Goal: Communication & Community: Answer question/provide support

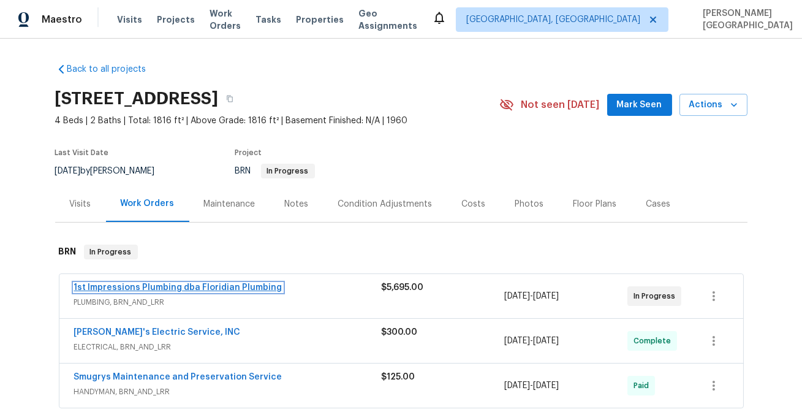
click at [162, 287] on link "1st Impressions Plumbing dba Floridian Plumbing" at bounding box center [178, 287] width 208 height 9
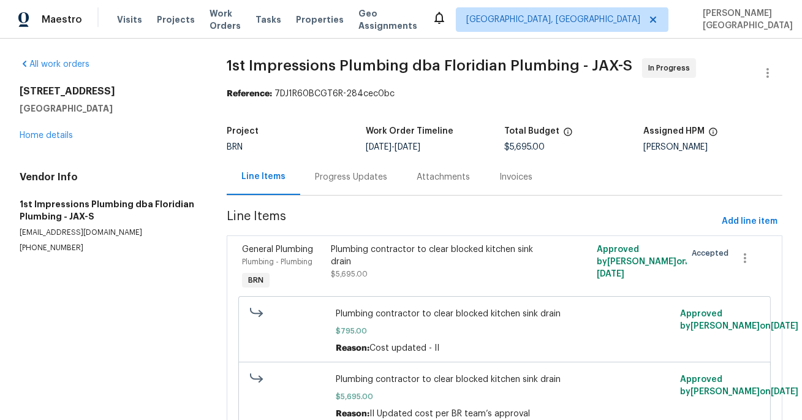
click at [325, 185] on div "Progress Updates" at bounding box center [351, 177] width 102 height 36
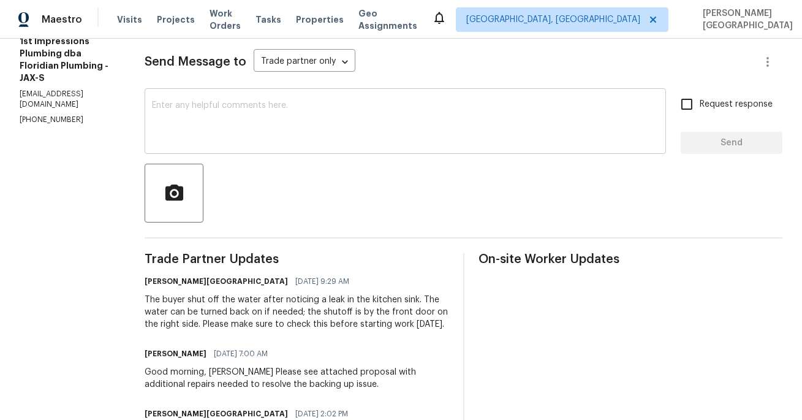
scroll to position [147, 0]
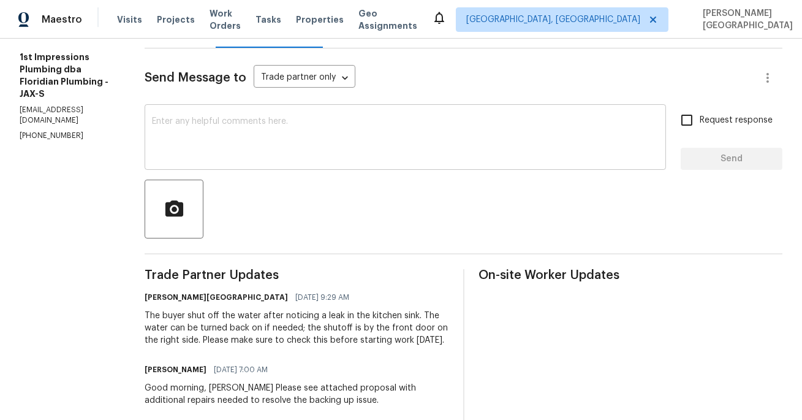
click at [215, 137] on textarea at bounding box center [405, 138] width 506 height 43
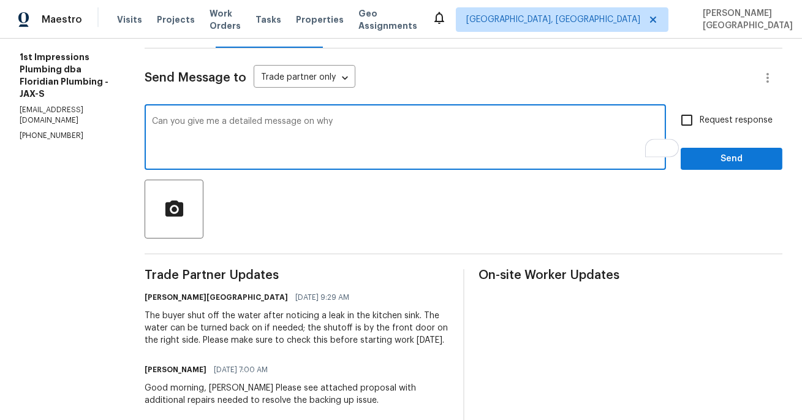
click at [379, 389] on div "Good morning, Isabel Please see attached proposal with additional repairs neede…" at bounding box center [297, 394] width 304 height 24
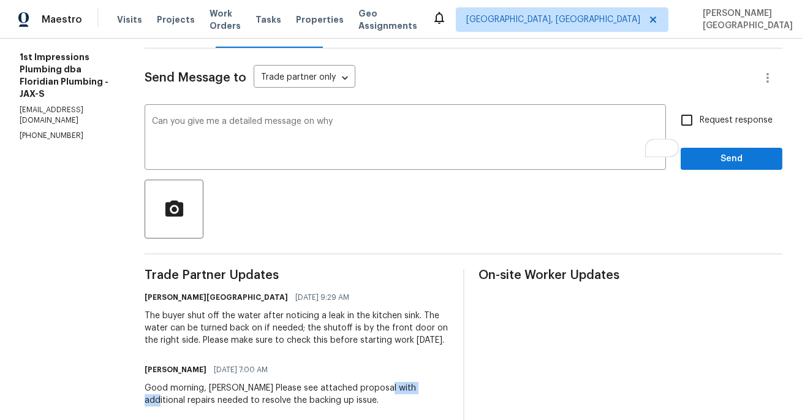
click at [379, 389] on div "Good morning, Isabel Please see attached proposal with additional repairs neede…" at bounding box center [297, 394] width 304 height 24
click at [407, 389] on div "Good morning, Isabel Please see attached proposal with additional repairs neede…" at bounding box center [297, 394] width 304 height 24
copy div "additional repairs"
click at [312, 386] on div "Good morning, Isabel Please see attached proposal with additional repairs neede…" at bounding box center [297, 394] width 304 height 24
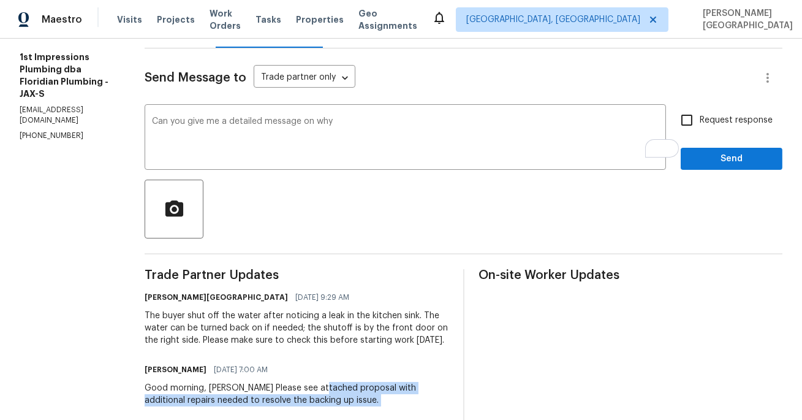
click at [420, 396] on div "Good morning, [PERSON_NAME] Please see attached proposal with additional repair…" at bounding box center [297, 394] width 304 height 24
click at [408, 388] on div "Good morning, [PERSON_NAME] Please see attached proposal with additional repair…" at bounding box center [297, 394] width 304 height 24
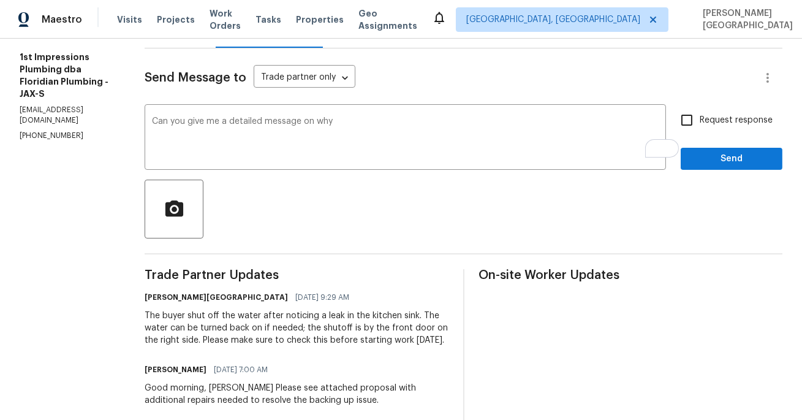
click at [310, 384] on div "Good morning, [PERSON_NAME] Please see attached proposal with additional repair…" at bounding box center [297, 394] width 304 height 24
click at [310, 384] on div "Good morning, Isabel Please see attached proposal with additional repairs neede…" at bounding box center [297, 394] width 304 height 24
click at [408, 389] on div "Good morning, Isabel Please see attached proposal with additional repairs neede…" at bounding box center [297, 394] width 304 height 24
copy div "proposal with additional repairs"
click at [328, 124] on textarea "Can you give me a detailed message on why" at bounding box center [405, 138] width 506 height 43
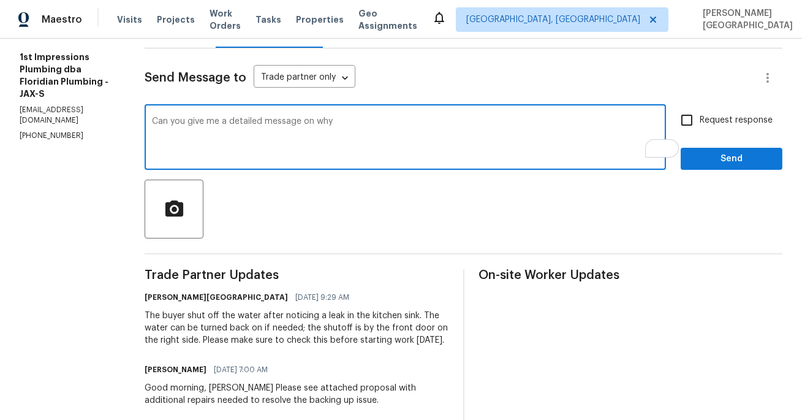
paste textarea "proposal with additional repairs"
click at [463, 122] on textarea "Can you give me a detailed message on why the proposal with additional repairs" at bounding box center [405, 138] width 506 height 43
type textarea "Can you give me a detailed message on why the proposal with additional repairs …"
click at [691, 119] on input "Request response" at bounding box center [687, 120] width 26 height 26
checkbox input "true"
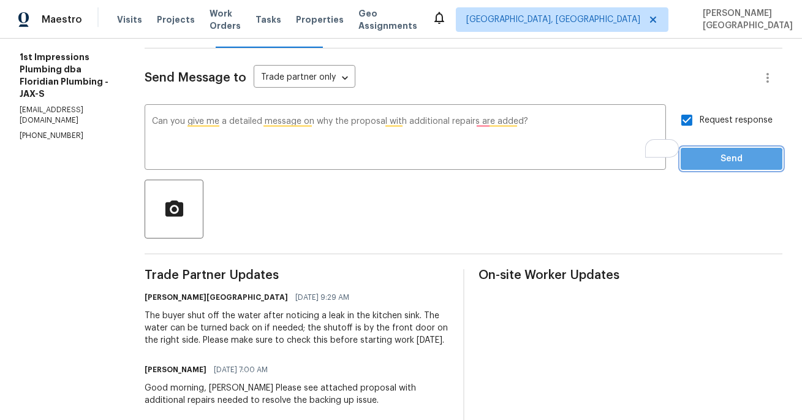
click at [699, 166] on button "Send" at bounding box center [731, 159] width 102 height 23
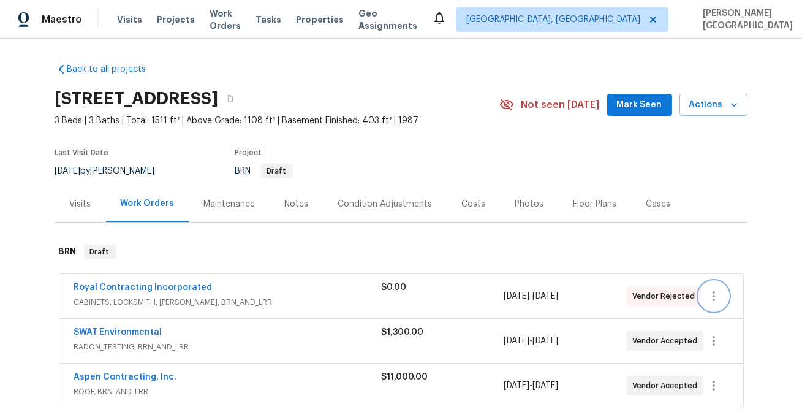
click at [710, 302] on icon "button" at bounding box center [713, 295] width 15 height 15
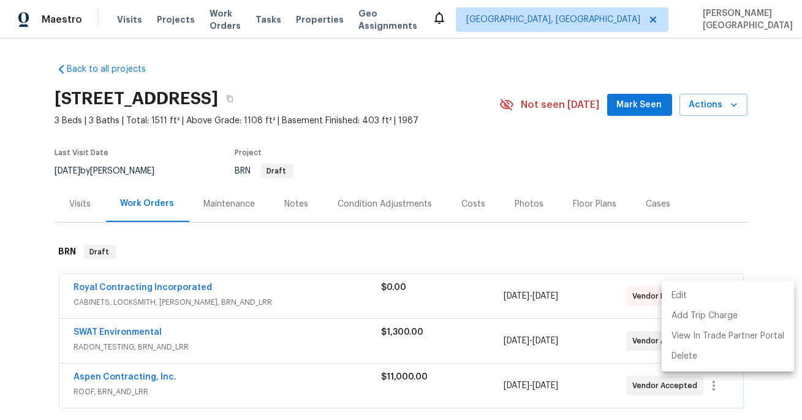
click at [689, 293] on li "Edit" at bounding box center [727, 295] width 132 height 20
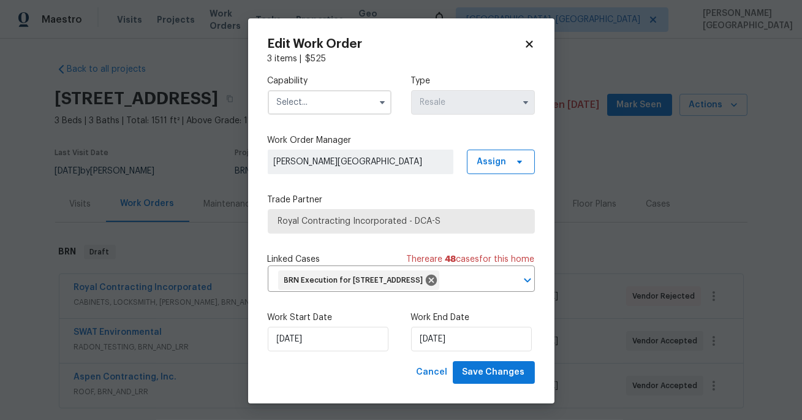
click at [301, 102] on input "text" at bounding box center [330, 102] width 124 height 24
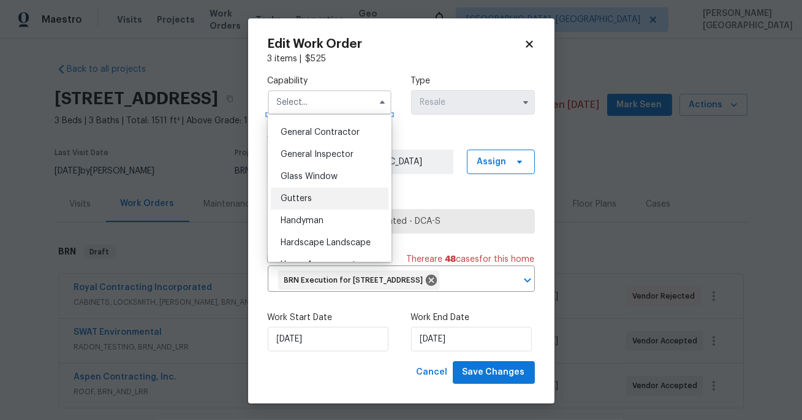
scroll to position [592, 0]
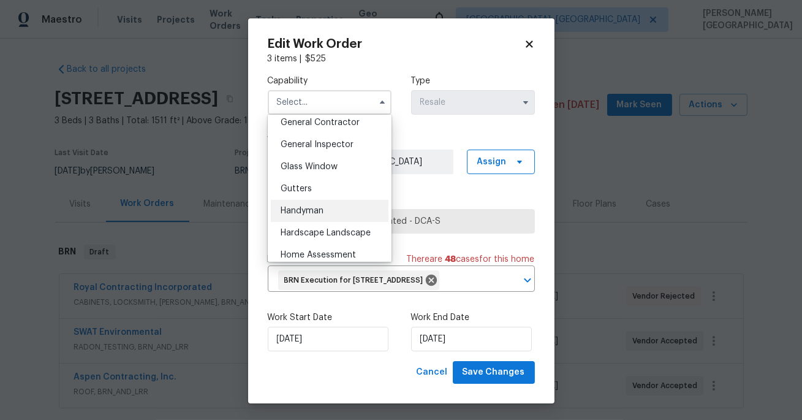
click at [321, 207] on span "Handyman" at bounding box center [301, 210] width 43 height 9
type input "Handyman"
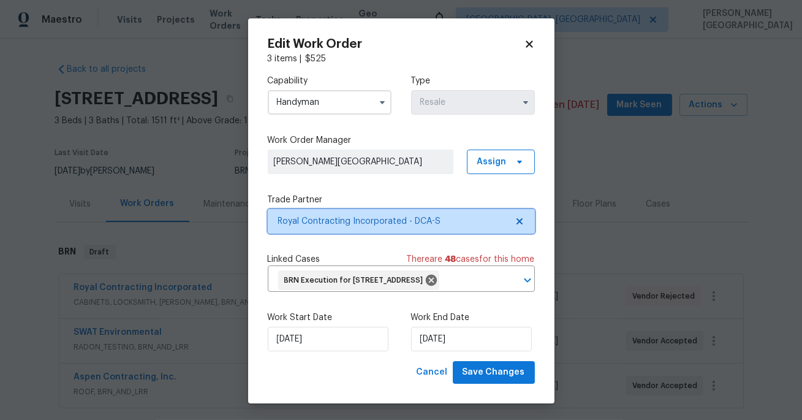
click at [355, 222] on span "Royal Contracting Incorporated - DCA-S" at bounding box center [392, 221] width 228 height 12
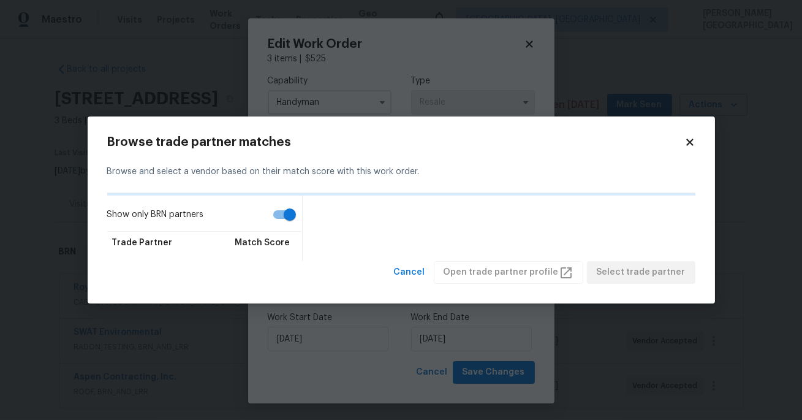
click at [283, 215] on input "Show only BRN partners" at bounding box center [290, 214] width 70 height 23
checkbox input "false"
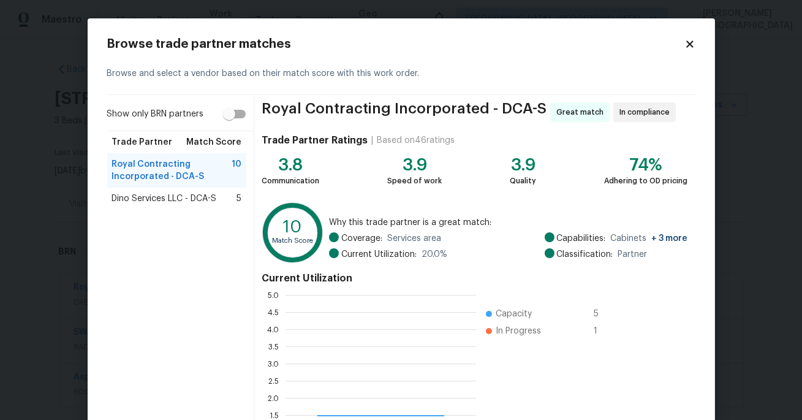
scroll to position [171, 190]
click at [200, 197] on span "Dino Services LLC - DCA-S" at bounding box center [164, 198] width 105 height 12
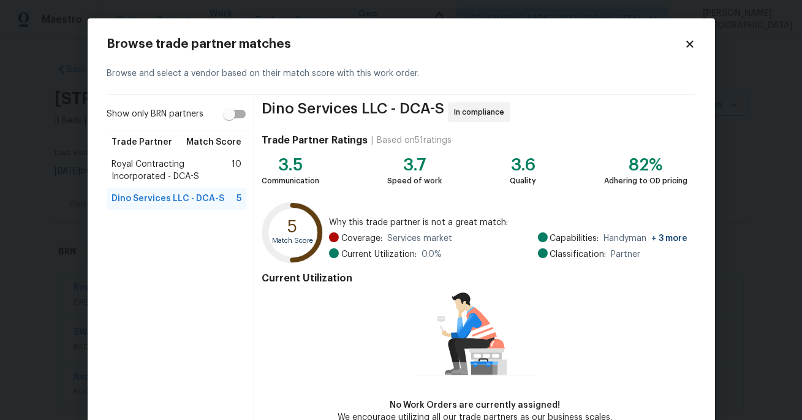
scroll to position [70, 0]
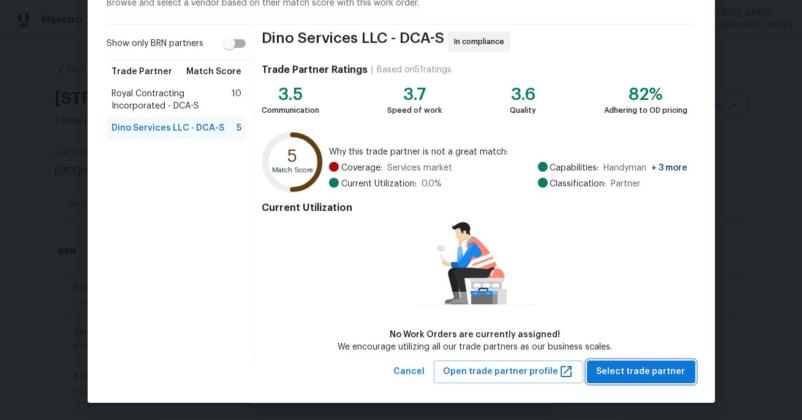
click at [625, 366] on span "Select trade partner" at bounding box center [641, 371] width 89 height 15
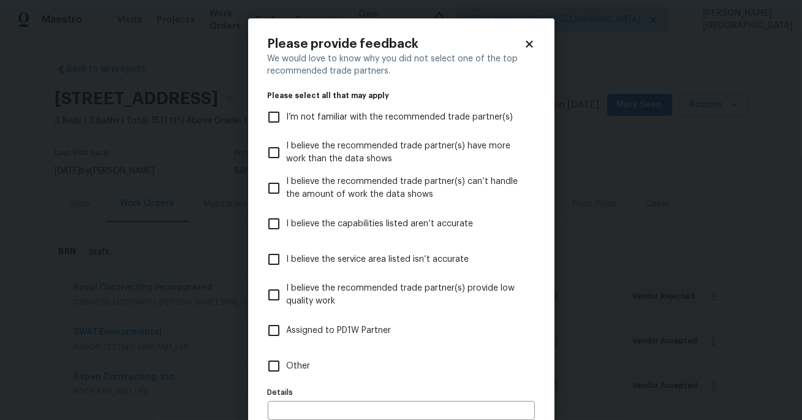
scroll to position [65, 0]
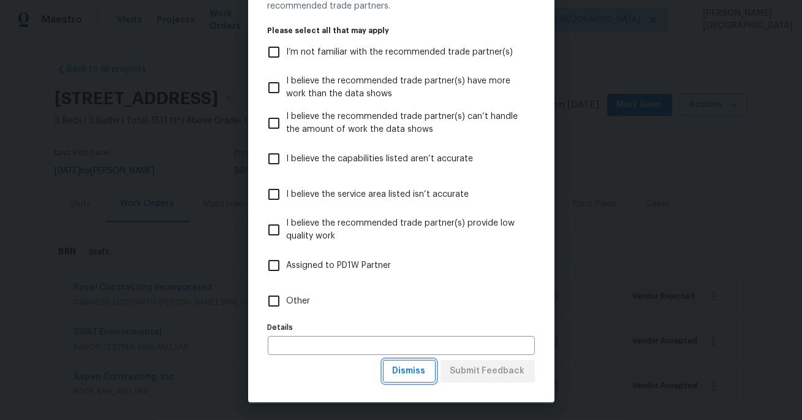
click at [424, 372] on span "Dismiss" at bounding box center [409, 370] width 33 height 15
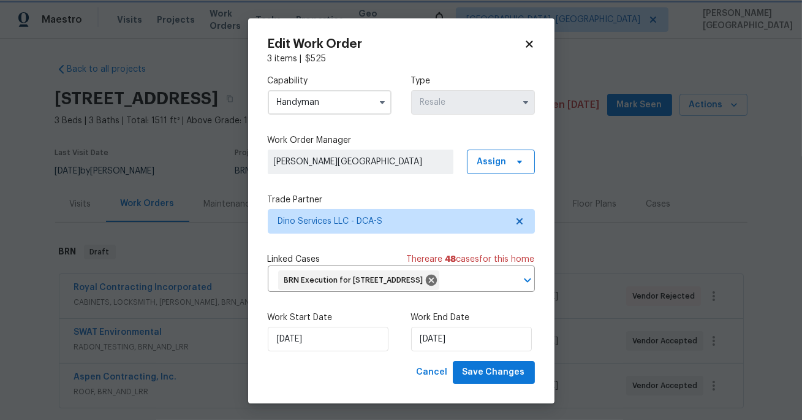
scroll to position [0, 0]
click at [501, 380] on span "Save Changes" at bounding box center [493, 371] width 62 height 15
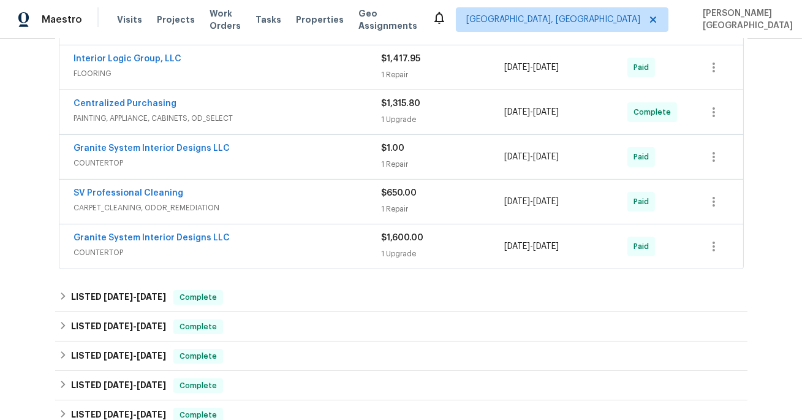
scroll to position [553, 0]
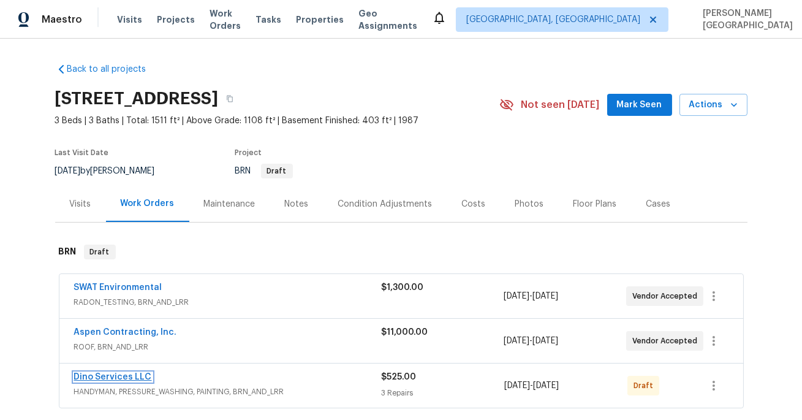
click at [115, 377] on link "Dino Services LLC" at bounding box center [113, 376] width 78 height 9
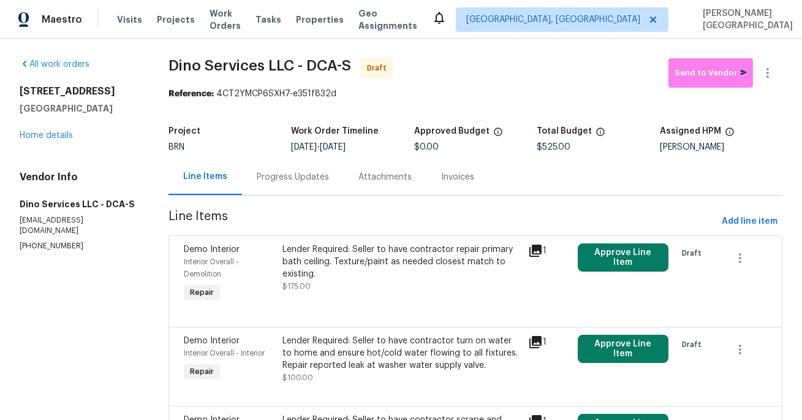
click at [299, 176] on div "Progress Updates" at bounding box center [293, 177] width 72 height 12
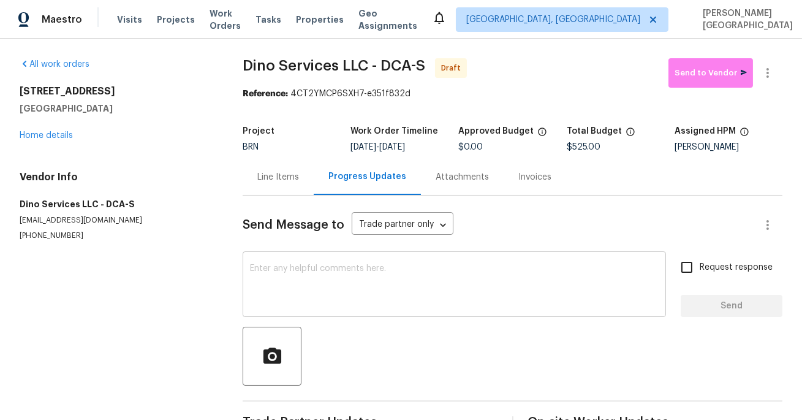
click at [298, 269] on textarea at bounding box center [454, 285] width 408 height 43
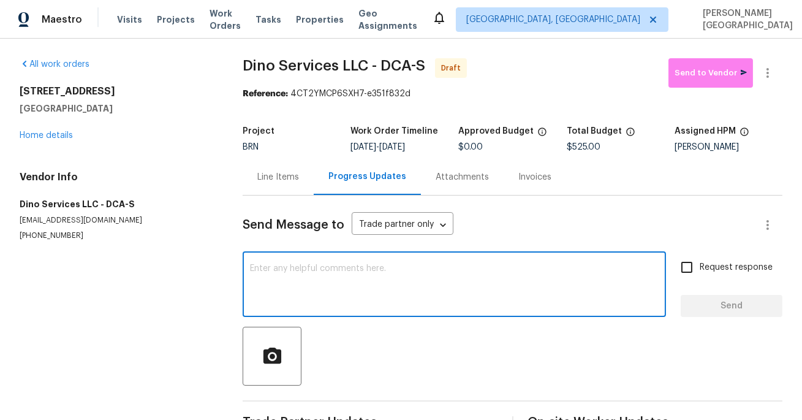
paste textarea "This is Isabel from Opendoor. Please confirm receipt of the work order due on 0…"
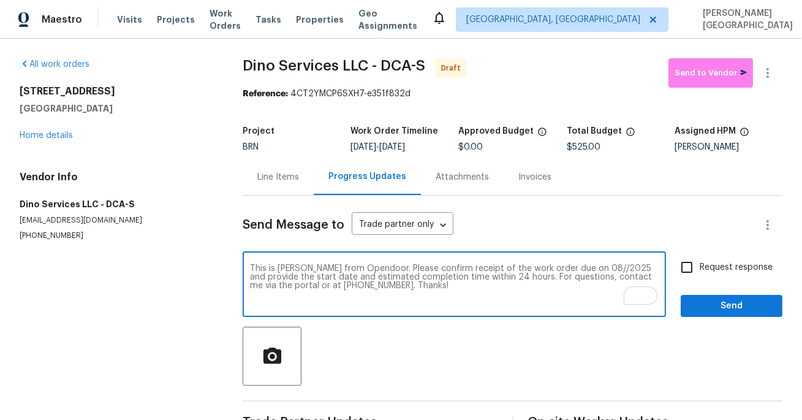
click at [573, 269] on textarea "This is Isabel from Opendoor. Please confirm receipt of the work order due on 0…" at bounding box center [454, 285] width 408 height 43
type textarea "This is Isabel from Opendoor. Please confirm receipt of the work order due on 1…"
click at [705, 263] on span "Request response" at bounding box center [735, 267] width 73 height 13
click at [699, 263] on input "Request response" at bounding box center [687, 267] width 26 height 26
checkbox input "true"
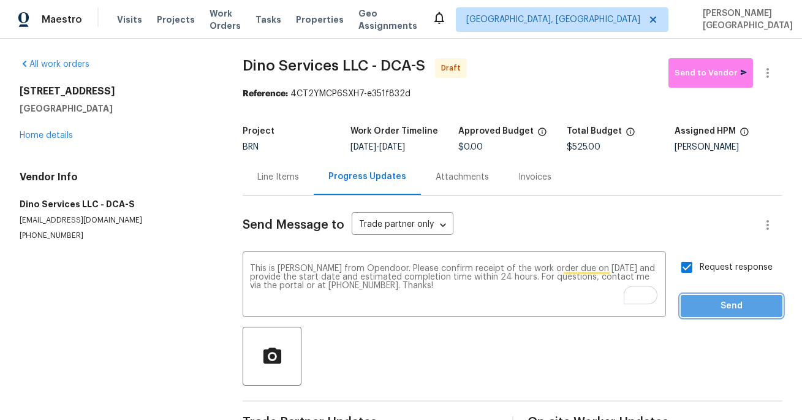
click at [714, 306] on span "Send" at bounding box center [731, 305] width 82 height 15
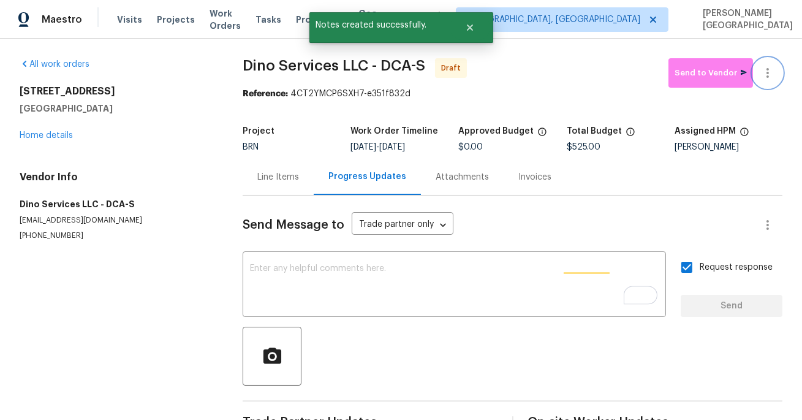
click at [764, 70] on icon "button" at bounding box center [767, 73] width 15 height 15
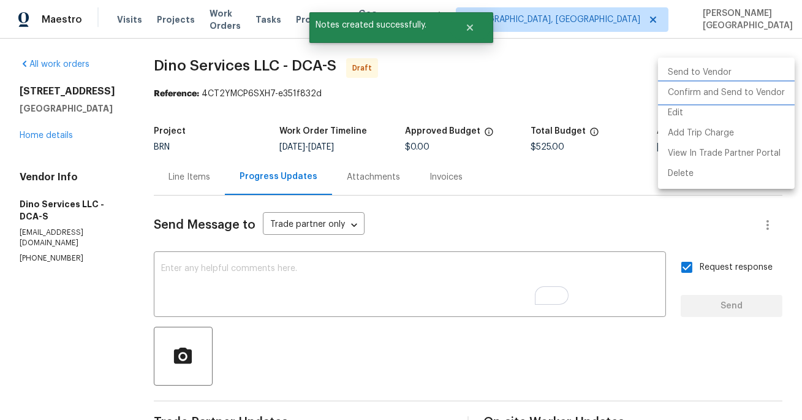
click at [721, 94] on li "Confirm and Send to Vendor" at bounding box center [726, 93] width 137 height 20
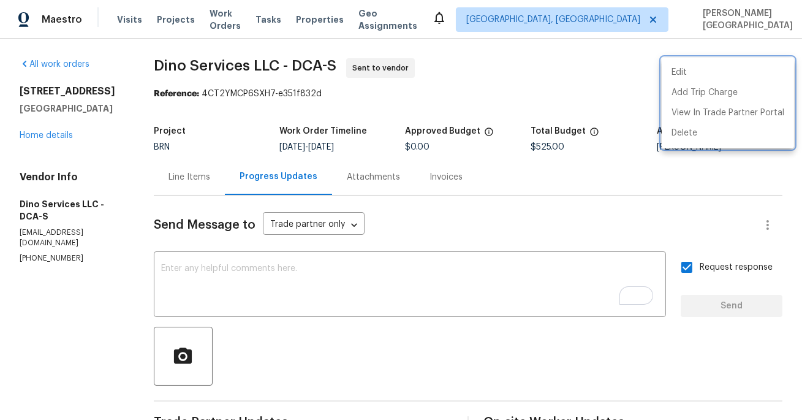
click at [54, 148] on div at bounding box center [401, 210] width 802 height 420
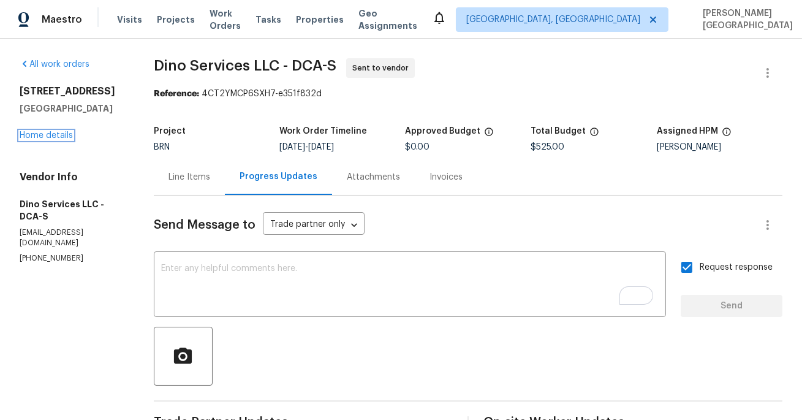
click at [54, 140] on link "Home details" at bounding box center [46, 135] width 53 height 9
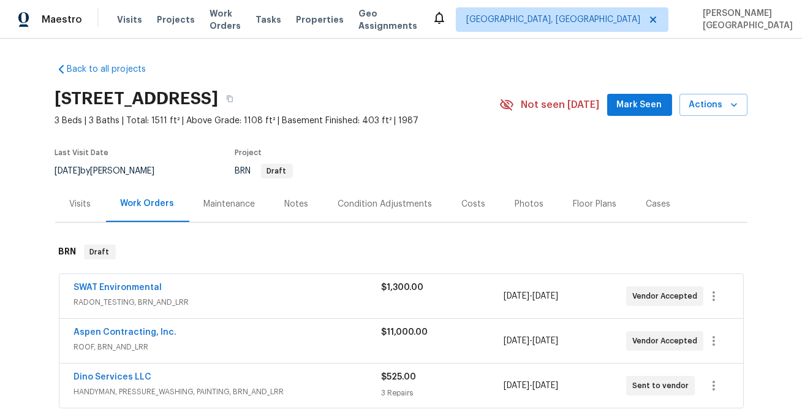
scroll to position [125, 0]
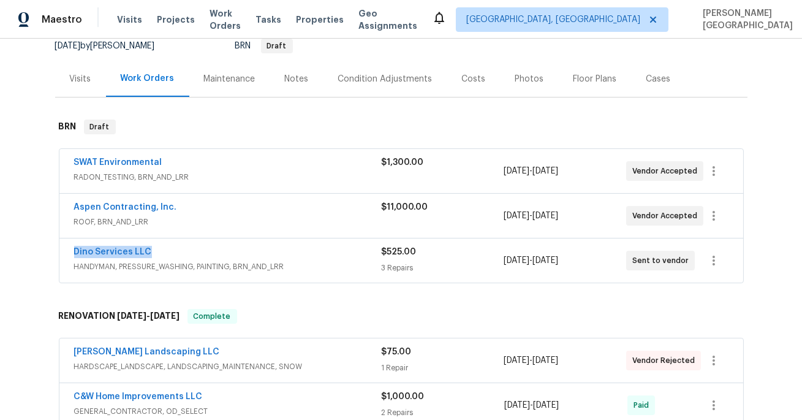
drag, startPoint x: 155, startPoint y: 249, endPoint x: 72, endPoint y: 253, distance: 82.8
click at [72, 252] on div "Dino Services LLC HANDYMAN, PRESSURE_WASHING, PAINTING, BRN_AND_LRR $525.00 3 R…" at bounding box center [400, 260] width 683 height 44
copy link "Dino Services LLC"
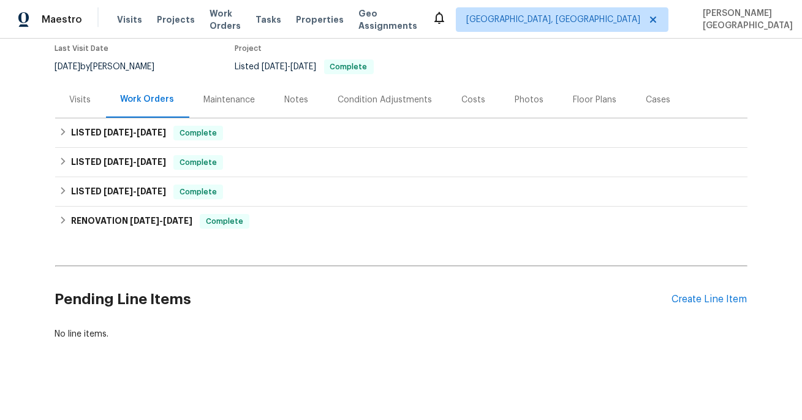
scroll to position [107, 0]
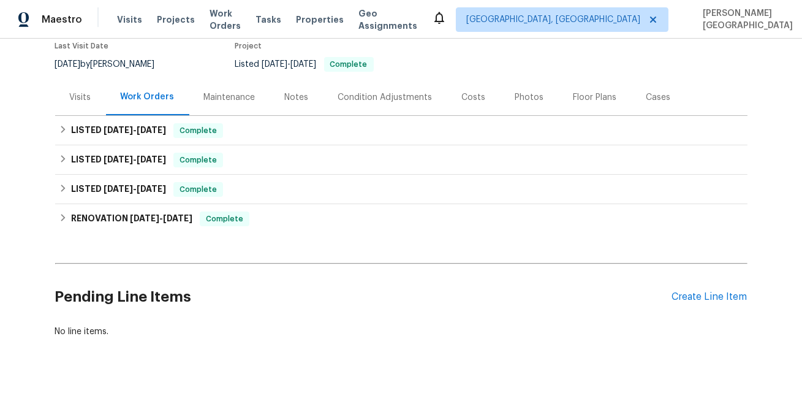
click at [706, 304] on div "Pending Line Items Create Line Item" at bounding box center [401, 296] width 692 height 57
click at [702, 295] on div "Create Line Item" at bounding box center [709, 297] width 75 height 12
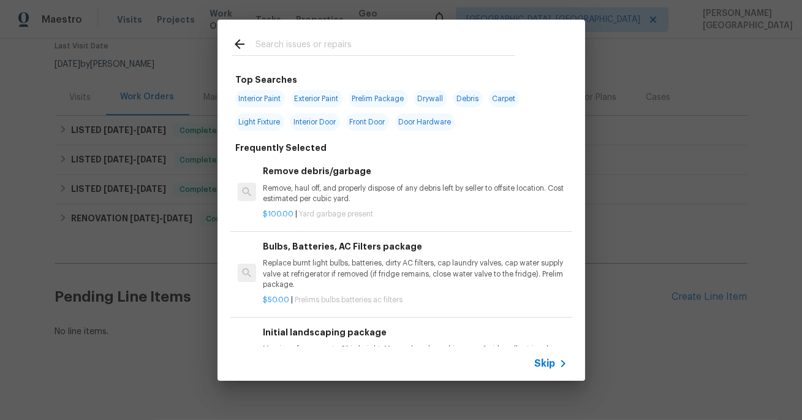
click at [542, 360] on span "Skip" at bounding box center [545, 363] width 21 height 12
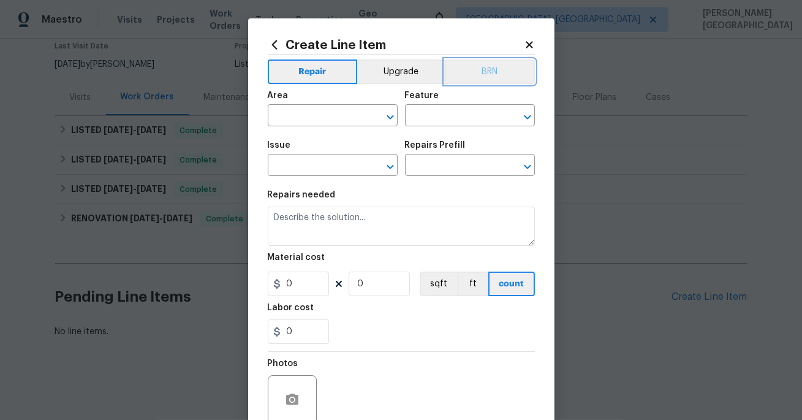
click at [505, 73] on button "BRN" at bounding box center [490, 71] width 90 height 24
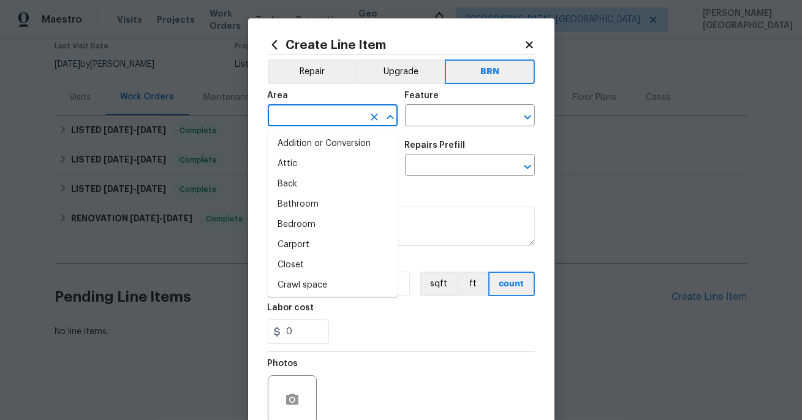
click at [304, 121] on input "text" at bounding box center [316, 116] width 96 height 19
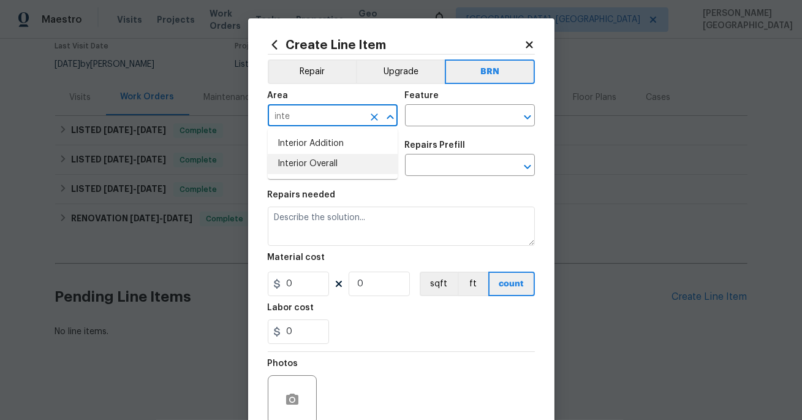
click at [318, 169] on li "Interior Overall" at bounding box center [333, 164] width 130 height 20
type input "Interior Overall"
click at [431, 119] on input "text" at bounding box center [453, 116] width 96 height 19
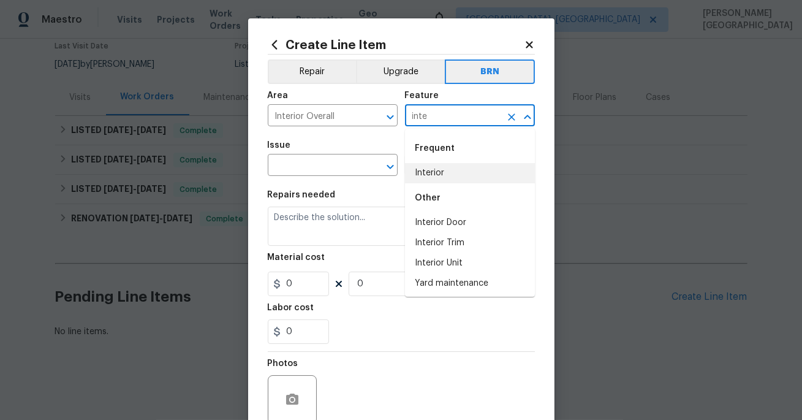
click at [424, 174] on li "Interior" at bounding box center [470, 173] width 130 height 20
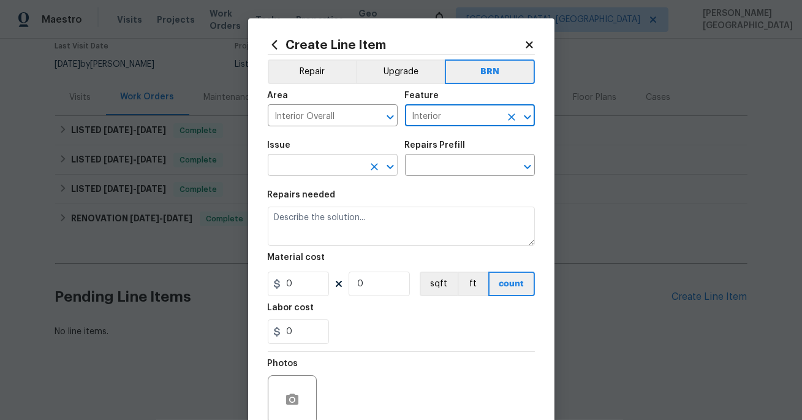
type input "Interior"
click at [337, 168] on input "text" at bounding box center [316, 166] width 96 height 19
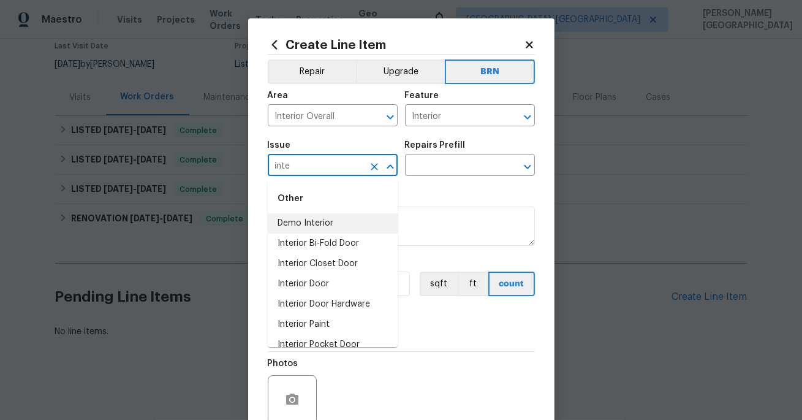
click at [317, 223] on li "Demo Interior" at bounding box center [333, 223] width 130 height 20
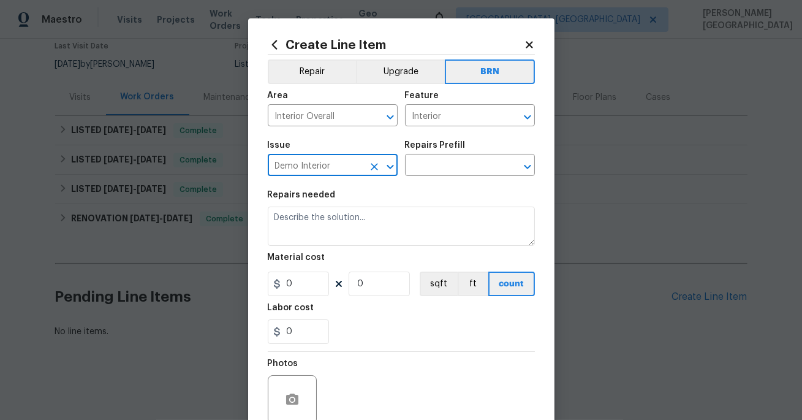
type input "Demo Interior"
click at [429, 157] on figure "Repairs Prefill ​" at bounding box center [470, 158] width 130 height 35
click at [429, 162] on input "text" at bounding box center [453, 166] width 96 height 19
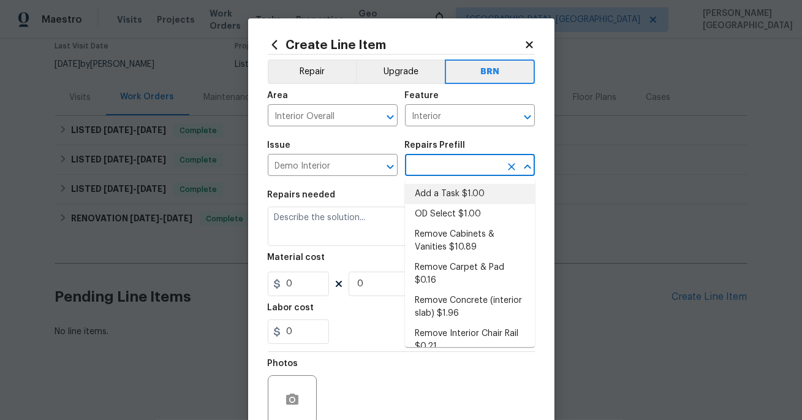
click at [426, 201] on li "Add a Task $1.00" at bounding box center [470, 194] width 130 height 20
type input "Demolition"
type input "Add a Task $1.00"
type textarea "HPM to detail"
type input "1"
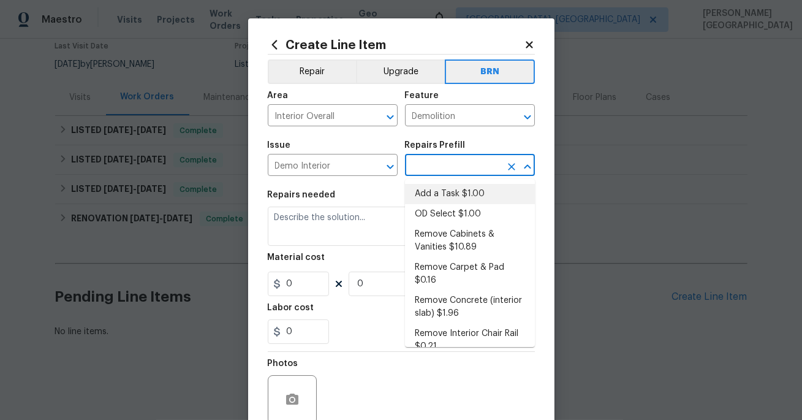
type input "1"
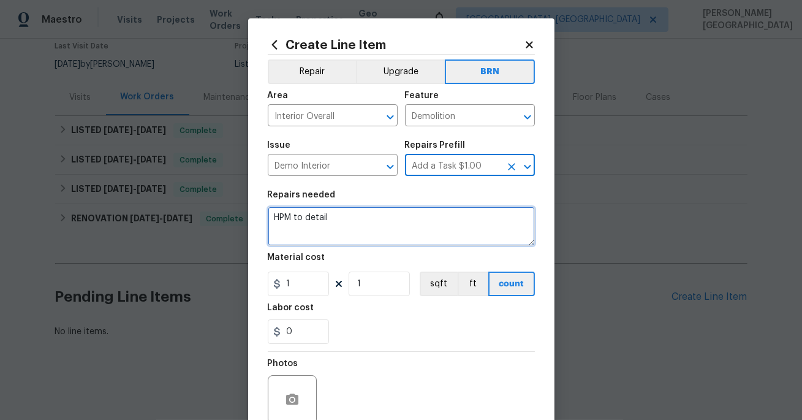
click at [354, 233] on textarea "HPM to detail" at bounding box center [401, 225] width 267 height 39
click at [353, 235] on textarea "HPM to detail" at bounding box center [401, 225] width 267 height 39
click at [353, 233] on textarea "HPM to detail" at bounding box center [401, 225] width 267 height 39
paste textarea "Inspect where is leak coming from"
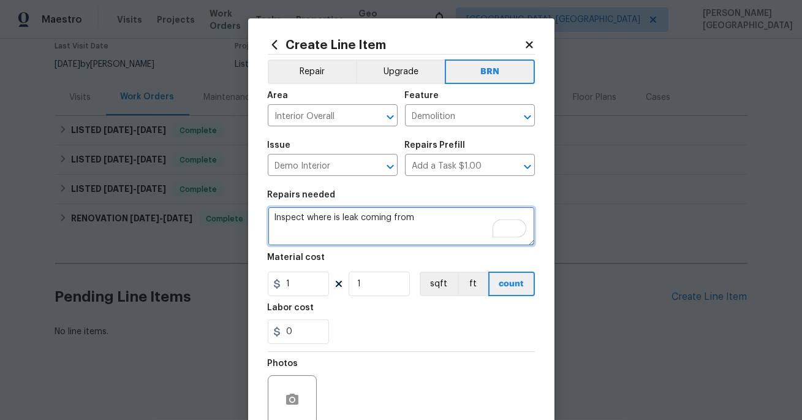
type textarea "Inspect where is leak coming from"
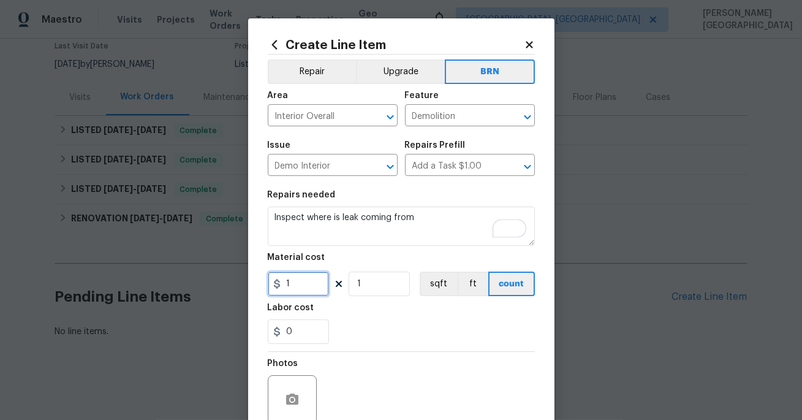
click at [307, 284] on input "1" at bounding box center [298, 283] width 61 height 24
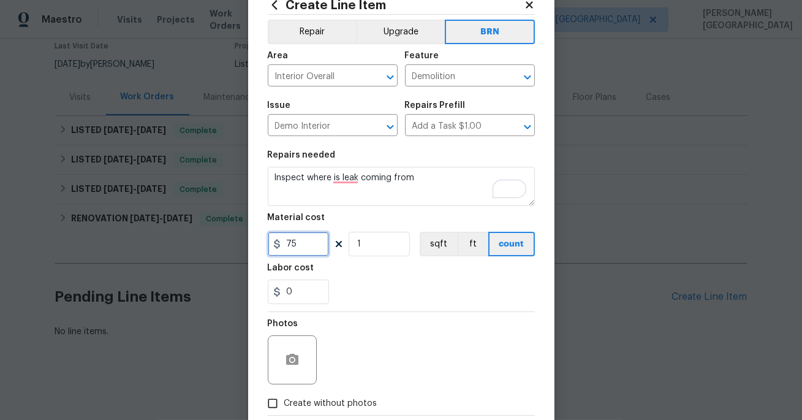
type input "75"
click at [287, 398] on span "Create without photos" at bounding box center [330, 403] width 93 height 13
click at [284, 398] on input "Create without photos" at bounding box center [272, 402] width 23 height 23
checkbox input "true"
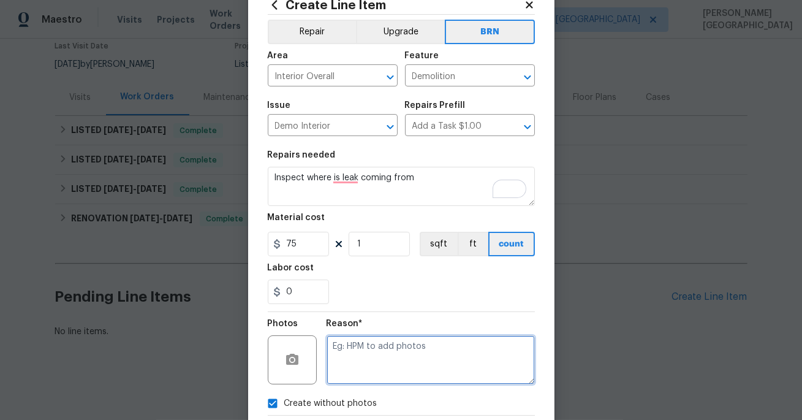
click at [341, 362] on textarea at bounding box center [430, 359] width 208 height 49
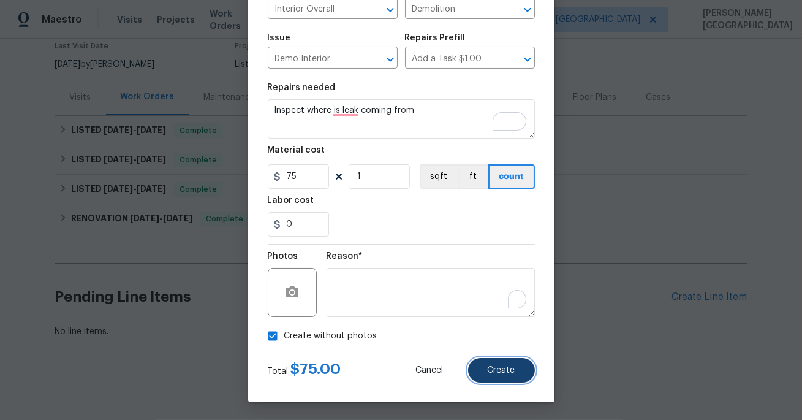
click at [516, 372] on button "Create" at bounding box center [501, 370] width 67 height 24
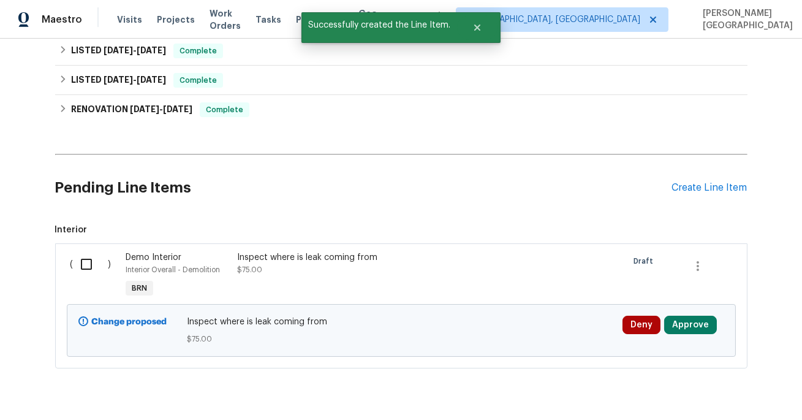
scroll to position [246, 0]
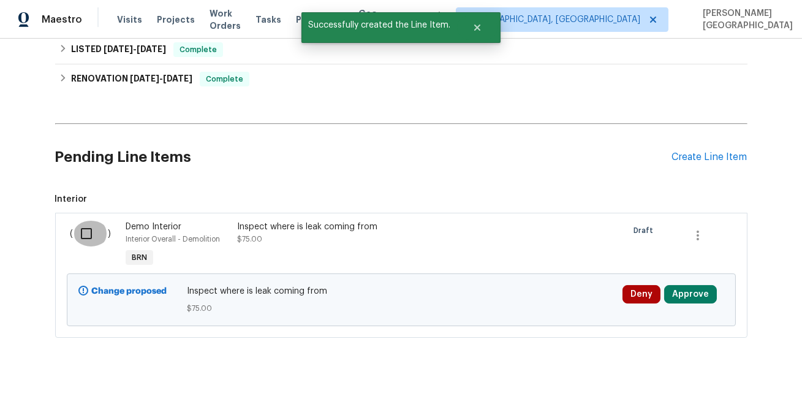
click at [84, 234] on input "checkbox" at bounding box center [90, 233] width 35 height 26
checkbox input "true"
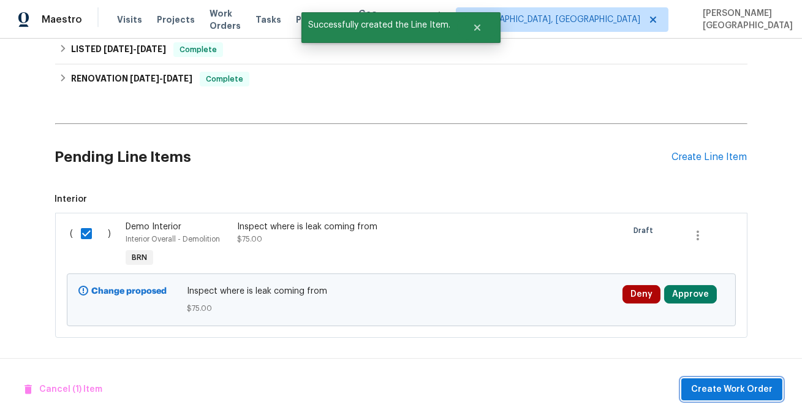
click at [735, 383] on span "Create Work Order" at bounding box center [731, 389] width 81 height 15
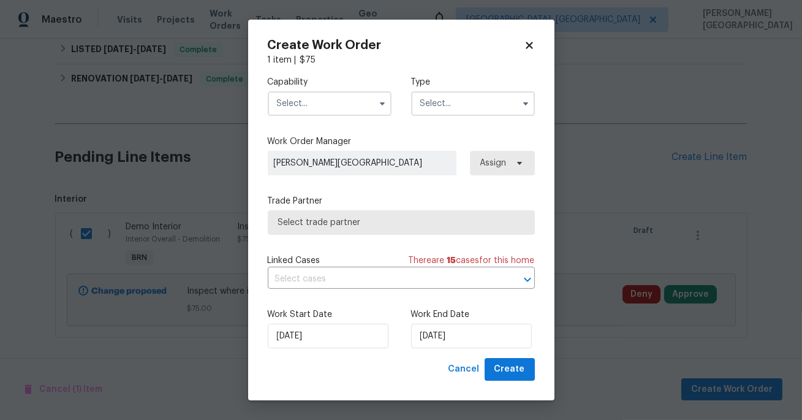
click at [299, 98] on input "text" at bounding box center [330, 103] width 124 height 24
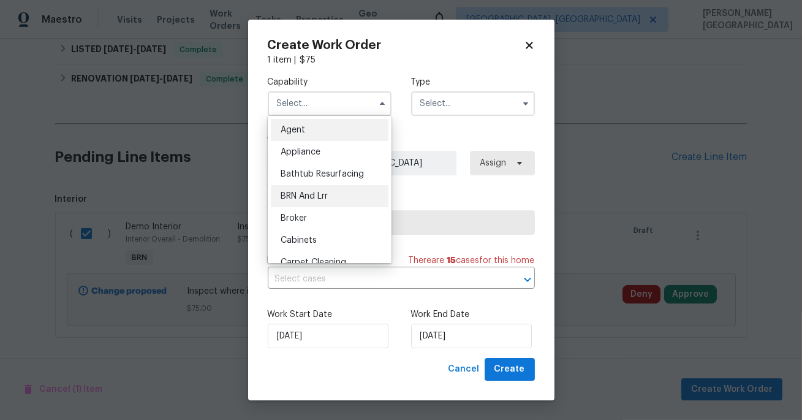
click at [314, 199] on span "BRN And Lrr" at bounding box center [303, 196] width 47 height 9
type input "BRN And Lrr"
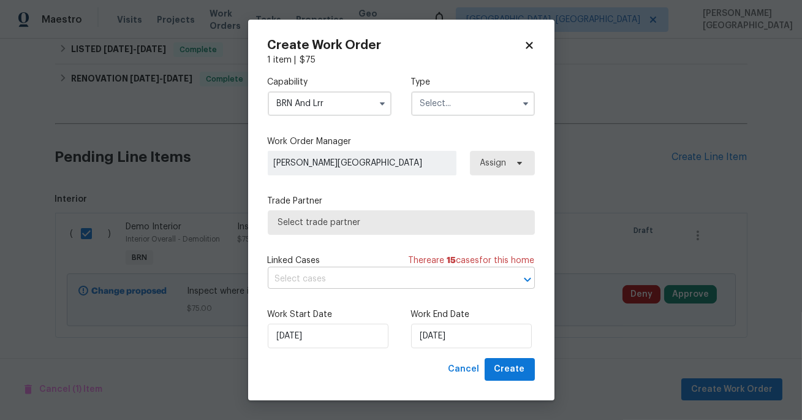
click at [318, 277] on input "text" at bounding box center [384, 278] width 233 height 19
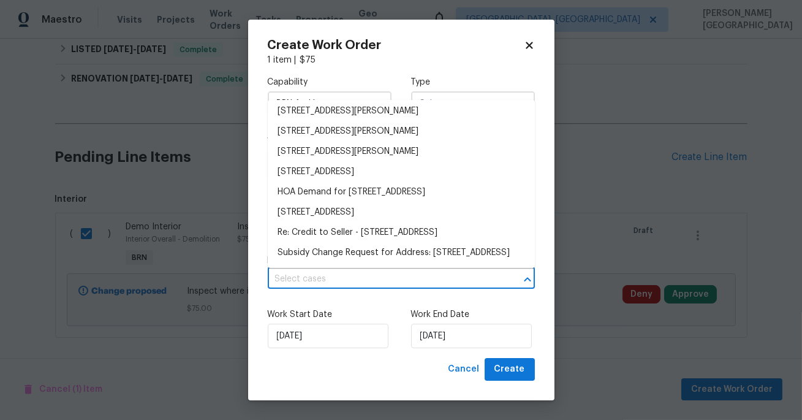
scroll to position [235, 0]
click at [333, 202] on li "[STREET_ADDRESS]" at bounding box center [401, 212] width 267 height 20
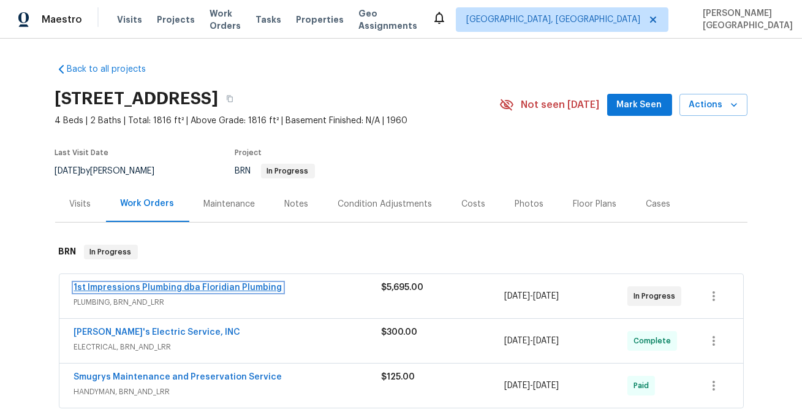
click at [189, 289] on link "1st Impressions Plumbing dba Floridian Plumbing" at bounding box center [178, 287] width 208 height 9
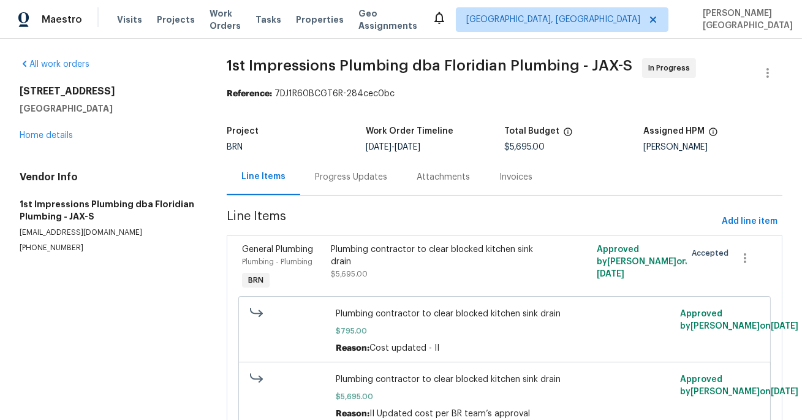
click at [328, 181] on div "Progress Updates" at bounding box center [351, 177] width 72 height 12
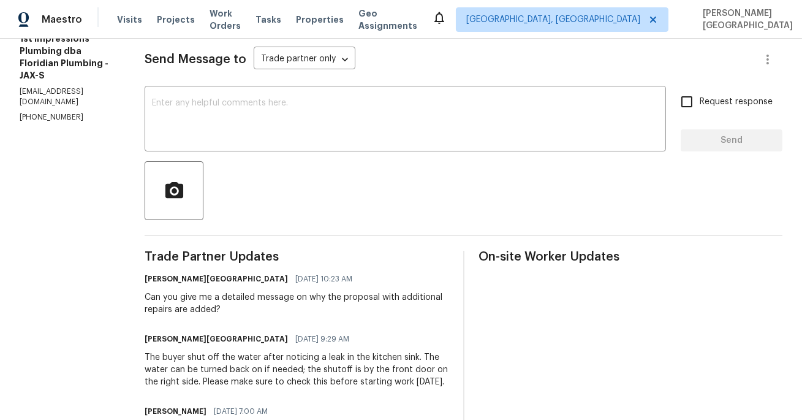
scroll to position [165, 0]
drag, startPoint x: 122, startPoint y: 352, endPoint x: 419, endPoint y: 389, distance: 299.3
copy div "The buyer shut off the water after noticing a leak in the kitchen sink. The wat…"
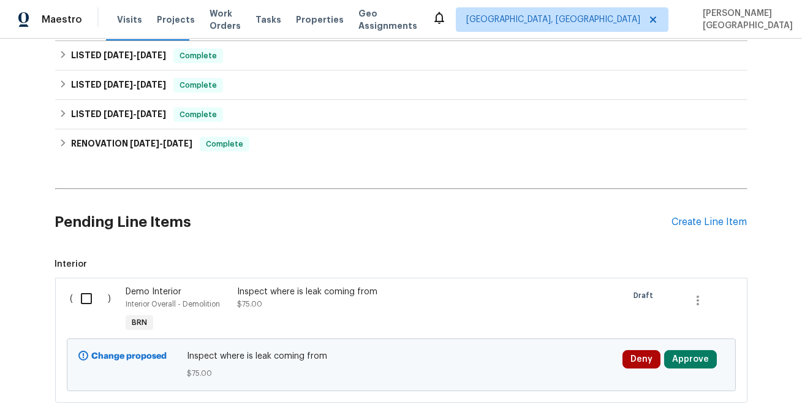
scroll to position [213, 0]
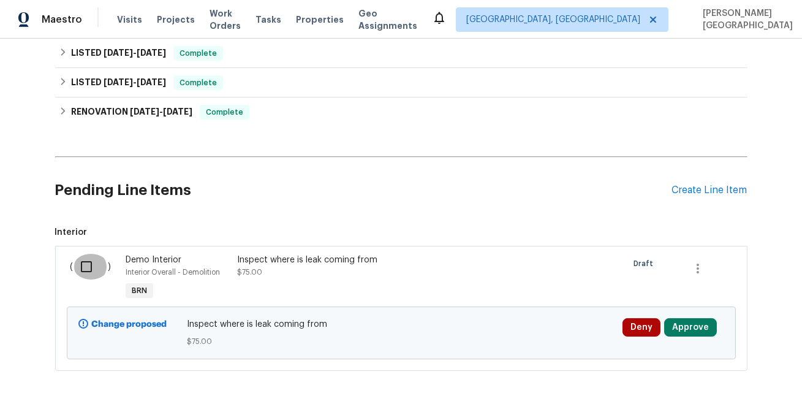
click at [83, 264] on input "checkbox" at bounding box center [90, 267] width 35 height 26
checkbox input "true"
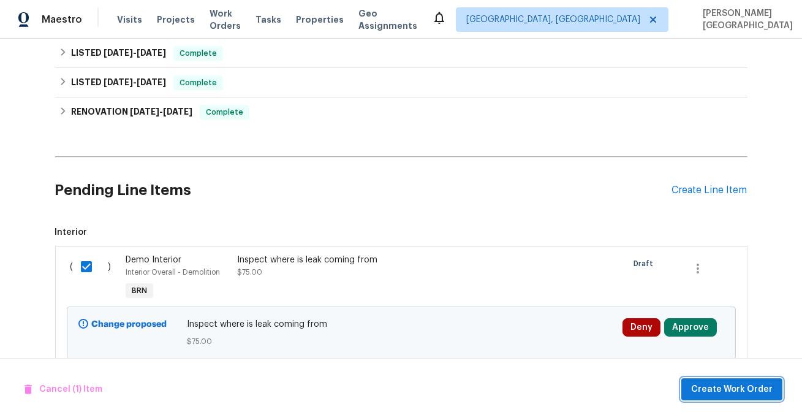
click at [705, 391] on span "Create Work Order" at bounding box center [731, 389] width 81 height 15
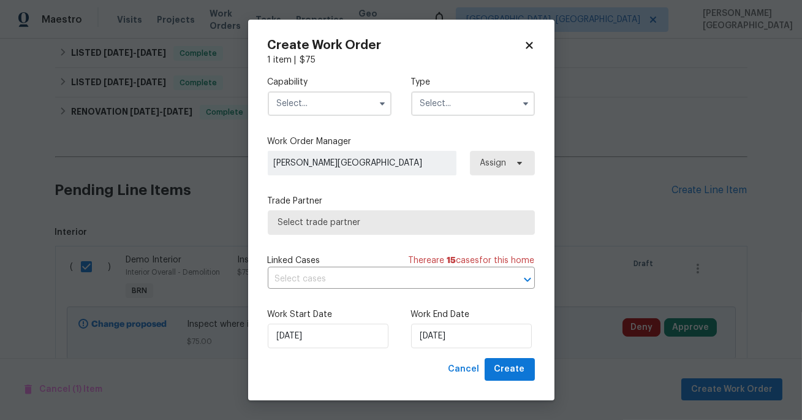
click at [307, 105] on input "text" at bounding box center [330, 103] width 124 height 24
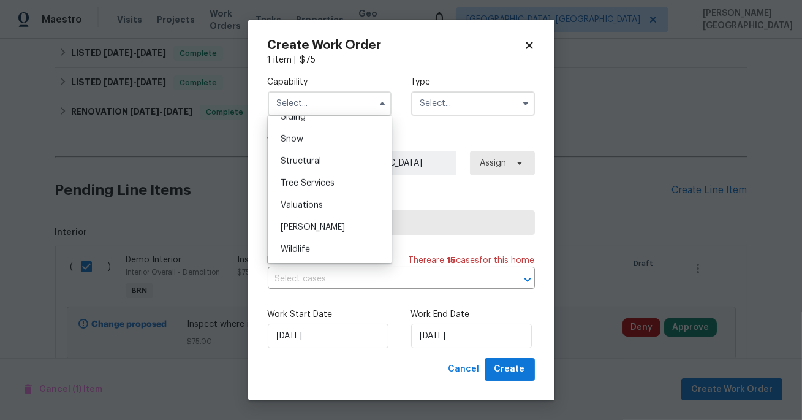
scroll to position [799, 0]
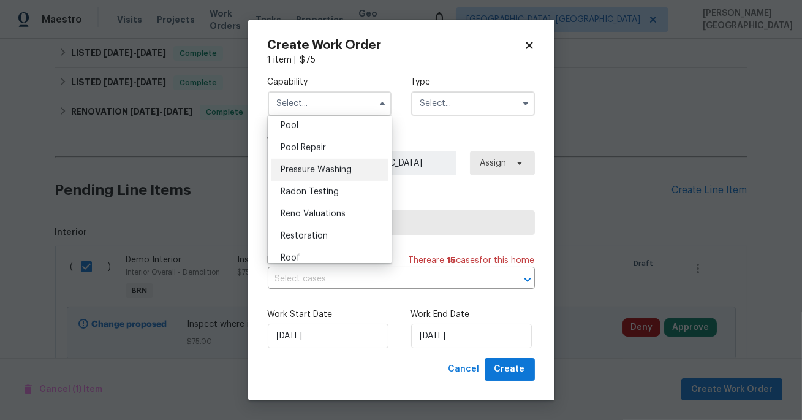
click at [355, 130] on ul "Agent Appliance Bathtub Resurfacing BRN And Lrr Broker Cabinets Carpet Cleaning…" at bounding box center [330, 189] width 124 height 147
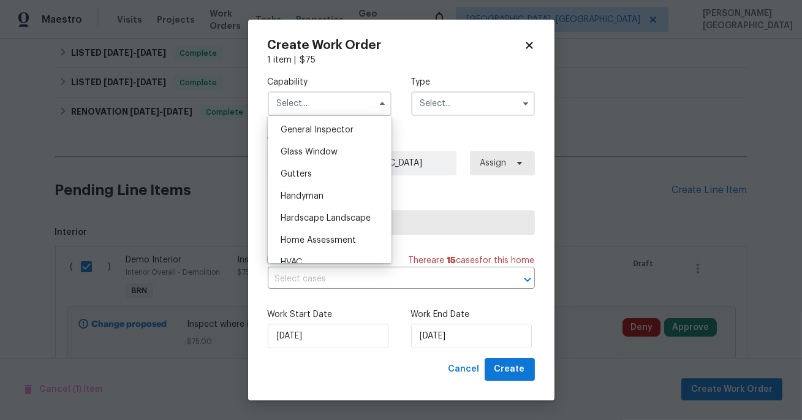
scroll to position [584, 0]
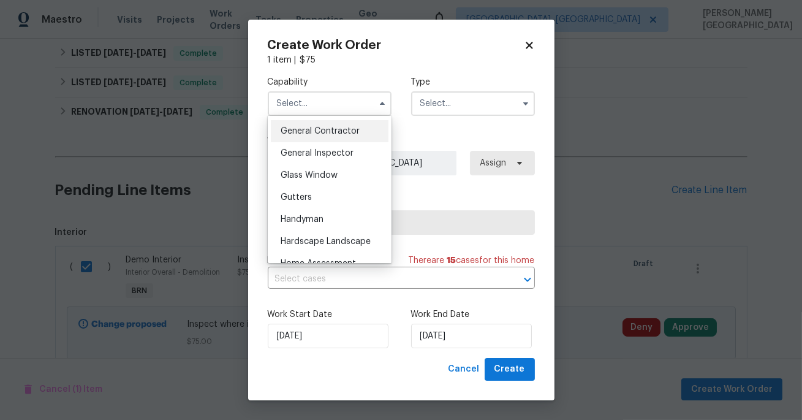
click at [337, 127] on span "General Contractor" at bounding box center [319, 131] width 79 height 9
type input "General Contractor"
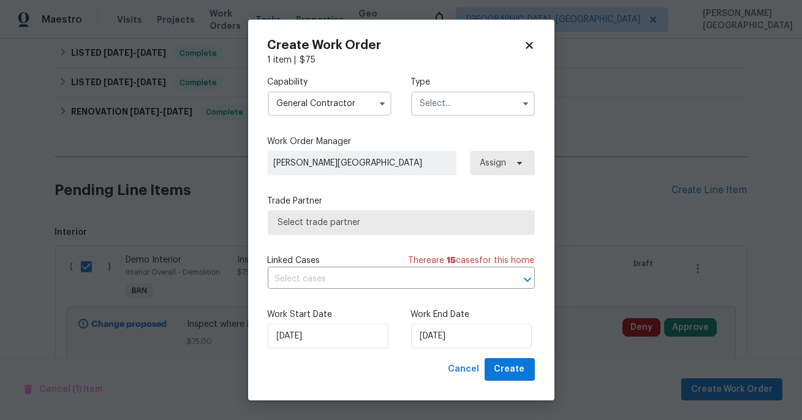
click at [445, 112] on input "text" at bounding box center [473, 103] width 124 height 24
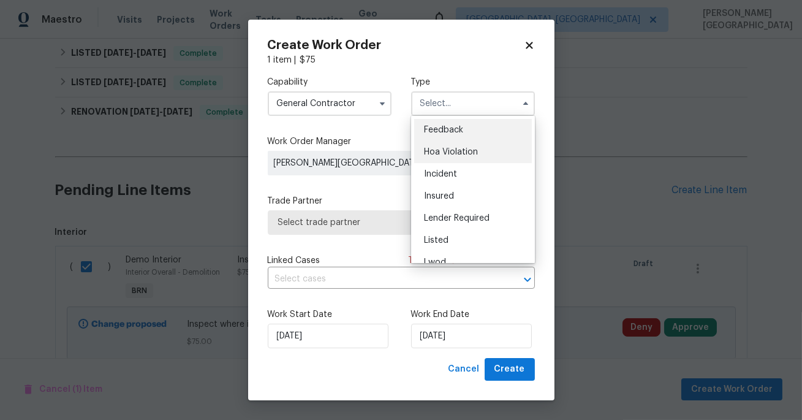
scroll to position [145, 0]
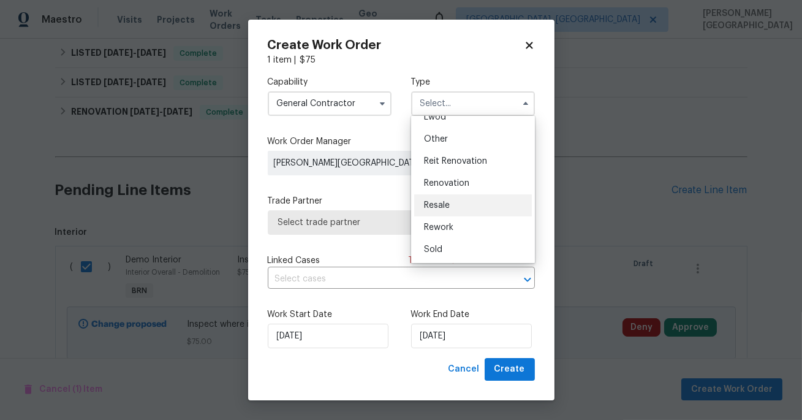
click at [440, 201] on span "Resale" at bounding box center [437, 205] width 26 height 9
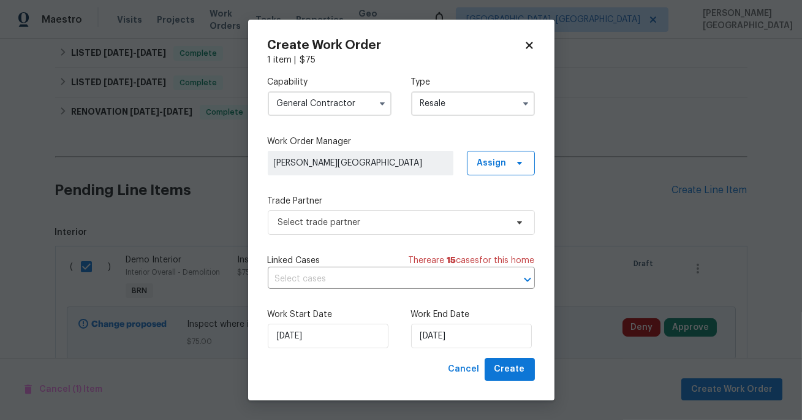
click at [439, 102] on input "Resale" at bounding box center [473, 103] width 124 height 24
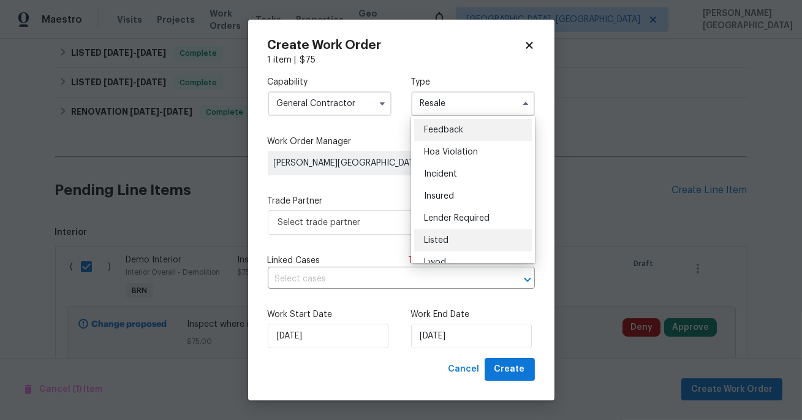
click at [445, 238] on span "Listed" at bounding box center [436, 240] width 24 height 9
type input "Listed"
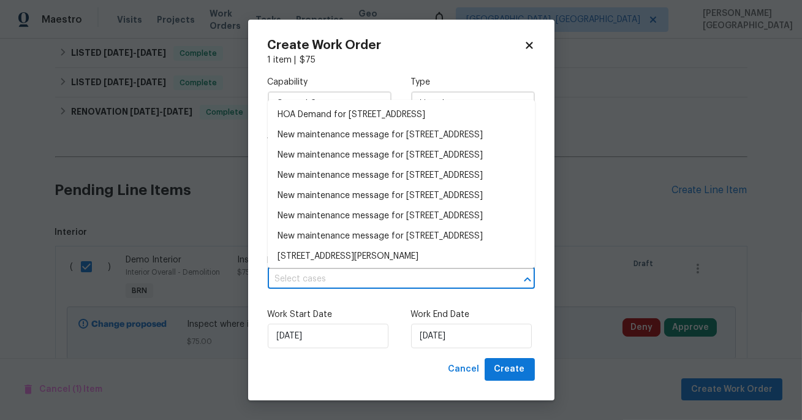
click at [363, 283] on input "text" at bounding box center [384, 278] width 233 height 19
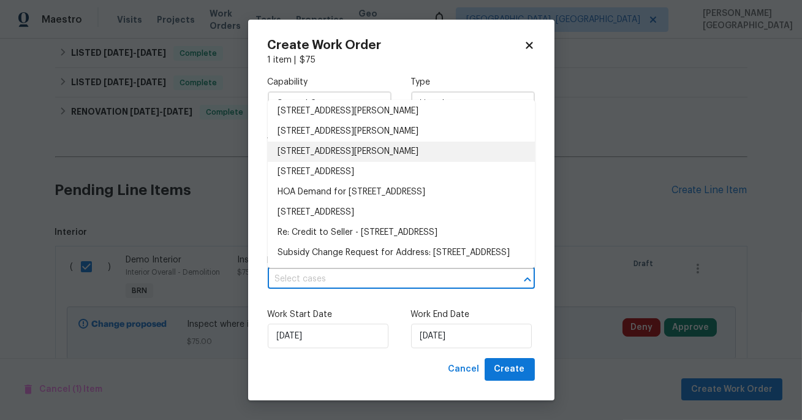
scroll to position [235, 0]
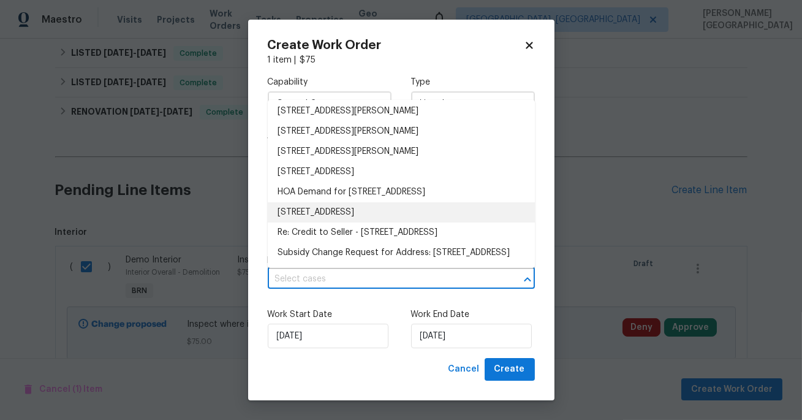
click at [336, 202] on li "[STREET_ADDRESS]" at bounding box center [401, 212] width 267 height 20
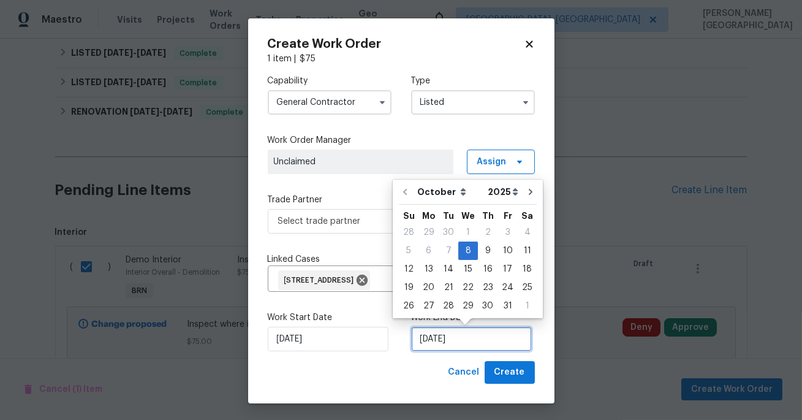
click at [439, 342] on input "[DATE]" at bounding box center [471, 338] width 121 height 24
click at [506, 247] on div "10" at bounding box center [507, 250] width 20 height 17
type input "10/10/2025"
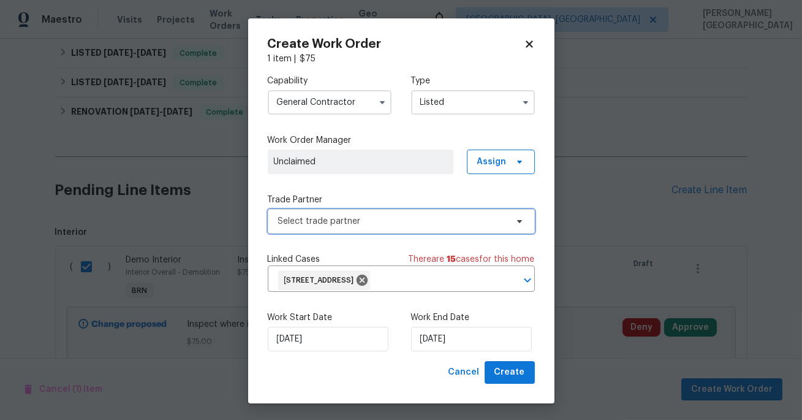
click at [329, 219] on span "Select trade partner" at bounding box center [392, 221] width 228 height 12
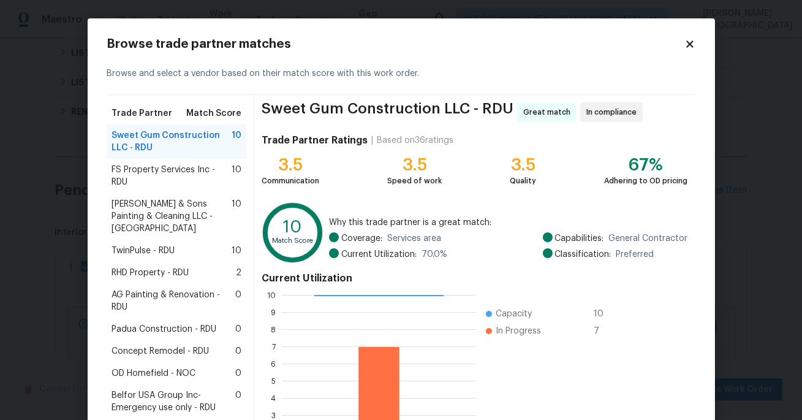
scroll to position [120, 0]
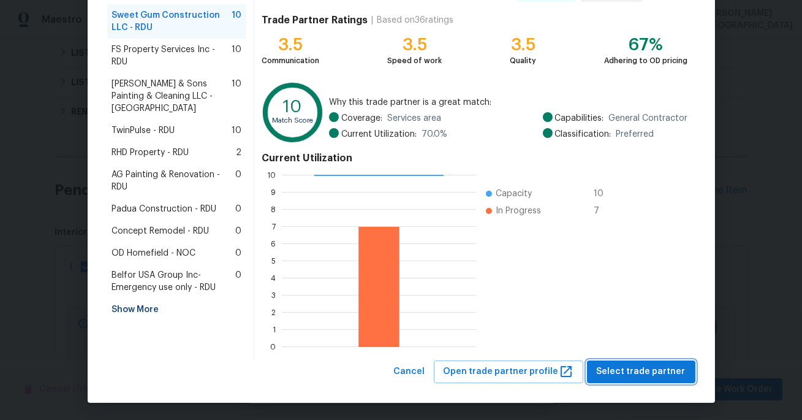
click at [612, 365] on span "Select trade partner" at bounding box center [641, 371] width 89 height 15
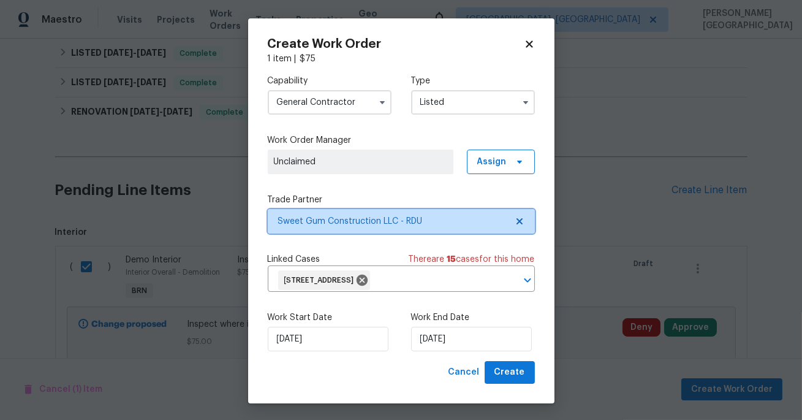
scroll to position [0, 0]
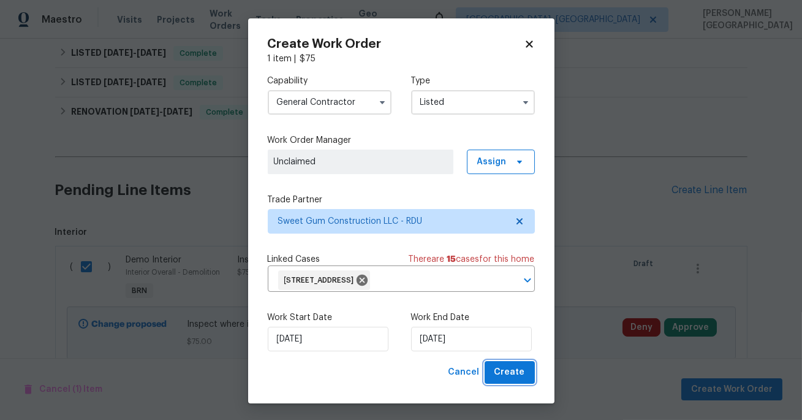
click at [499, 380] on button "Create" at bounding box center [509, 372] width 50 height 23
checkbox input "false"
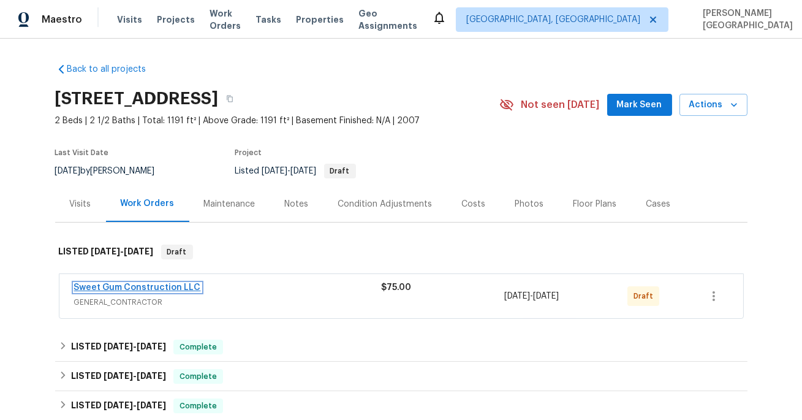
click at [168, 289] on link "Sweet Gum Construction LLC" at bounding box center [137, 287] width 127 height 9
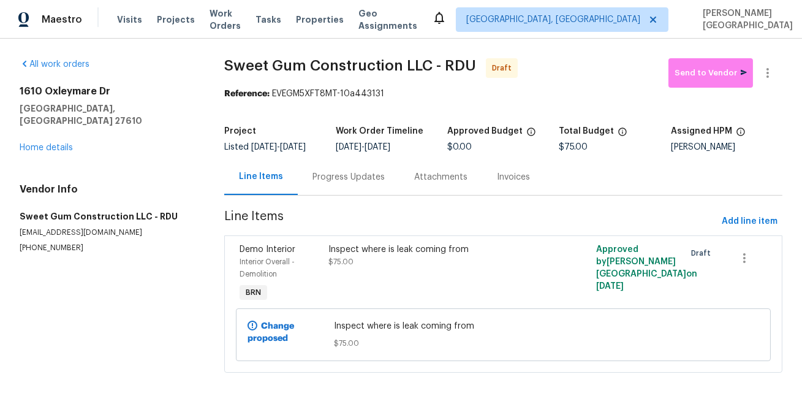
click at [330, 183] on div "Progress Updates" at bounding box center [348, 177] width 72 height 12
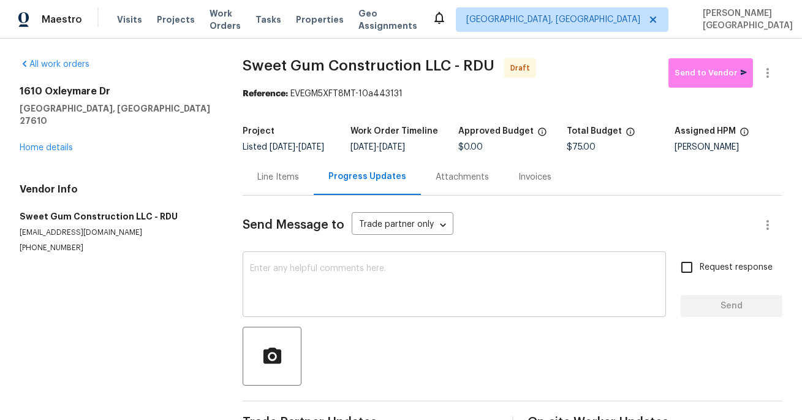
click at [320, 290] on textarea at bounding box center [454, 285] width 408 height 43
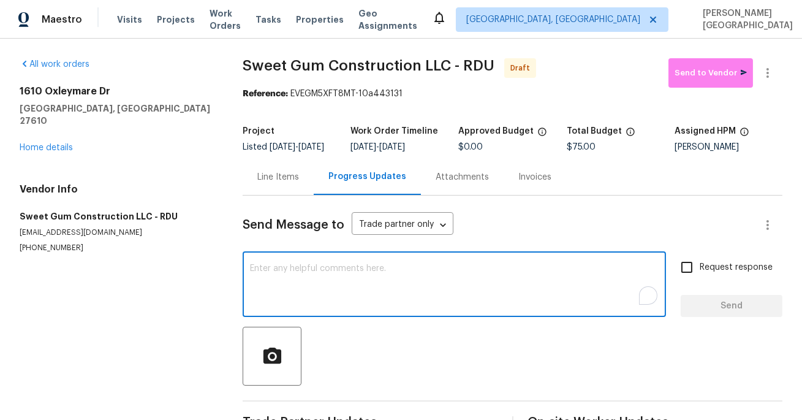
paste textarea "This is Isabel from Opendoor. Please confirm receipt of the work order due on 0…"
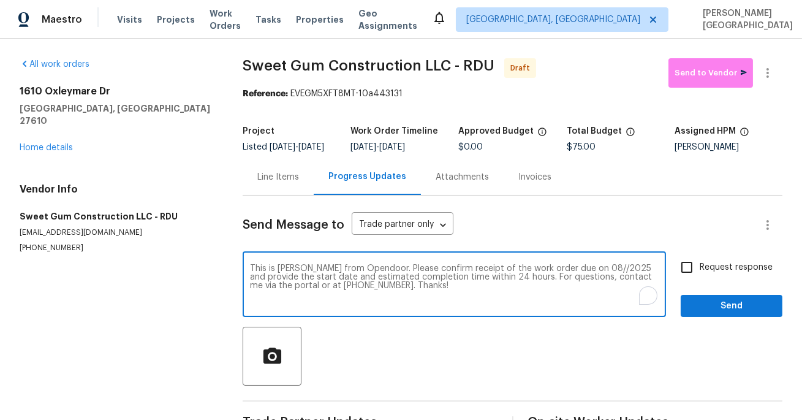
click at [574, 279] on textarea "This is Isabel from Opendoor. Please confirm receipt of the work order due on 0…" at bounding box center [454, 285] width 408 height 43
type textarea "This is Isabel from Opendoor. Please confirm receipt of the work order due on 1…"
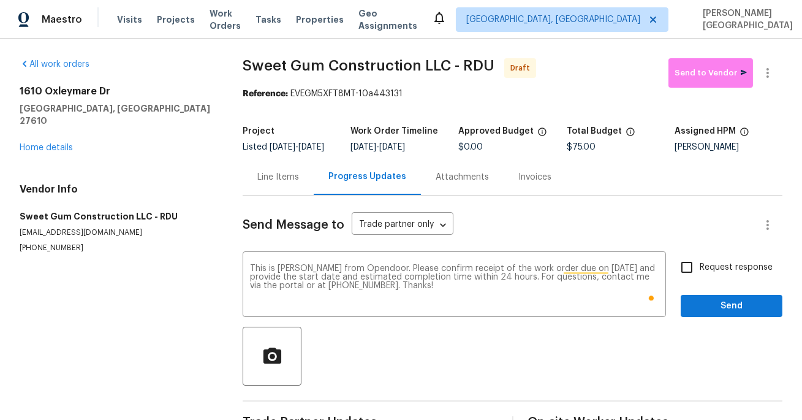
click at [702, 274] on span "Request response" at bounding box center [735, 267] width 73 height 13
click at [699, 277] on input "Request response" at bounding box center [687, 267] width 26 height 26
checkbox input "true"
click at [709, 310] on span "Send" at bounding box center [731, 305] width 82 height 15
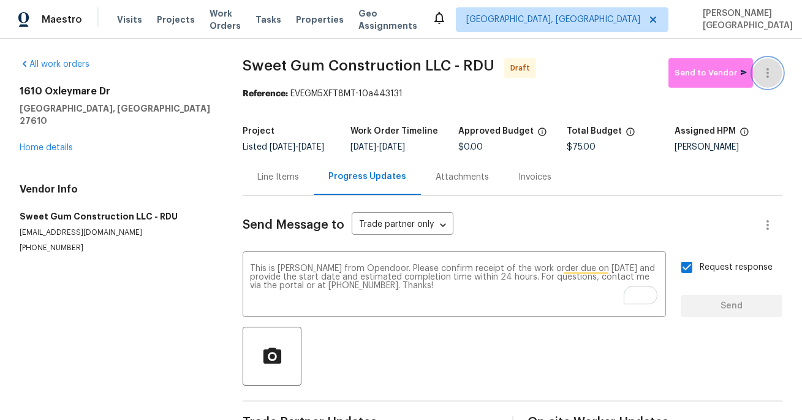
click at [767, 82] on button "button" at bounding box center [767, 72] width 29 height 29
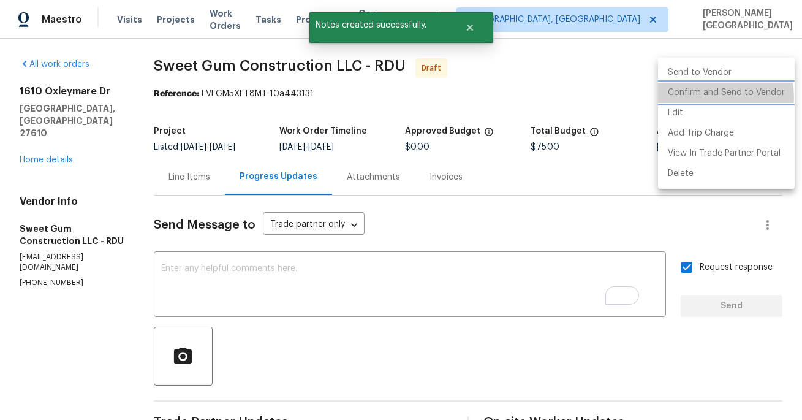
click at [712, 97] on li "Confirm and Send to Vendor" at bounding box center [726, 93] width 137 height 20
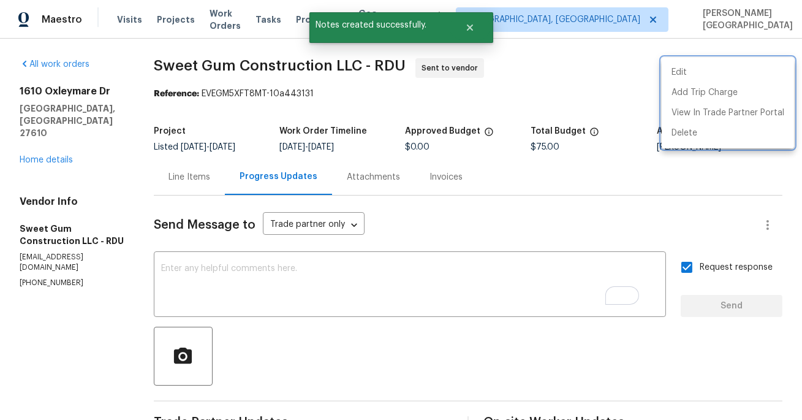
click at [40, 138] on div at bounding box center [401, 210] width 802 height 420
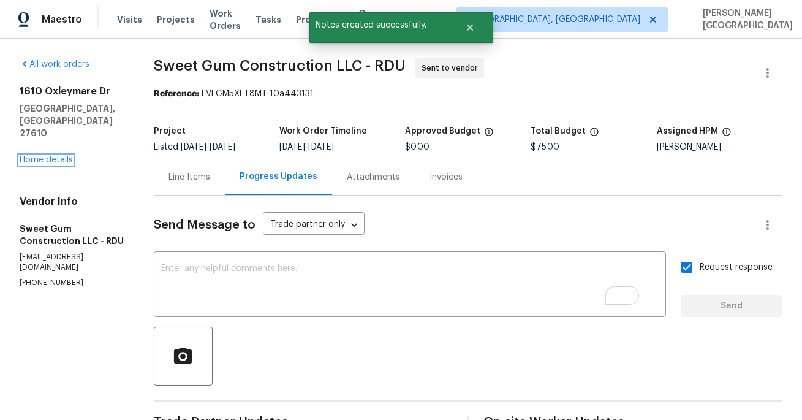
click at [46, 156] on link "Home details" at bounding box center [46, 160] width 53 height 9
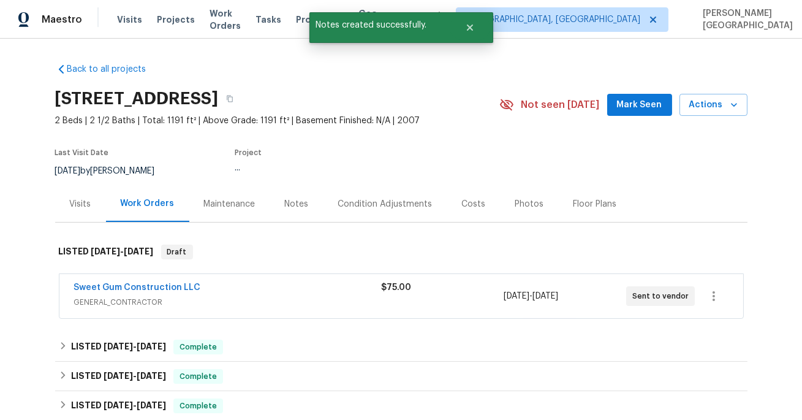
click at [46, 137] on div "Back to all projects 1610 Oxleymare Dr, Raleigh, NC 27610 2 Beds | 2 1/2 Baths …" at bounding box center [401, 229] width 802 height 381
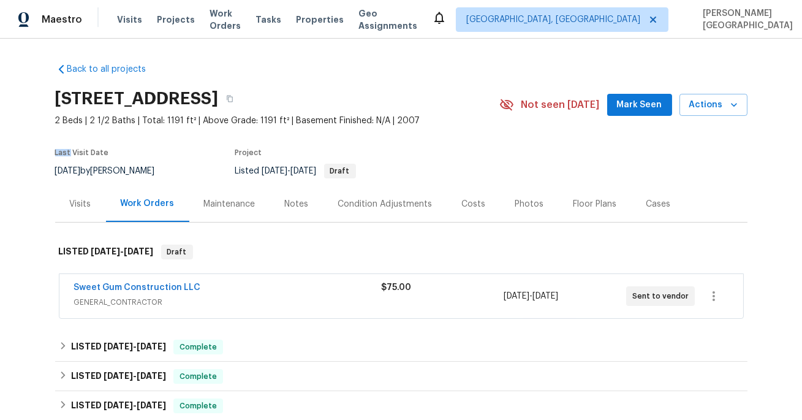
scroll to position [146, 0]
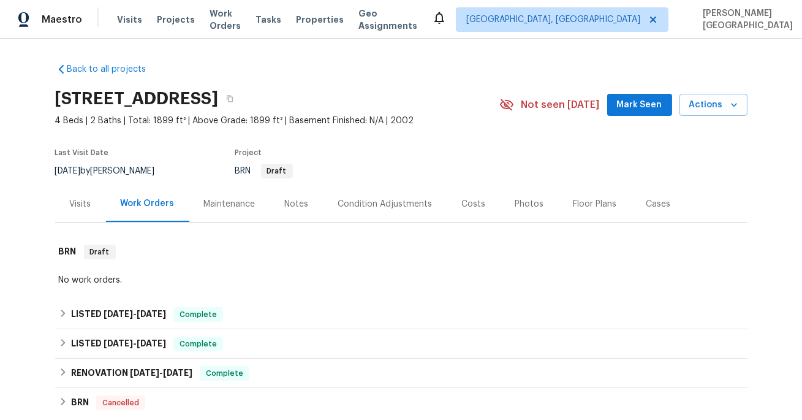
scroll to position [279, 0]
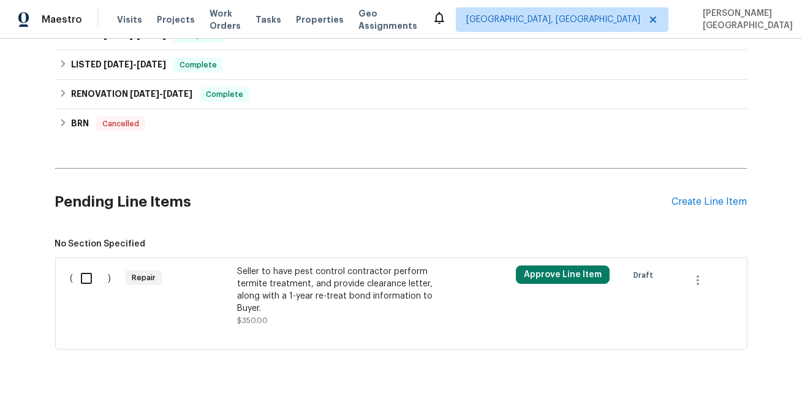
click at [331, 292] on div "Seller to have pest control contractor perform termite treatment, and provide c…" at bounding box center [345, 289] width 216 height 49
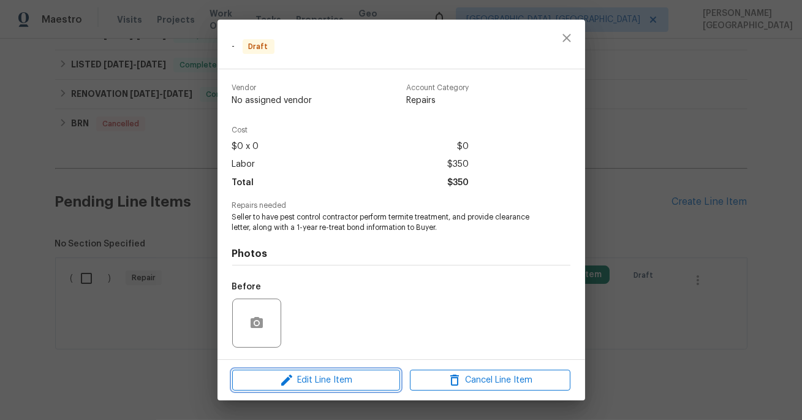
click at [293, 380] on icon "button" at bounding box center [286, 379] width 15 height 15
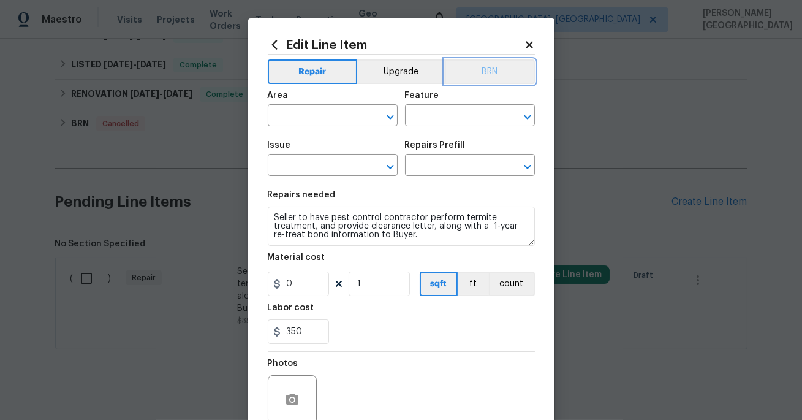
click at [495, 77] on button "BRN" at bounding box center [490, 71] width 90 height 24
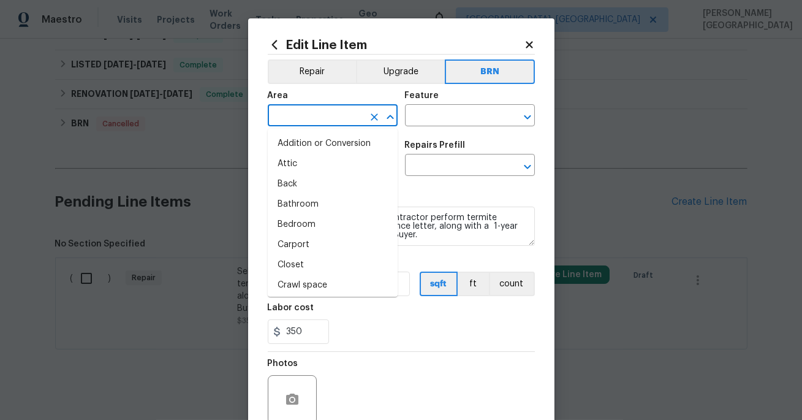
click at [325, 118] on input "text" at bounding box center [316, 116] width 96 height 19
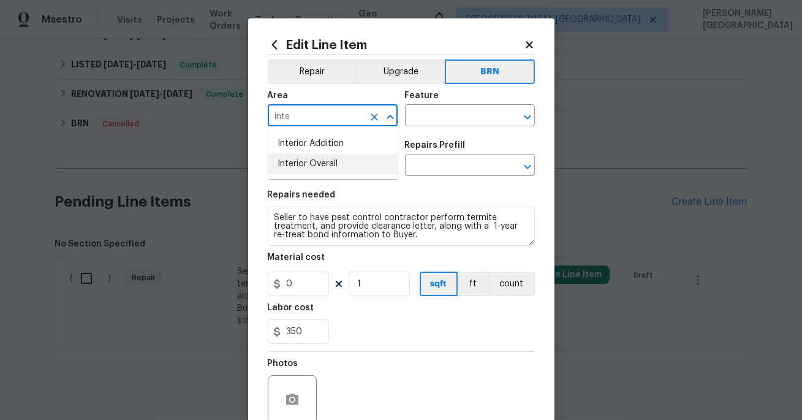
click at [340, 164] on li "Interior Overall" at bounding box center [333, 164] width 130 height 20
type input "Interior Overall"
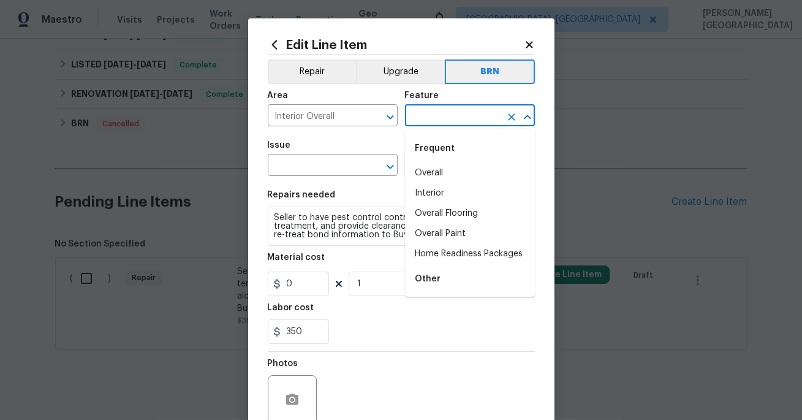
click at [440, 107] on input "text" at bounding box center [453, 116] width 96 height 19
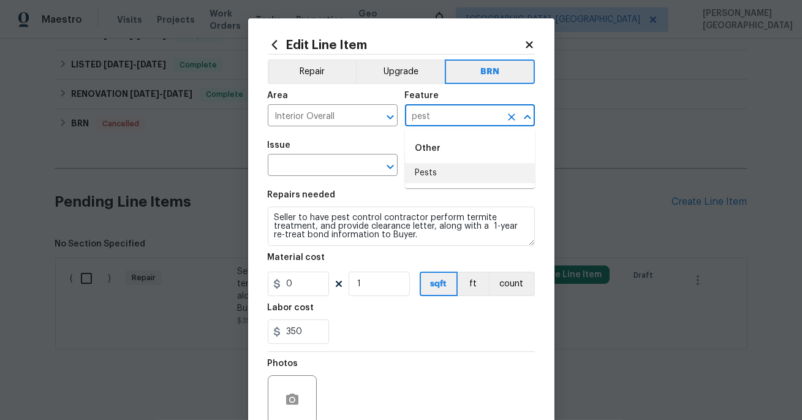
click at [431, 171] on li "Pests" at bounding box center [470, 173] width 130 height 20
type input "Pests"
click at [333, 165] on input "text" at bounding box center [316, 166] width 96 height 19
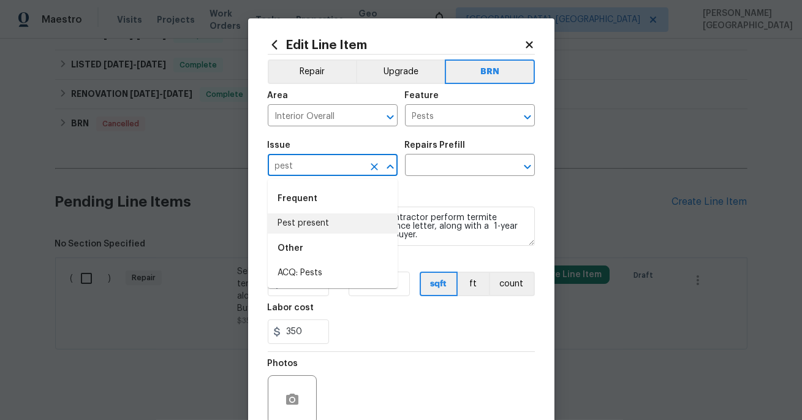
click at [322, 225] on li "Pest present" at bounding box center [333, 223] width 130 height 20
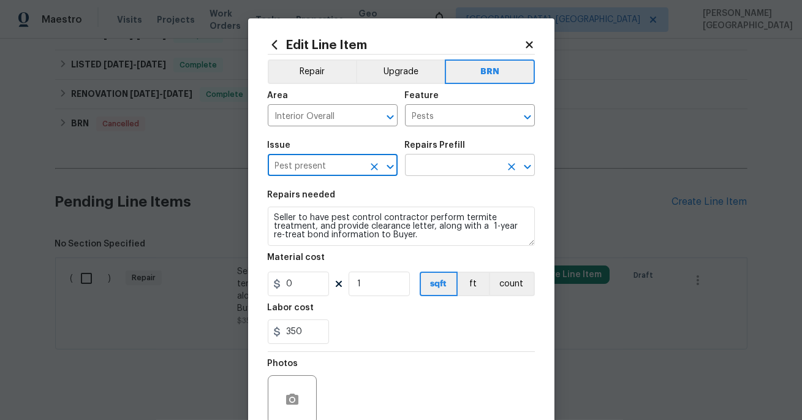
type input "Pest present"
click at [421, 167] on input "text" at bounding box center [453, 166] width 96 height 19
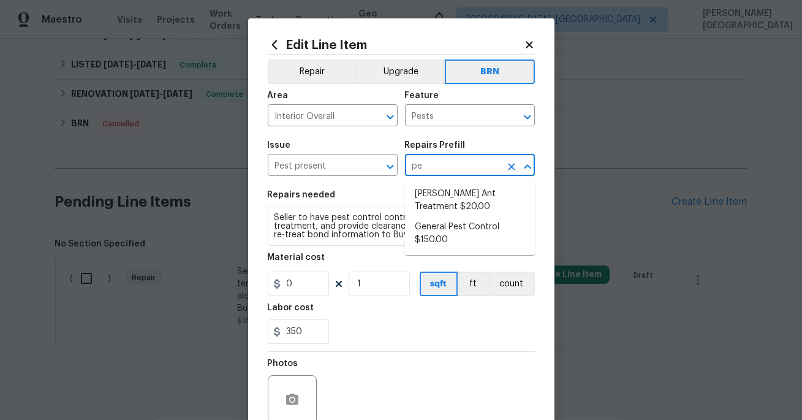
type input "pes"
click at [435, 183] on ul "General Pest Control $150.00" at bounding box center [470, 200] width 130 height 43
click at [436, 190] on li "General Pest Control $150.00" at bounding box center [470, 200] width 130 height 33
type input "General Pest Control $150.00"
type textarea "General pest treatment for active pest/insect infestation - non termite"
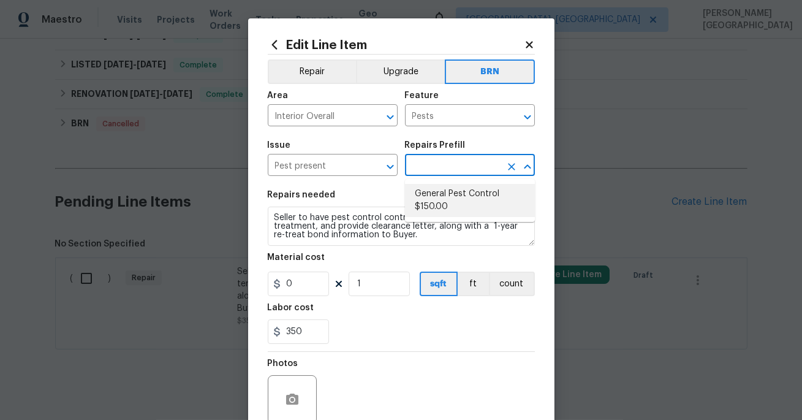
type input "150"
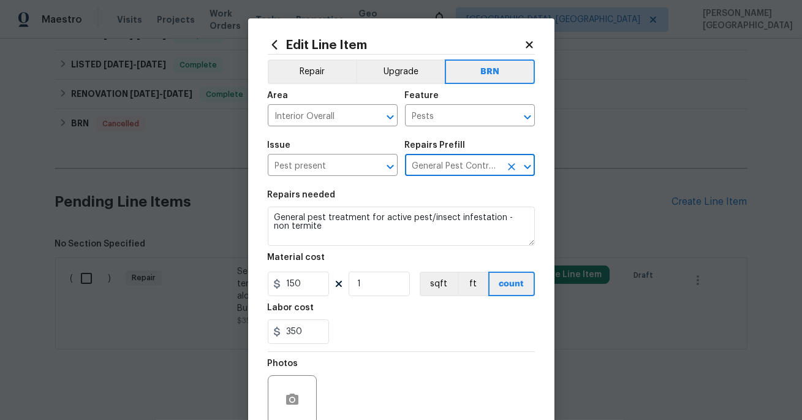
type input "General Pest Control $150.00"
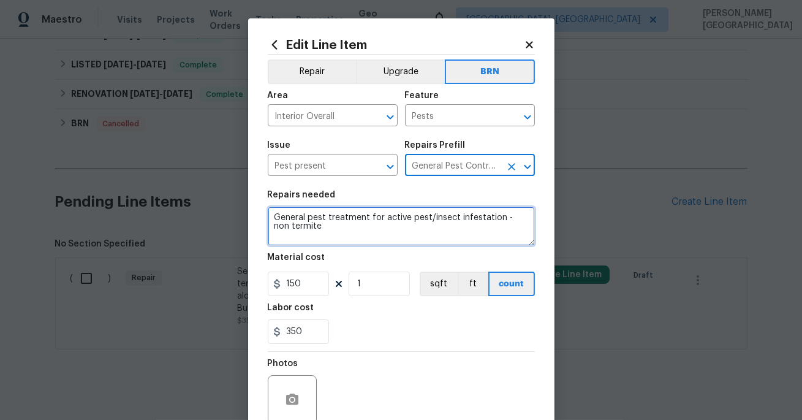
click at [361, 209] on textarea "General pest treatment for active pest/insect infestation - non termite" at bounding box center [401, 225] width 267 height 39
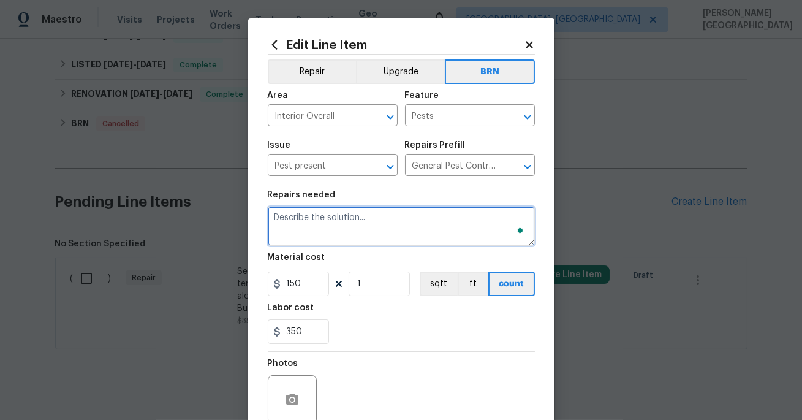
paste textarea "Seller to have pest control contractor perform termite treatment, and provide c…"
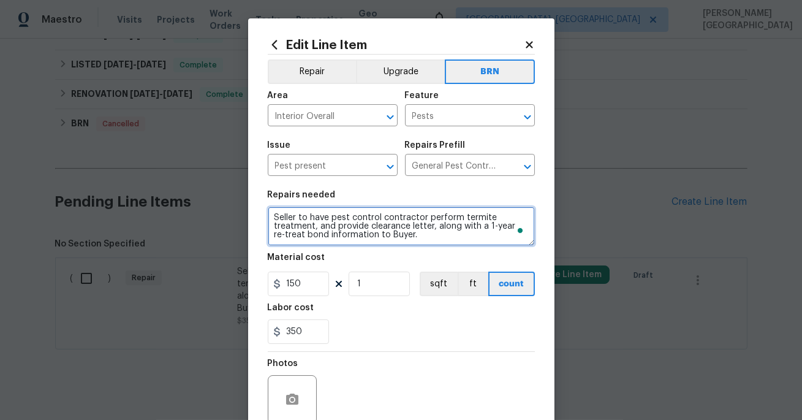
scroll to position [2, 0]
type textarea "Seller to have pest control contractor perform termite treatment, and provide c…"
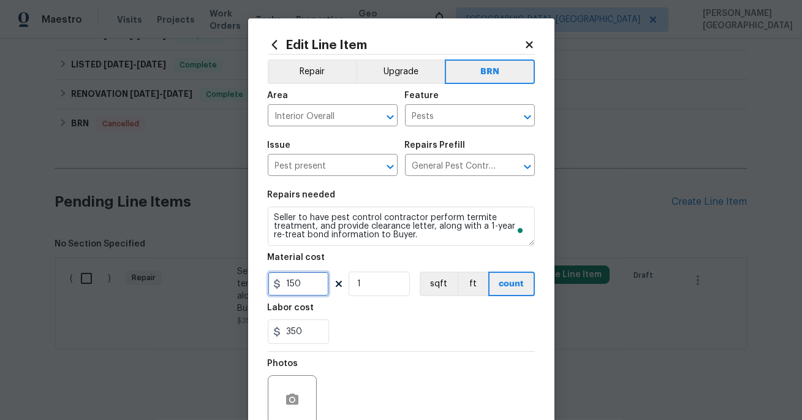
click at [303, 281] on input "150" at bounding box center [298, 283] width 61 height 24
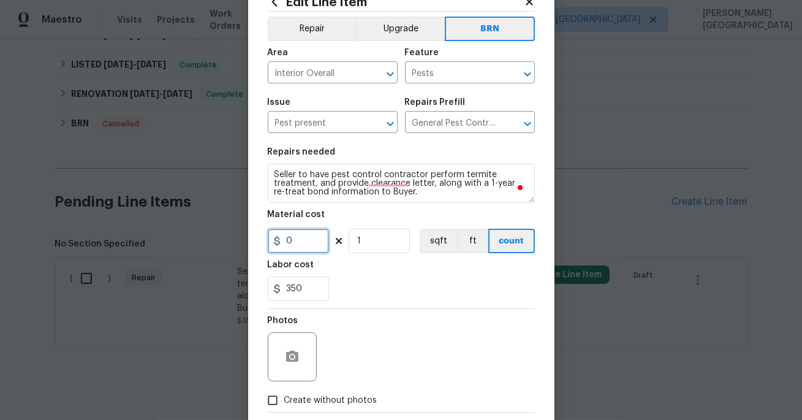
scroll to position [107, 0]
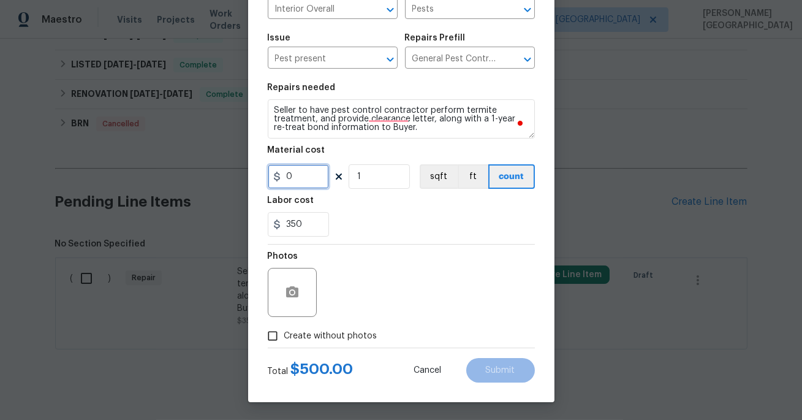
type input "0"
click at [336, 332] on span "Create without photos" at bounding box center [330, 335] width 93 height 13
click at [284, 332] on input "Create without photos" at bounding box center [272, 335] width 23 height 23
click at [290, 295] on icon "button" at bounding box center [292, 291] width 12 height 11
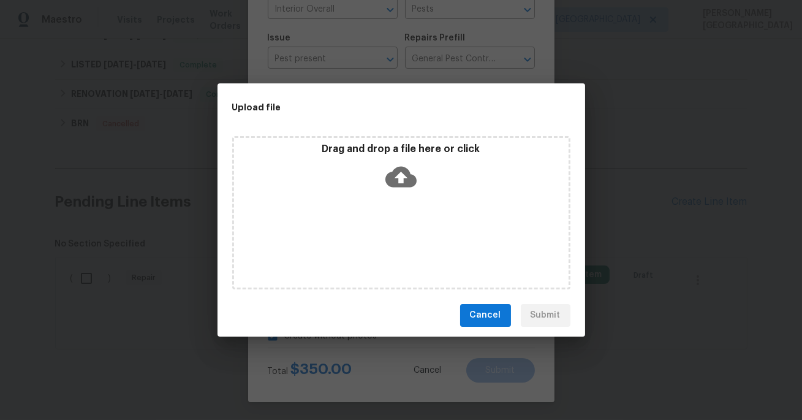
click at [394, 172] on icon at bounding box center [400, 176] width 31 height 21
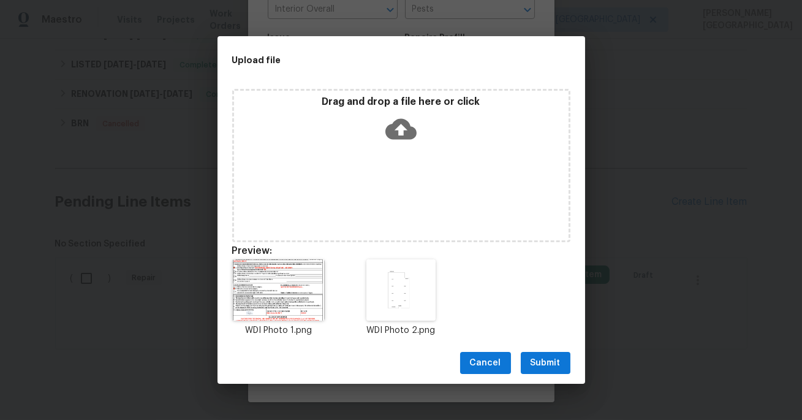
click at [537, 362] on span "Submit" at bounding box center [545, 362] width 30 height 15
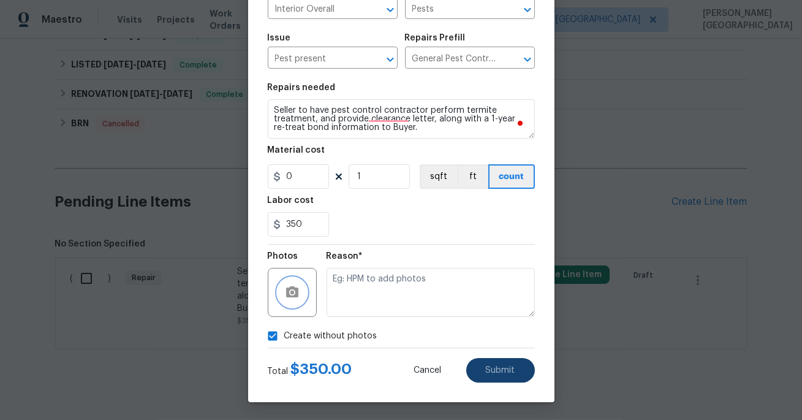
checkbox input "false"
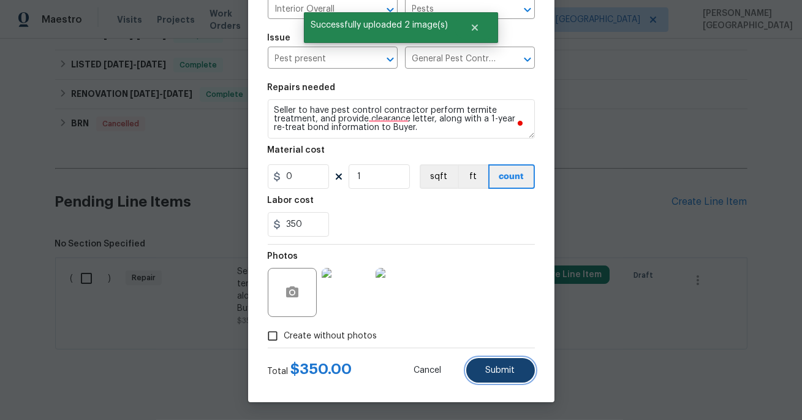
click at [514, 369] on span "Submit" at bounding box center [500, 370] width 29 height 9
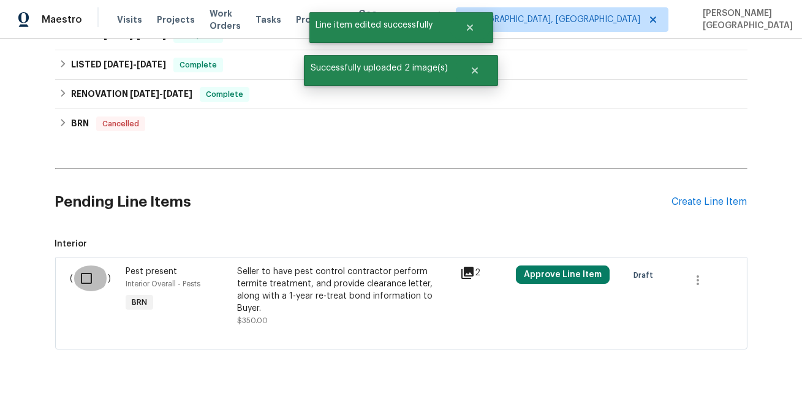
click at [86, 279] on input "checkbox" at bounding box center [90, 278] width 35 height 26
checkbox input "true"
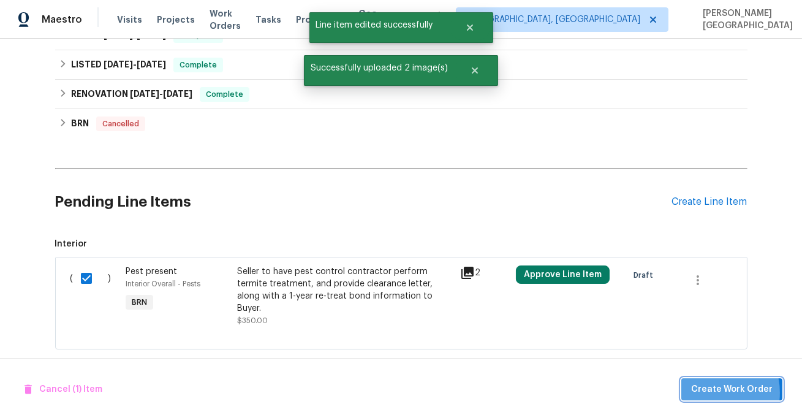
click at [709, 393] on span "Create Work Order" at bounding box center [731, 389] width 81 height 15
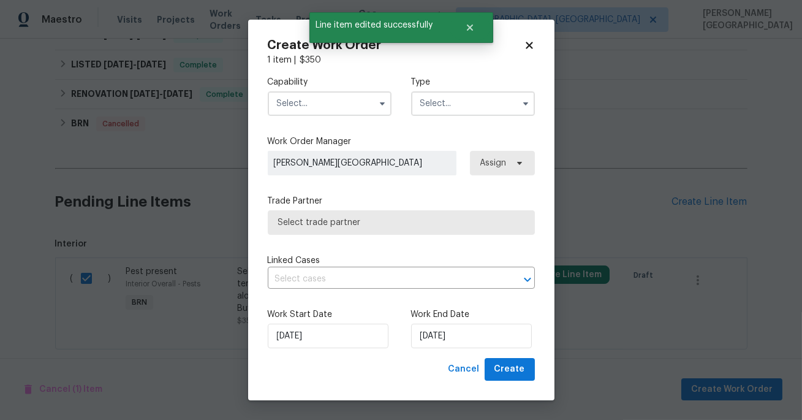
click at [294, 107] on input "text" at bounding box center [330, 103] width 124 height 24
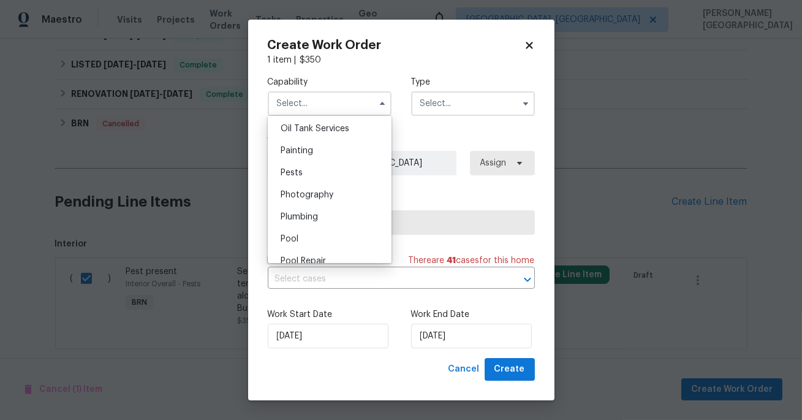
scroll to position [1011, 0]
click at [311, 164] on div "Pests" at bounding box center [330, 170] width 118 height 22
type input "Pests"
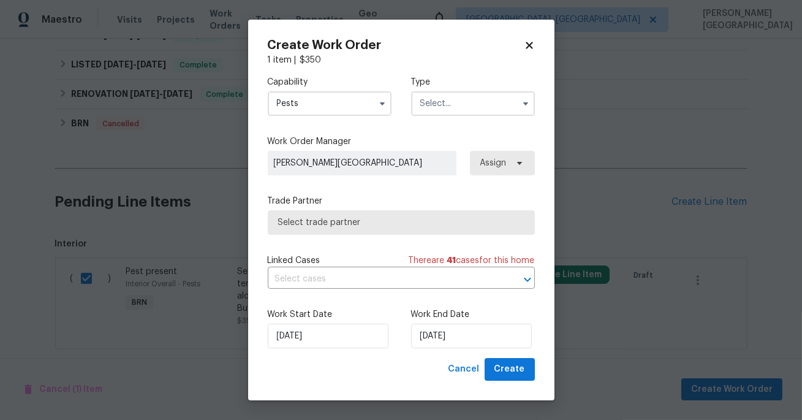
click at [446, 97] on input "text" at bounding box center [473, 103] width 124 height 24
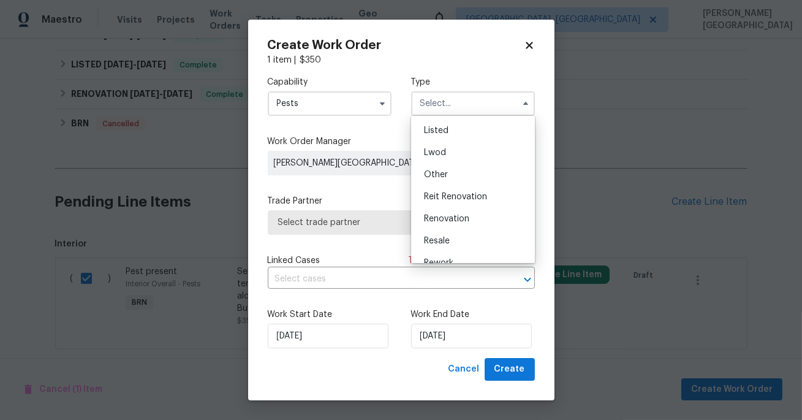
scroll to position [145, 0]
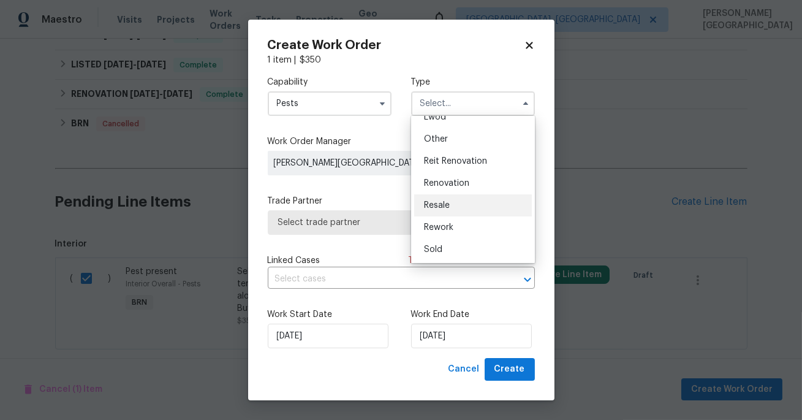
click at [445, 202] on span "Resale" at bounding box center [437, 205] width 26 height 9
type input "Resale"
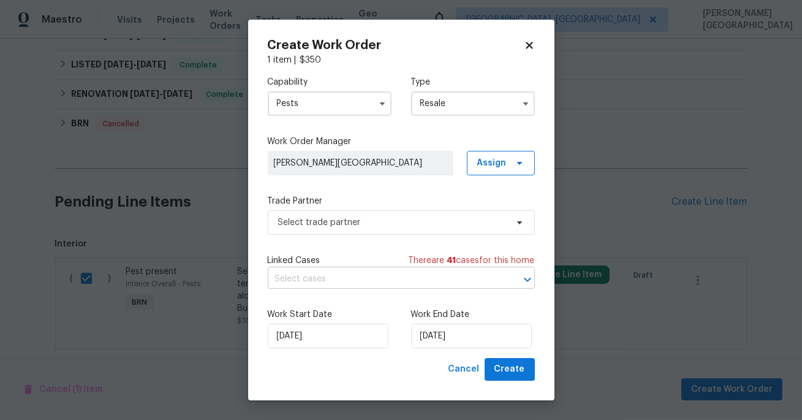
click at [363, 283] on input "text" at bounding box center [384, 278] width 233 height 19
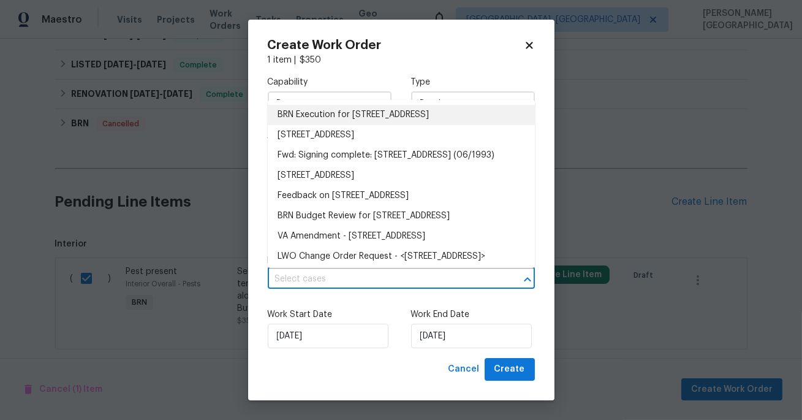
click at [341, 105] on li "BRN Execution for 8429 S Burien Rd, Tucson, AZ 85747" at bounding box center [401, 115] width 267 height 20
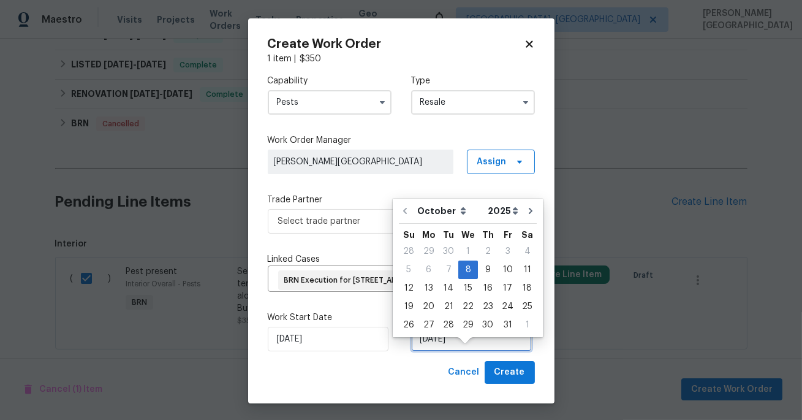
click at [434, 351] on input "10/8/2025" at bounding box center [471, 338] width 121 height 24
click at [518, 272] on div "11" at bounding box center [527, 269] width 19 height 17
type input "10/11/2025"
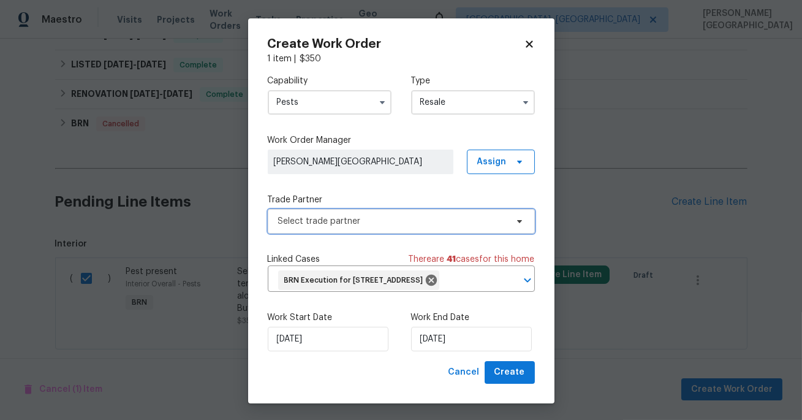
click at [329, 229] on span "Select trade partner" at bounding box center [401, 221] width 267 height 24
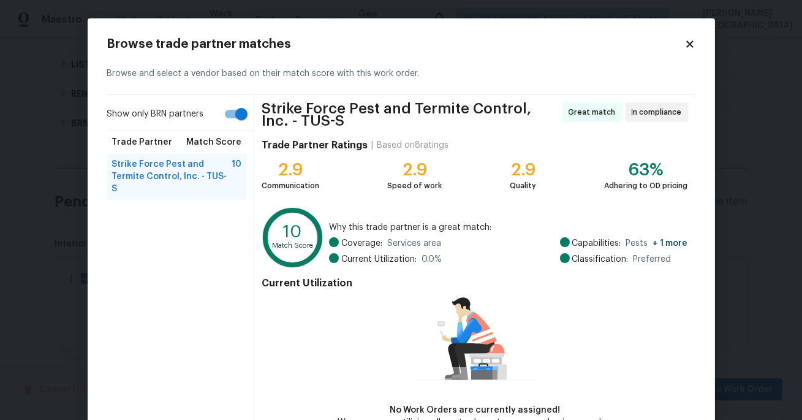
scroll to position [75, 0]
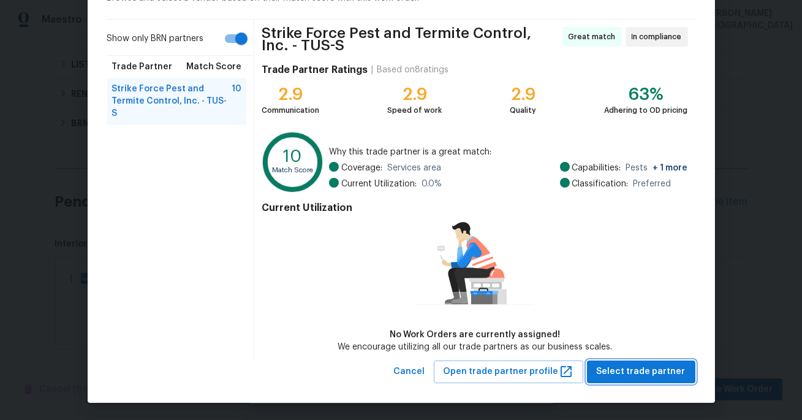
click at [631, 371] on span "Select trade partner" at bounding box center [641, 371] width 89 height 15
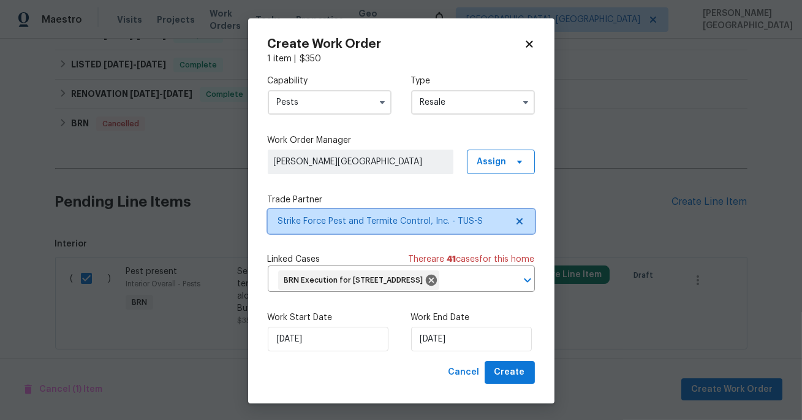
scroll to position [0, 0]
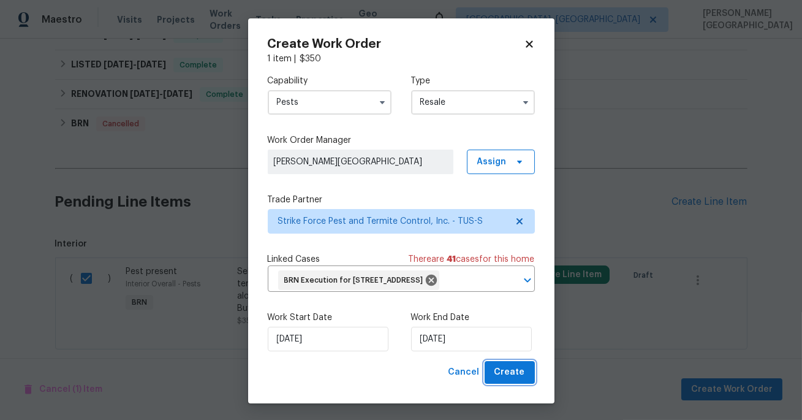
click at [502, 380] on span "Create" at bounding box center [509, 371] width 31 height 15
checkbox input "false"
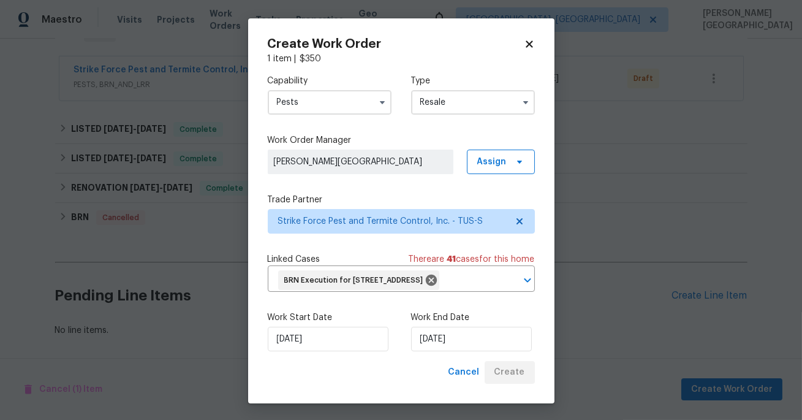
scroll to position [216, 0]
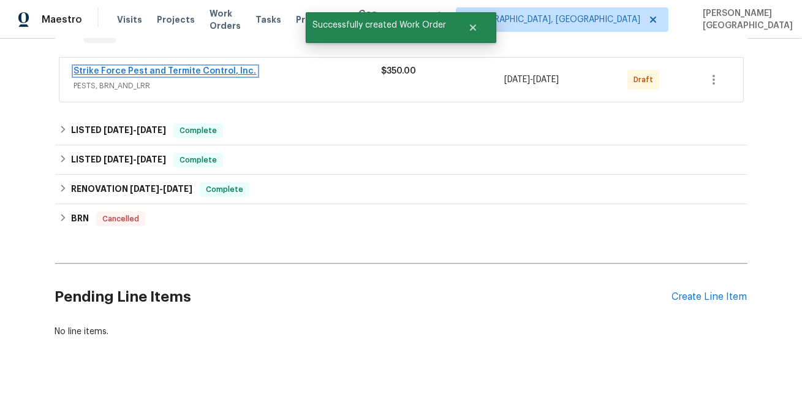
click at [183, 67] on link "Strike Force Pest and Termite Control, Inc." at bounding box center [165, 71] width 183 height 9
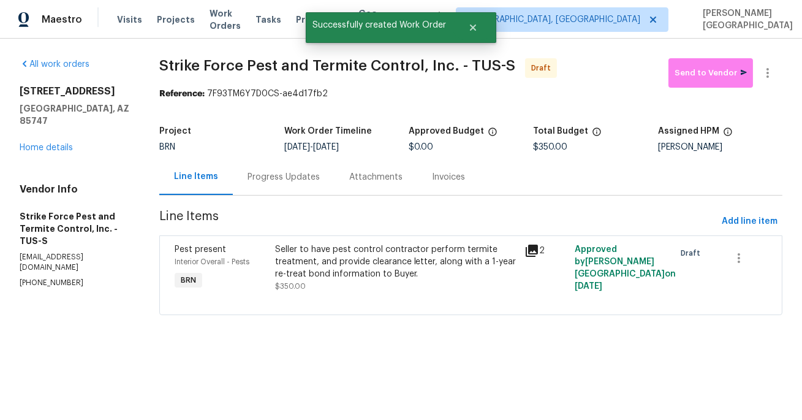
click at [287, 181] on div "Progress Updates" at bounding box center [283, 177] width 72 height 12
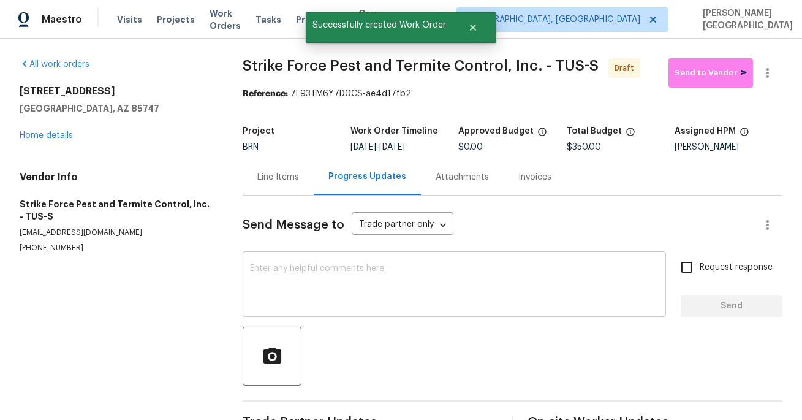
click at [280, 269] on textarea at bounding box center [454, 285] width 408 height 43
paste textarea "This is Isabel from Opendoor. Please confirm receipt of the work order due on 0…"
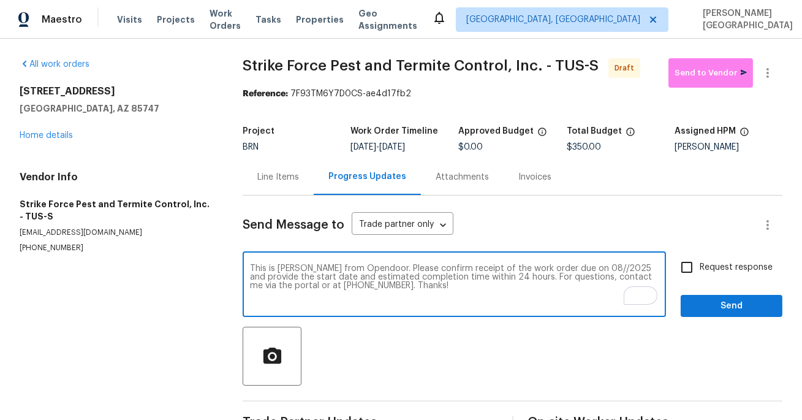
click at [571, 269] on textarea "This is Isabel from Opendoor. Please confirm receipt of the work order due on 0…" at bounding box center [454, 285] width 408 height 43
type textarea "This is Isabel from Opendoor. Please confirm receipt of the work order due on 1…"
click at [693, 266] on input "Request response" at bounding box center [687, 267] width 26 height 26
checkbox input "true"
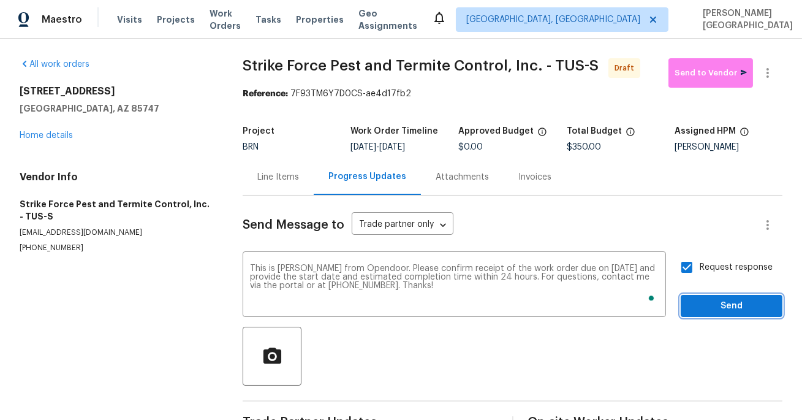
click at [706, 301] on span "Send" at bounding box center [731, 305] width 82 height 15
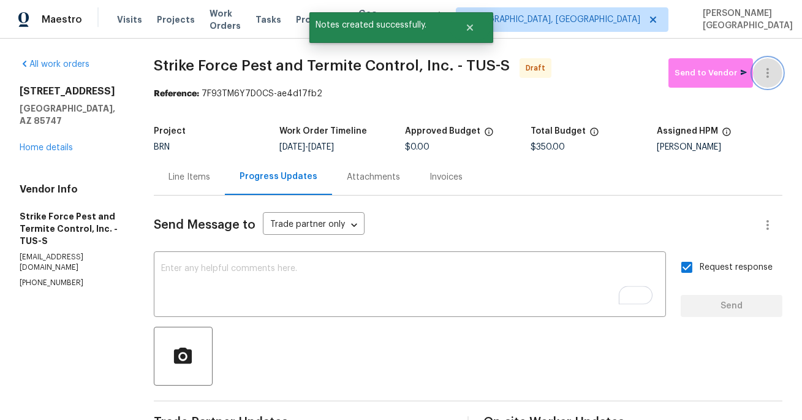
click at [772, 67] on icon "button" at bounding box center [767, 73] width 15 height 15
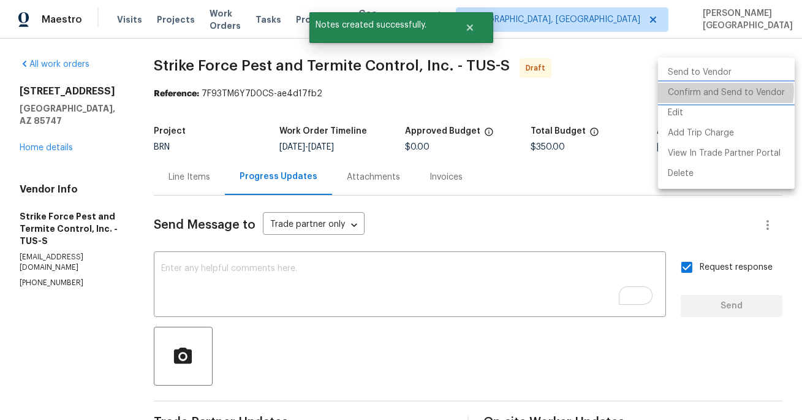
click at [724, 91] on li "Confirm and Send to Vendor" at bounding box center [726, 93] width 137 height 20
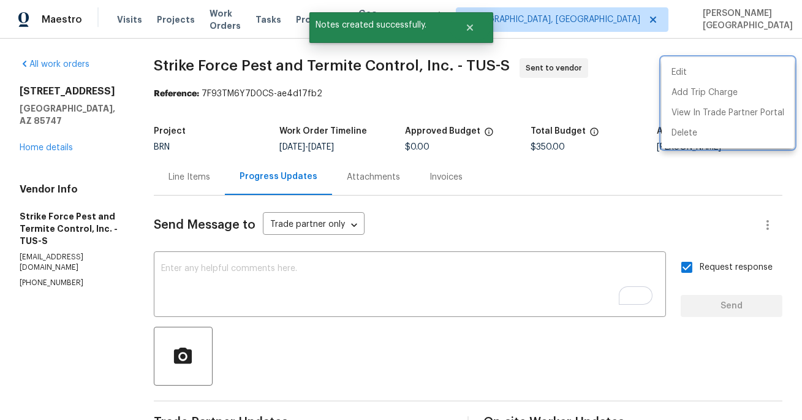
click at [35, 138] on div at bounding box center [401, 210] width 802 height 420
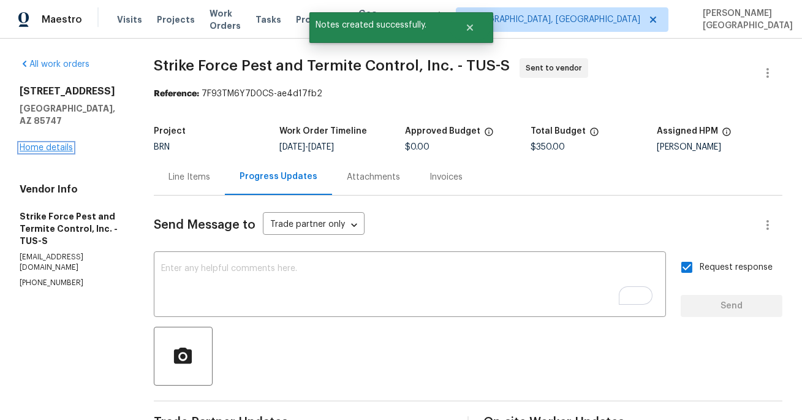
click at [37, 143] on link "Home details" at bounding box center [46, 147] width 53 height 9
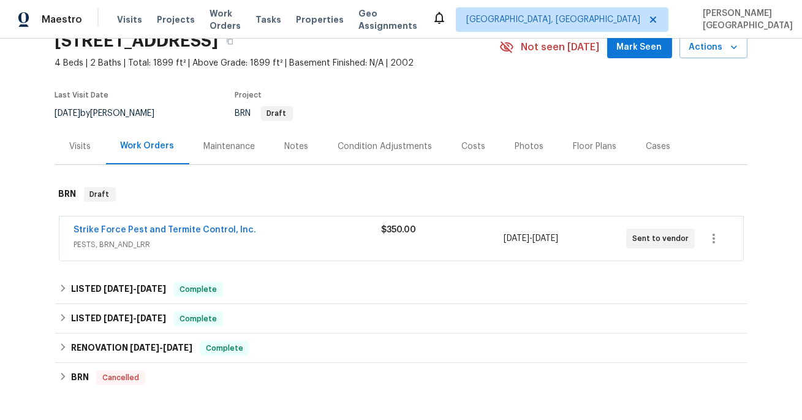
scroll to position [50, 0]
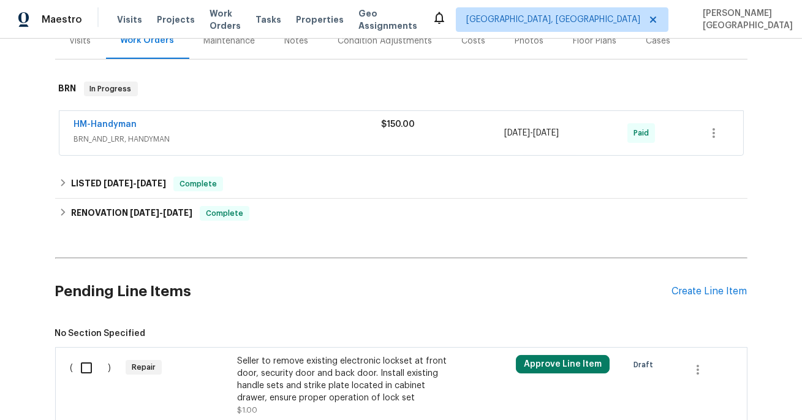
scroll to position [264, 0]
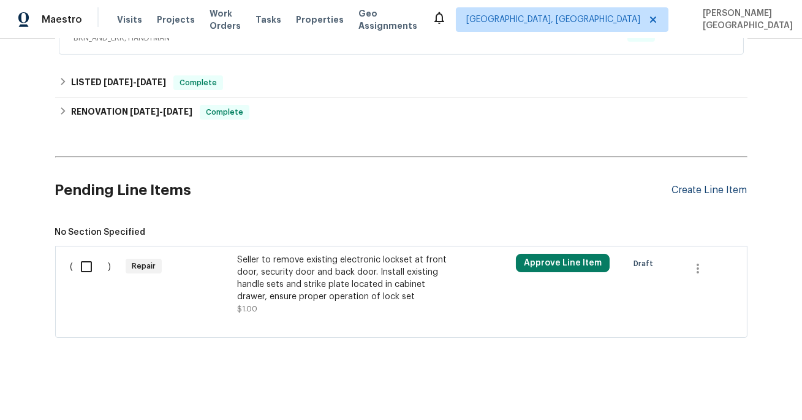
click at [723, 189] on div "Create Line Item" at bounding box center [709, 190] width 75 height 12
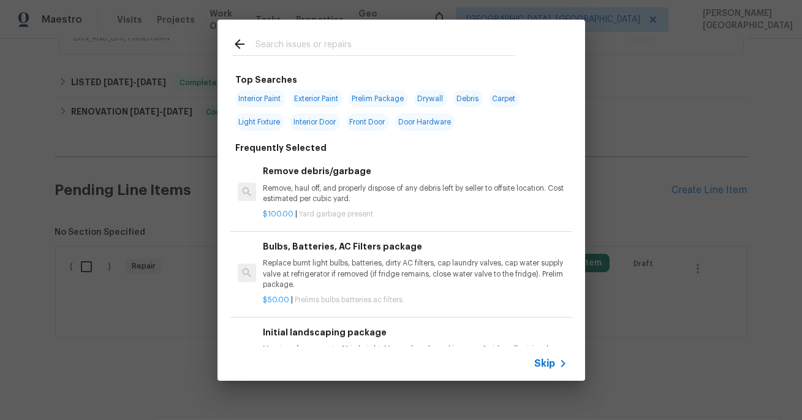
click at [560, 360] on icon at bounding box center [562, 363] width 15 height 15
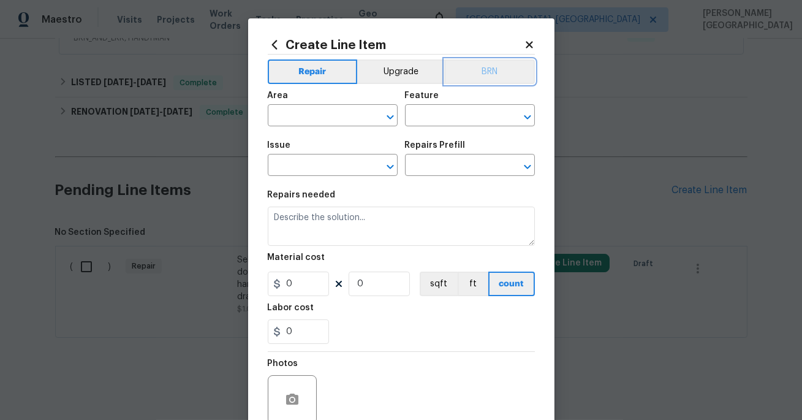
click at [496, 75] on button "BRN" at bounding box center [490, 71] width 90 height 24
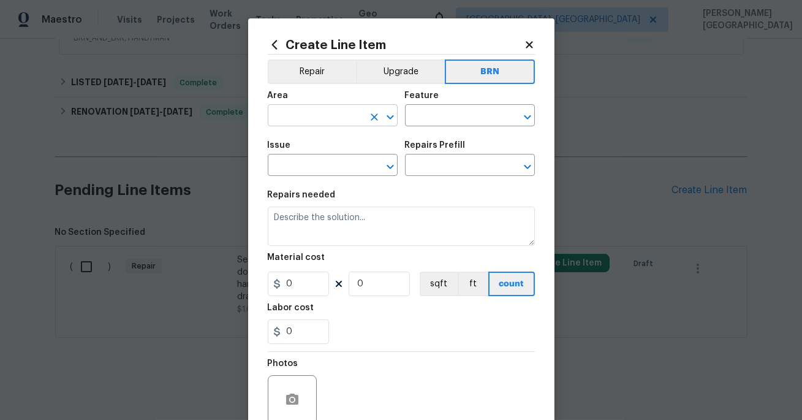
click at [289, 118] on input "text" at bounding box center [316, 116] width 96 height 19
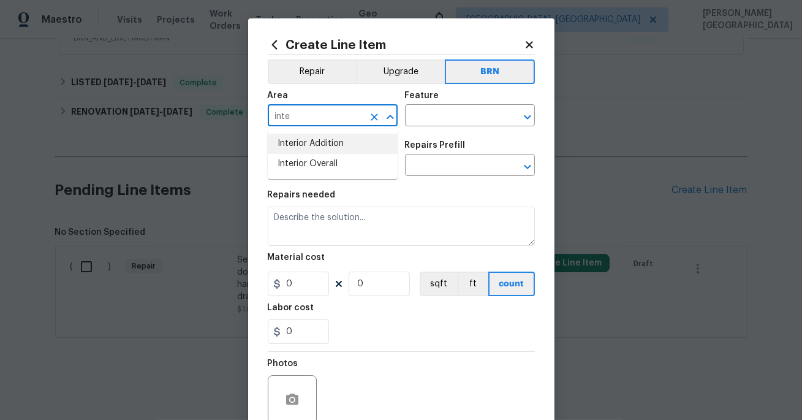
click at [292, 144] on li "Interior Addition" at bounding box center [333, 144] width 130 height 20
type input "Interior Addition"
click at [416, 114] on input "text" at bounding box center [453, 116] width 96 height 19
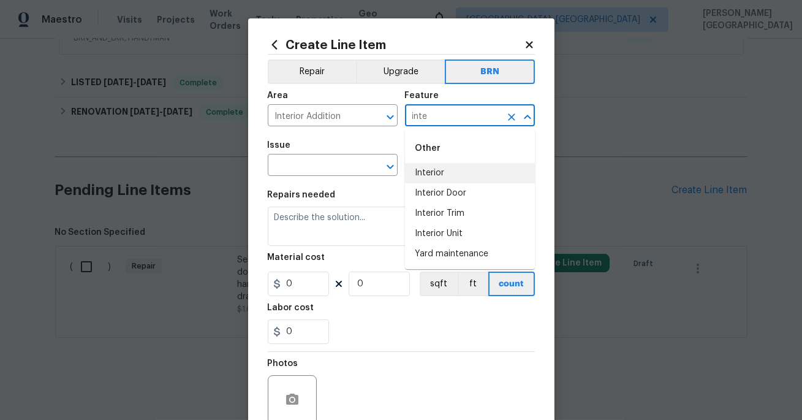
click at [421, 173] on li "Interior" at bounding box center [470, 173] width 130 height 20
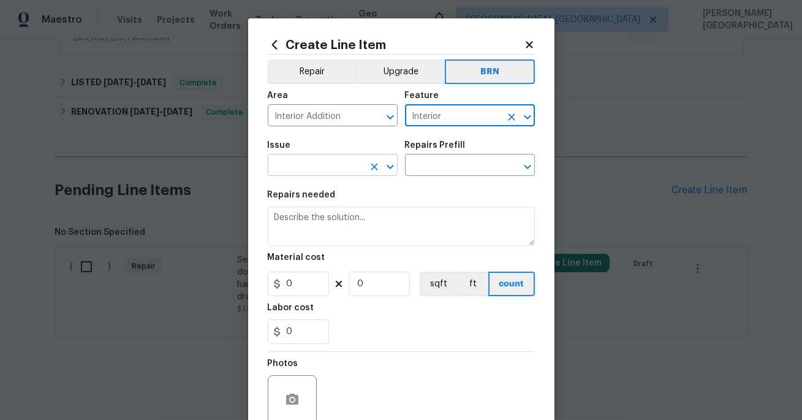
type input "Interior"
click at [320, 163] on input "text" at bounding box center [316, 166] width 96 height 19
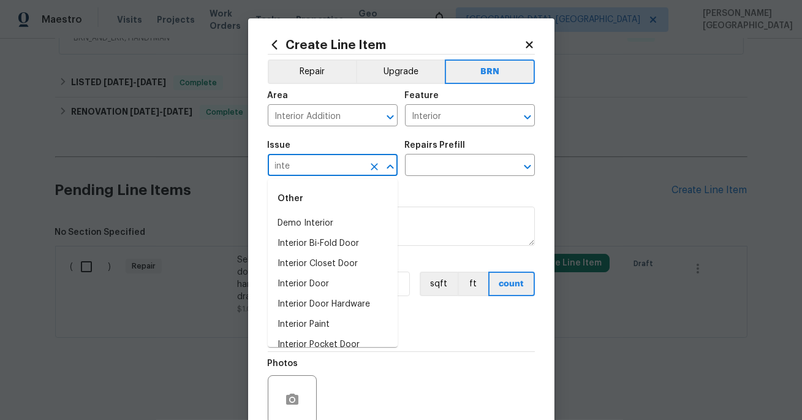
click at [331, 222] on li "Demo Interior" at bounding box center [333, 223] width 130 height 20
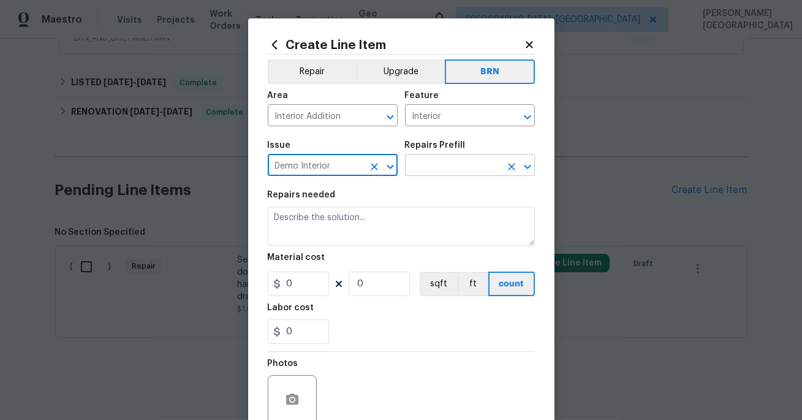
type input "Demo Interior"
click at [443, 165] on input "text" at bounding box center [453, 166] width 96 height 19
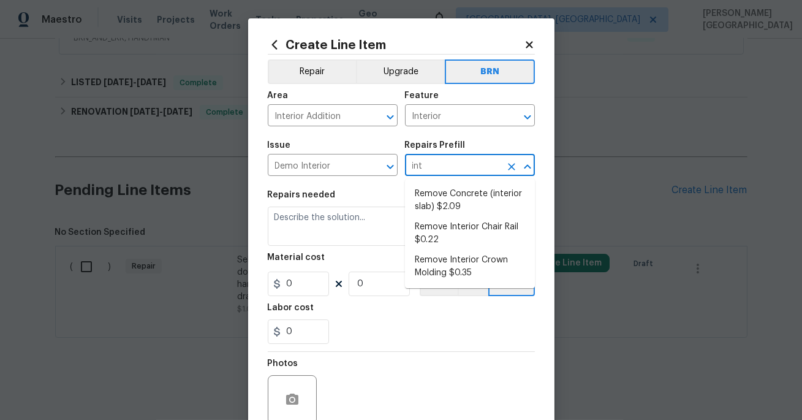
type input "inte"
click at [461, 195] on li "Remove Concrete (interior slab) $2.09" at bounding box center [470, 200] width 130 height 33
type input "Demolition"
type input "Remove Concrete (interior slab) $2.09"
type textarea "Demo/remove and properly dispose of the concrete (1''-4'') as outlined by the P…"
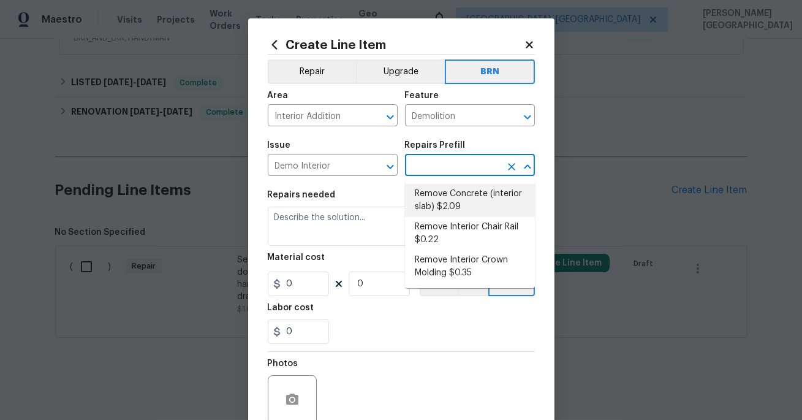
type input "2.09"
type input "1"
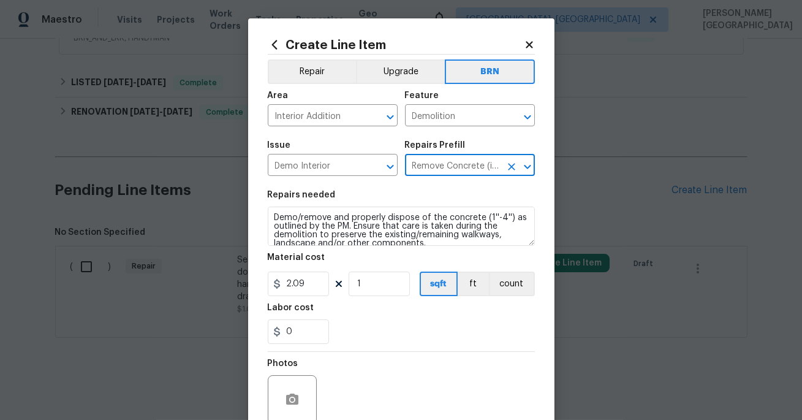
type input "Remove Concrete (interior slab) $2.09"
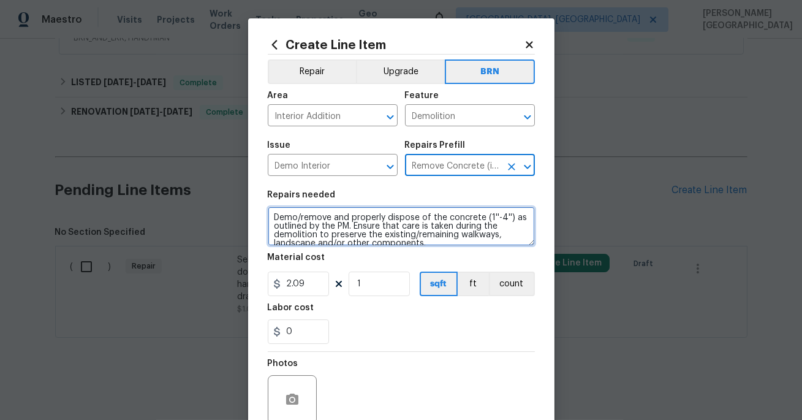
click at [334, 220] on textarea "Demo/remove and properly dispose of the concrete (1''-4'') as outlined by the P…" at bounding box center [401, 225] width 267 height 39
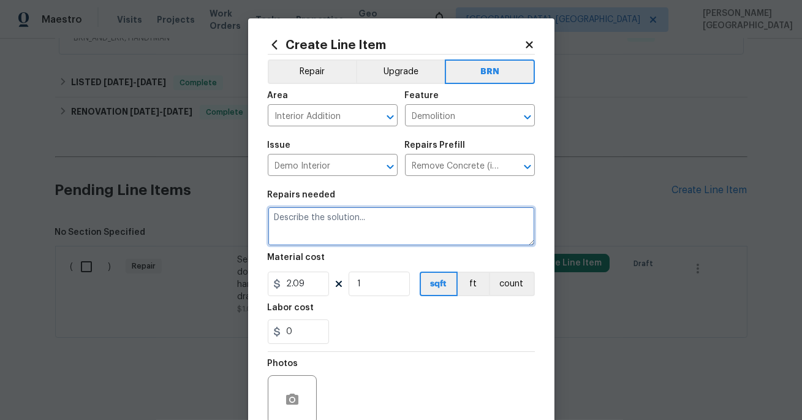
paste textarea "Seller to clean the 11 existing window screens located in garage and reinstall …"
type textarea "Seller to clean the 11 existing window screens located in garage and reinstall …"
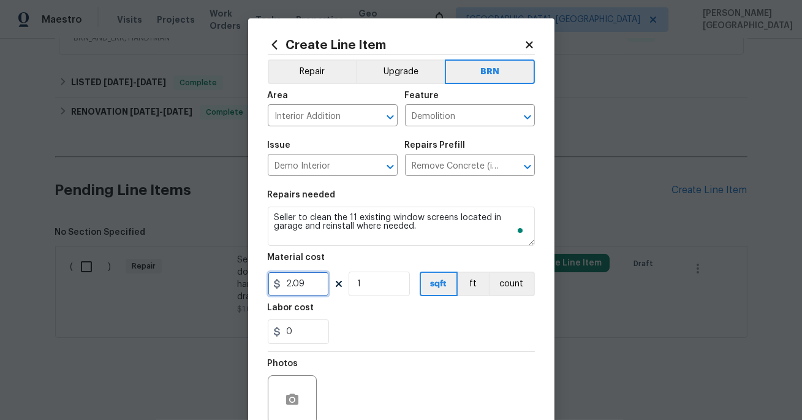
click at [311, 278] on input "2.09" at bounding box center [298, 283] width 61 height 24
type input "0"
click at [302, 335] on input "0" at bounding box center [298, 331] width 61 height 24
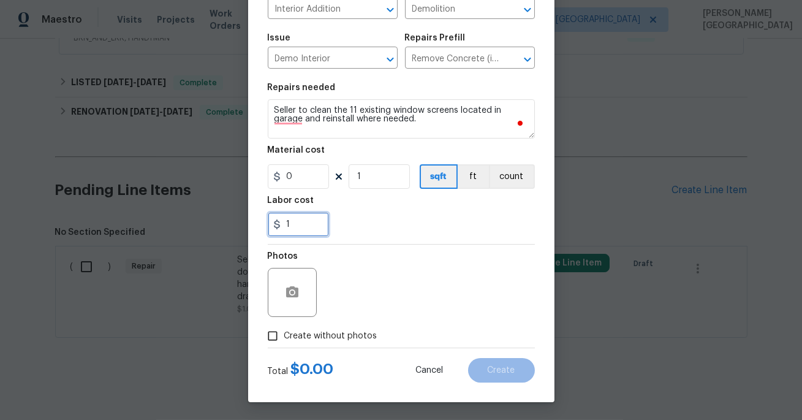
type input "1"
click at [293, 341] on span "Create without photos" at bounding box center [330, 335] width 93 height 13
click at [284, 341] on input "Create without photos" at bounding box center [272, 335] width 23 height 23
click at [283, 294] on button "button" at bounding box center [291, 291] width 29 height 29
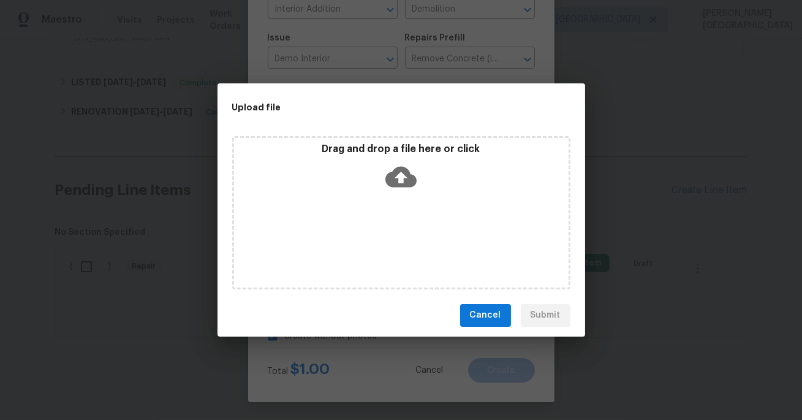
click at [396, 180] on icon at bounding box center [400, 176] width 31 height 21
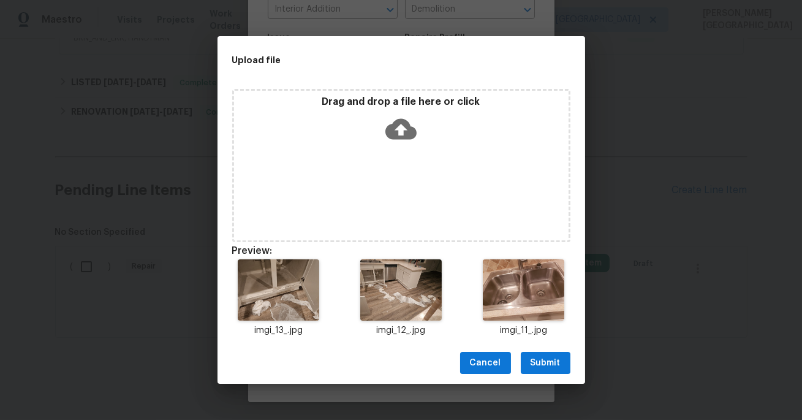
click at [541, 352] on button "Submit" at bounding box center [546, 363] width 50 height 23
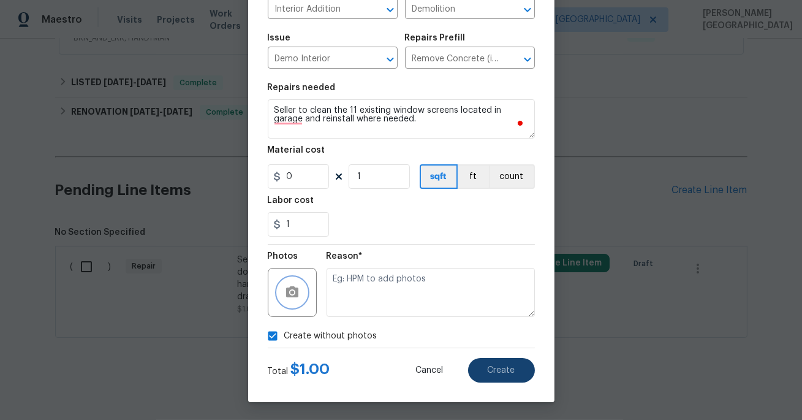
checkbox input "false"
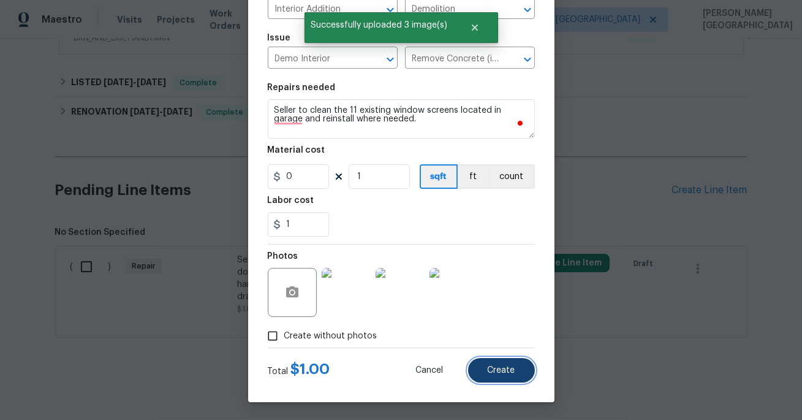
click at [512, 367] on span "Create" at bounding box center [502, 370] width 28 height 9
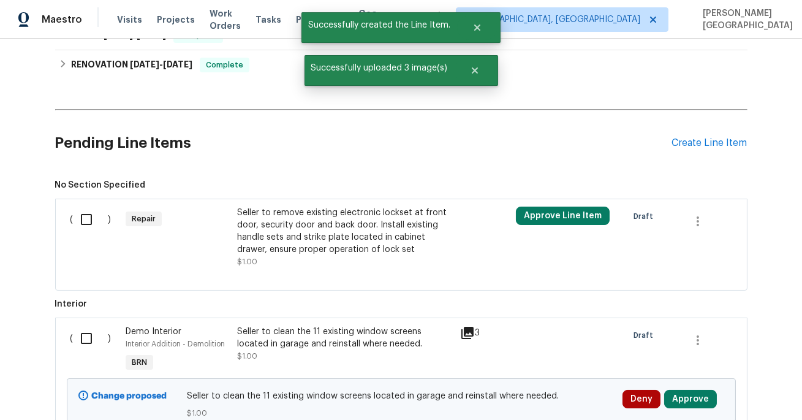
scroll to position [393, 0]
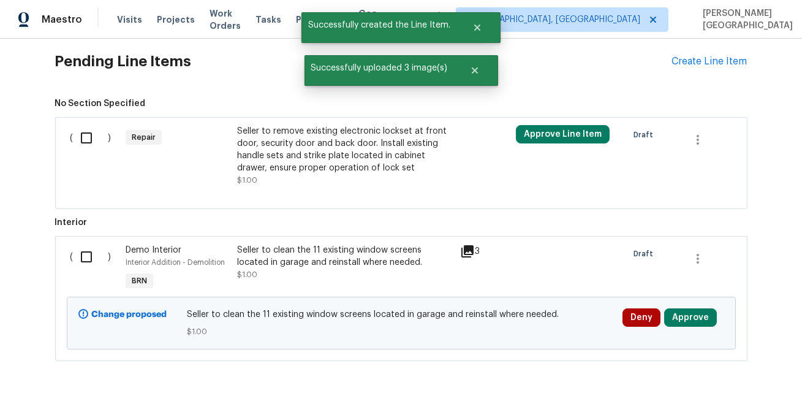
click at [88, 257] on input "checkbox" at bounding box center [90, 257] width 35 height 26
checkbox input "true"
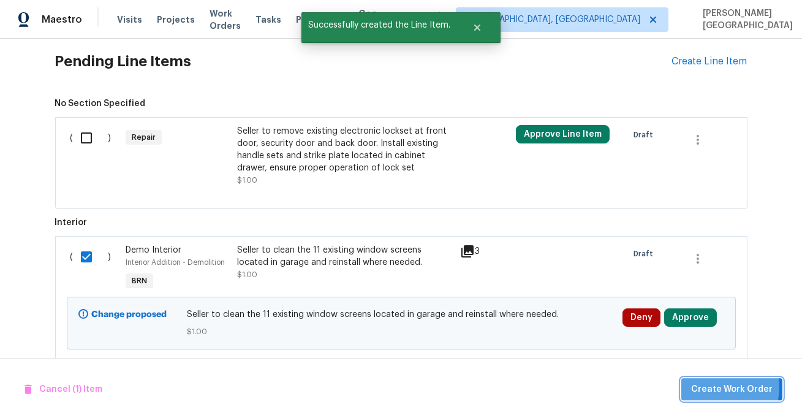
click at [703, 386] on span "Create Work Order" at bounding box center [731, 389] width 81 height 15
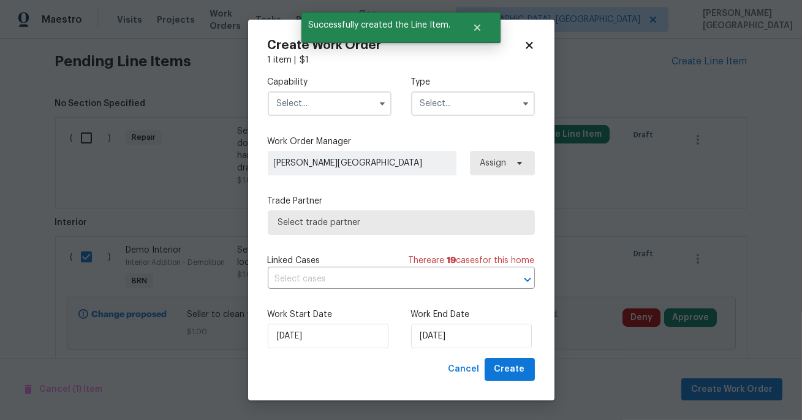
click at [348, 102] on input "text" at bounding box center [330, 103] width 124 height 24
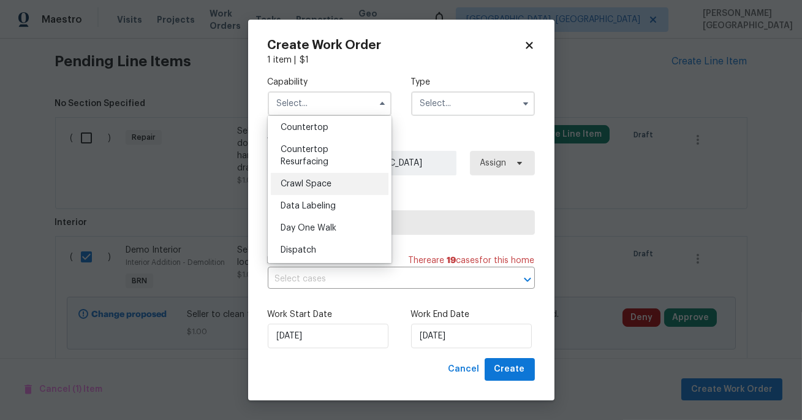
scroll to position [0, 0]
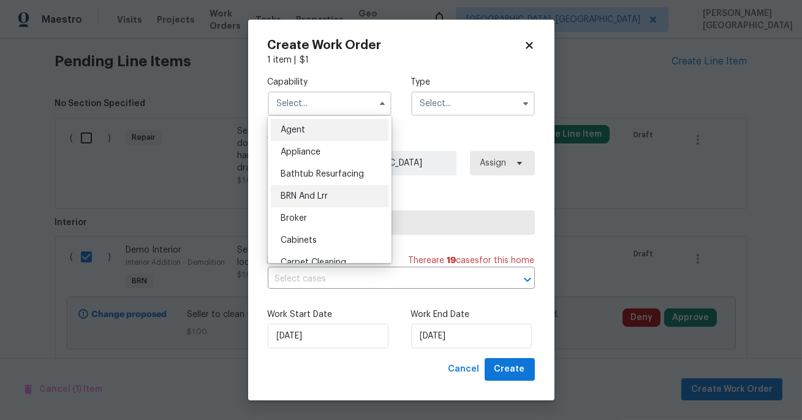
click at [325, 194] on span "BRN And Lrr" at bounding box center [303, 196] width 47 height 9
type input "BRN And Lrr"
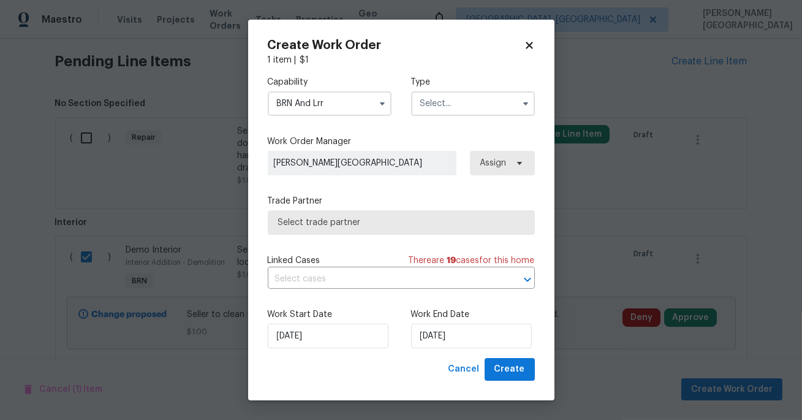
click at [416, 108] on input "text" at bounding box center [473, 103] width 124 height 24
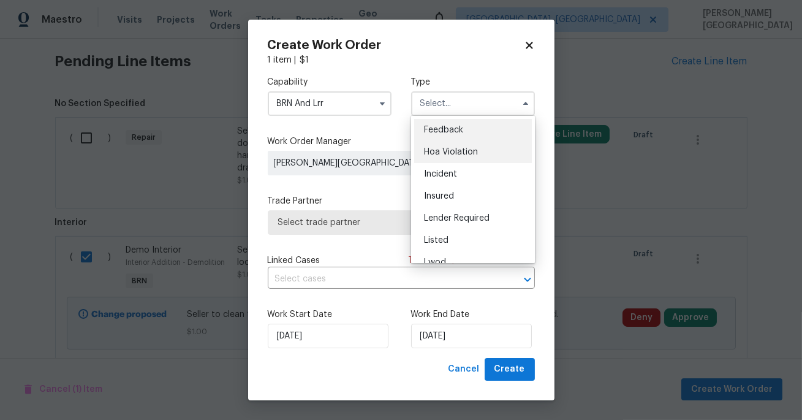
scroll to position [145, 0]
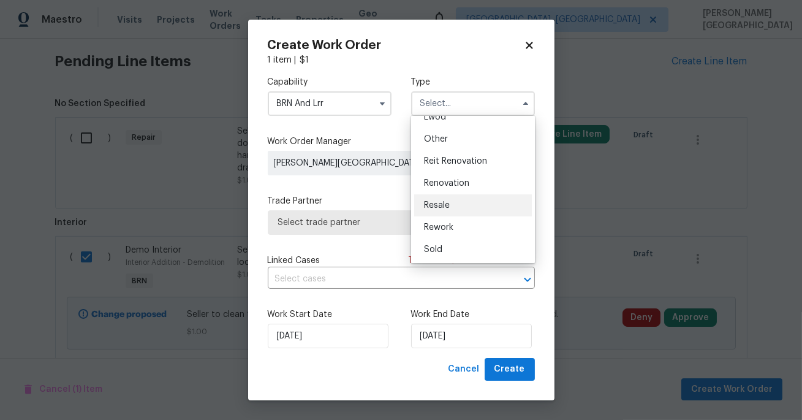
click at [434, 202] on span "Resale" at bounding box center [437, 205] width 26 height 9
type input "Resale"
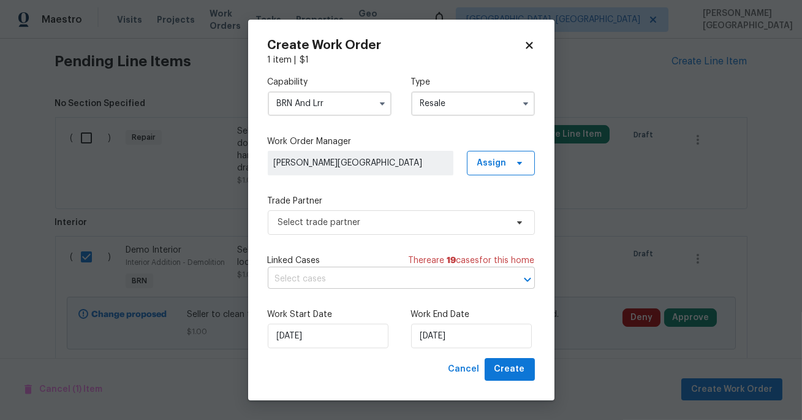
click at [328, 288] on input "text" at bounding box center [384, 278] width 233 height 19
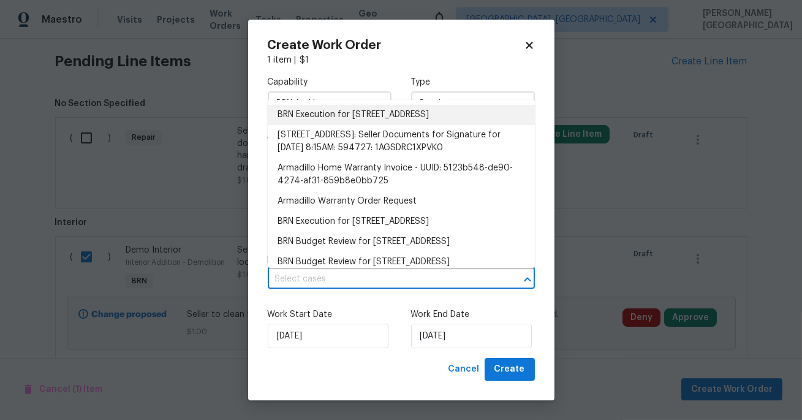
click at [347, 118] on li "BRN Execution for 4690 E Pearl Rd, San Tan Valley, AZ 85143" at bounding box center [401, 115] width 267 height 20
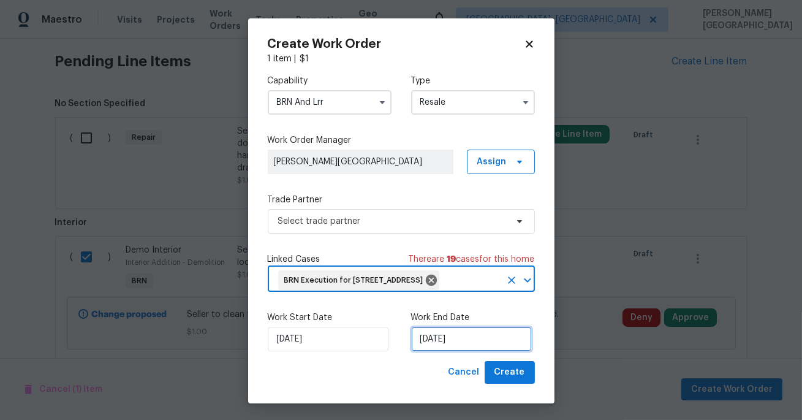
click at [442, 351] on input "10/8/2025" at bounding box center [471, 338] width 121 height 24
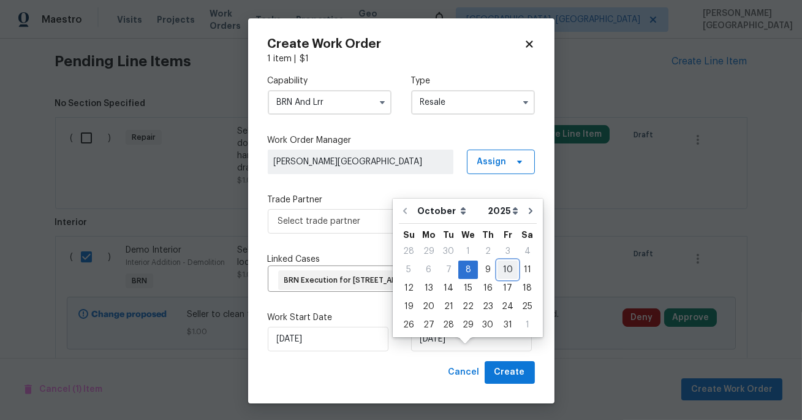
click at [507, 267] on div "10" at bounding box center [507, 269] width 20 height 17
type input "10/10/2025"
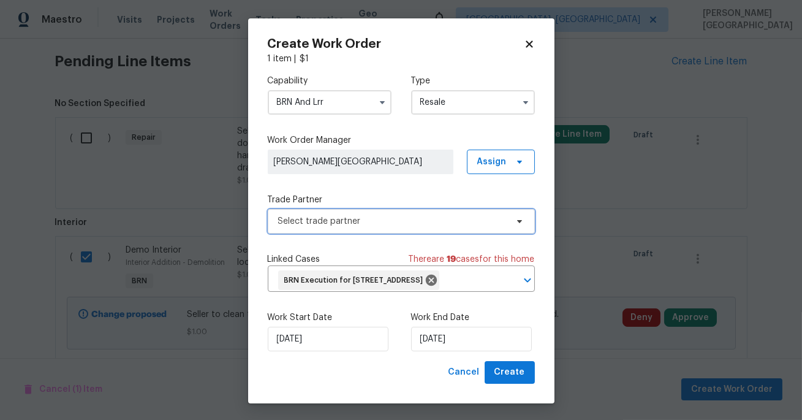
click at [327, 232] on span "Select trade partner" at bounding box center [401, 221] width 267 height 24
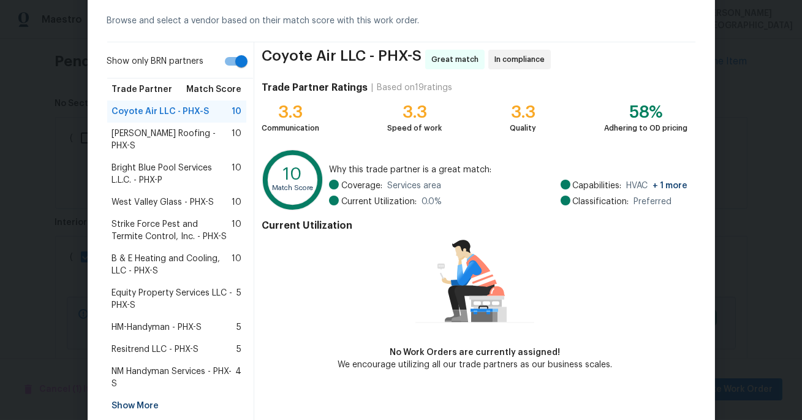
scroll to position [104, 0]
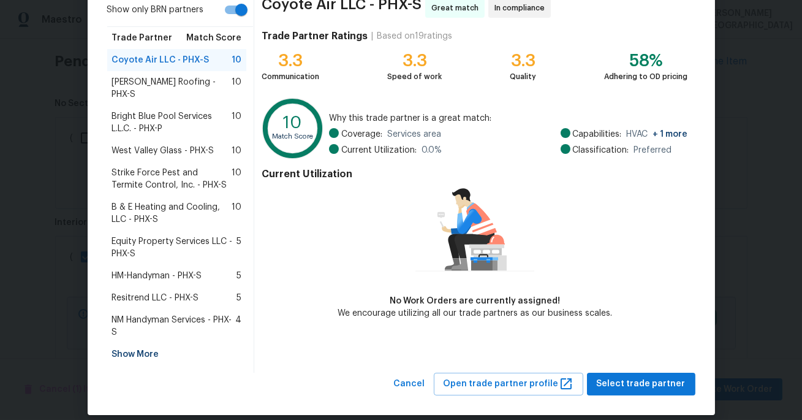
click at [157, 269] on span "HM-Handyman - PHX-S" at bounding box center [157, 275] width 90 height 12
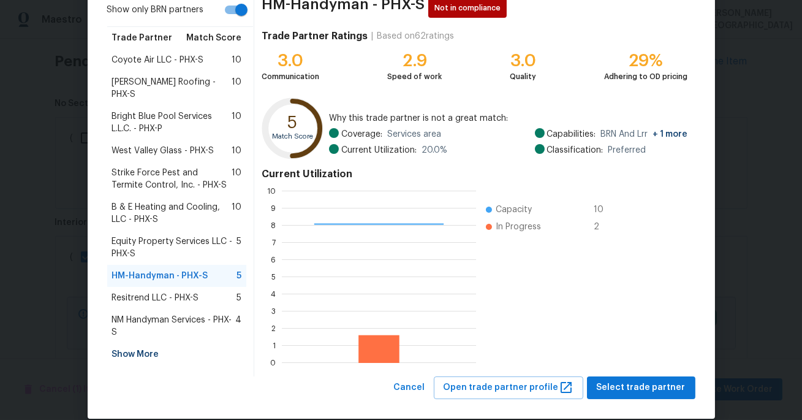
scroll to position [120, 0]
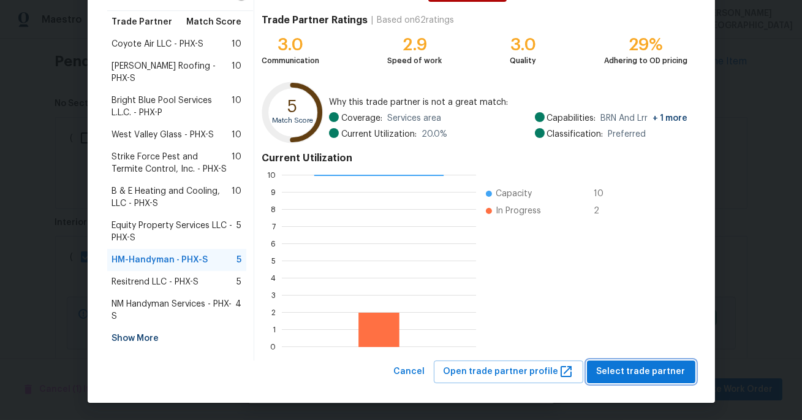
click at [661, 371] on span "Select trade partner" at bounding box center [641, 371] width 89 height 15
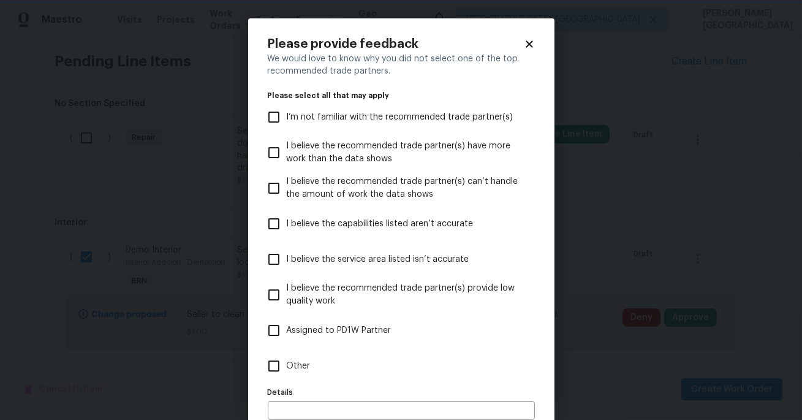
scroll to position [65, 0]
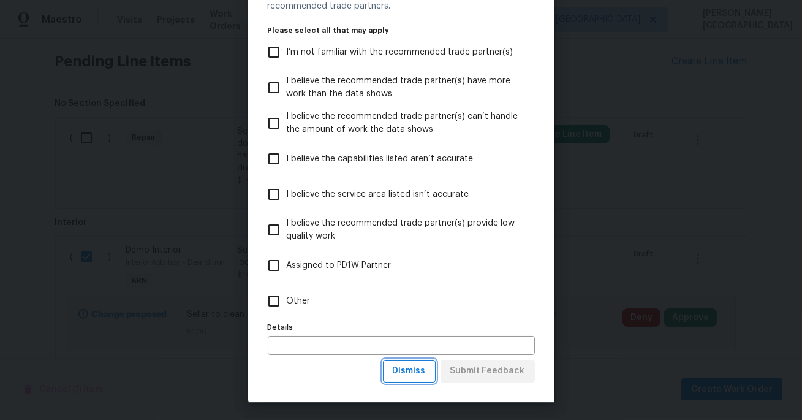
click at [413, 371] on span "Dismiss" at bounding box center [409, 370] width 33 height 15
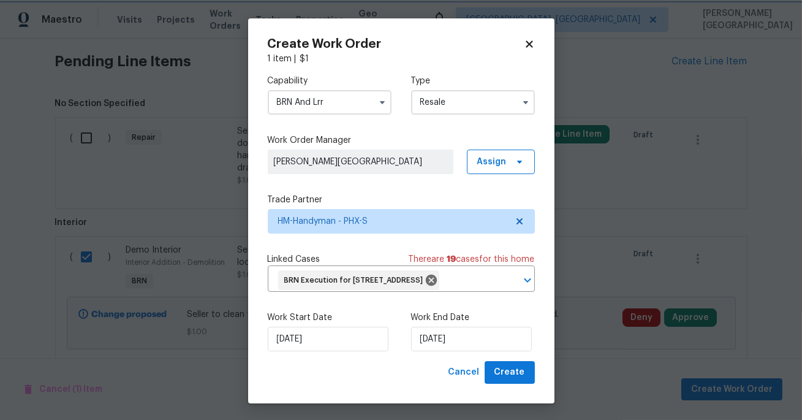
scroll to position [0, 0]
click at [506, 383] on button "Create" at bounding box center [509, 372] width 50 height 23
checkbox input "false"
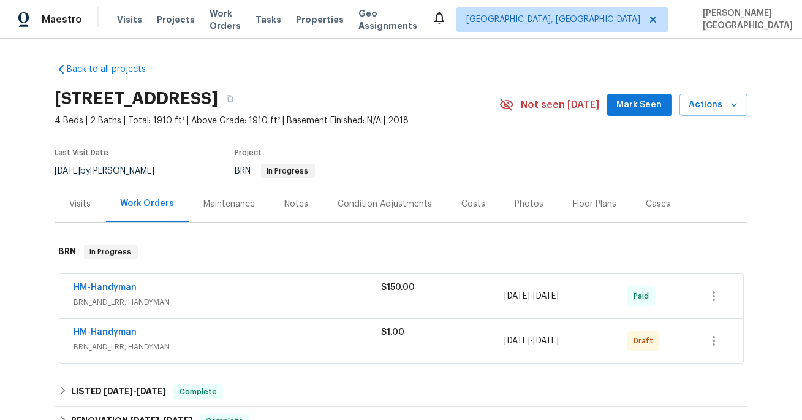
click at [119, 341] on span "BRN_AND_LRR, HANDYMAN" at bounding box center [227, 347] width 307 height 12
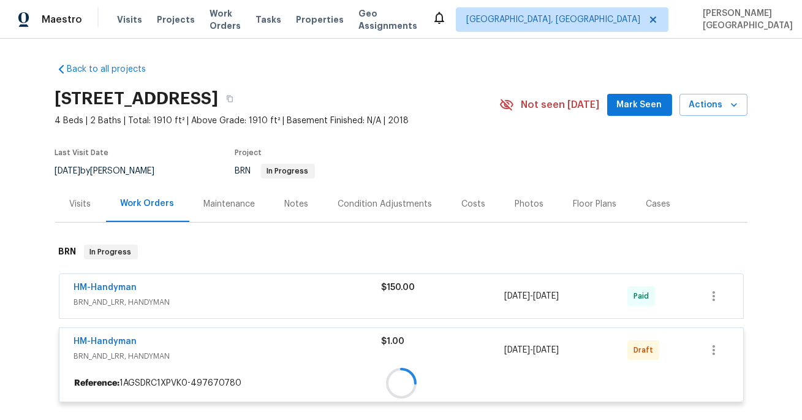
click at [121, 335] on span "HM-Handyman" at bounding box center [105, 341] width 63 height 12
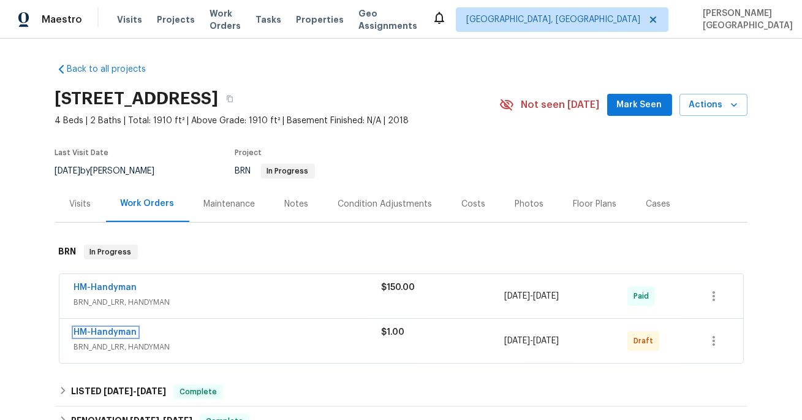
click at [121, 334] on link "HM-Handyman" at bounding box center [105, 332] width 63 height 9
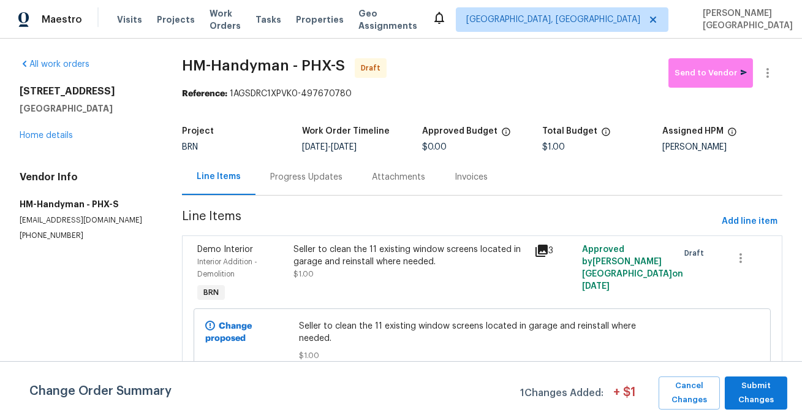
click at [285, 192] on div "Progress Updates" at bounding box center [306, 177] width 102 height 36
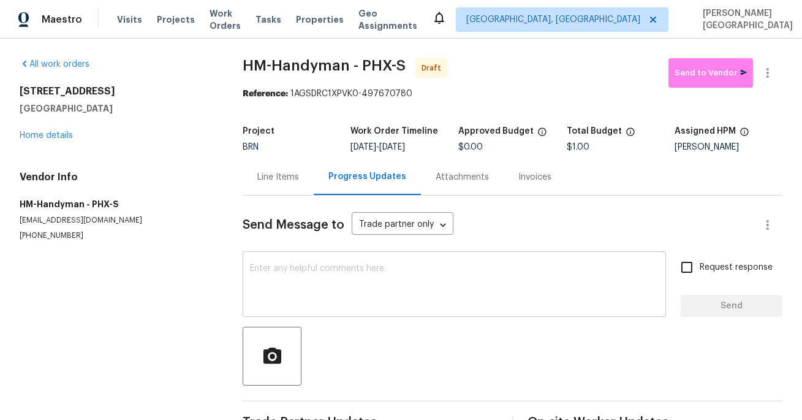
click at [296, 271] on textarea at bounding box center [454, 285] width 408 height 43
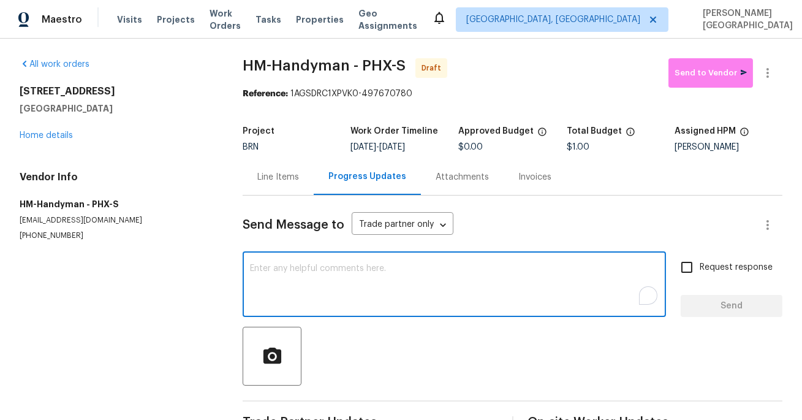
paste textarea "The buyer completed the final walkthrough and noted that the door knob and the …"
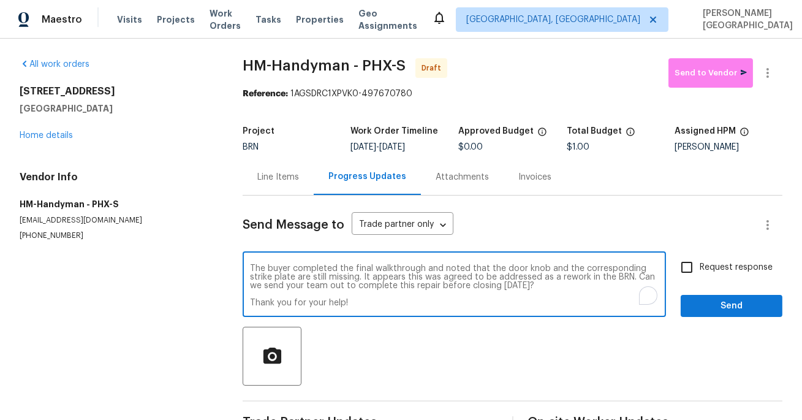
type textarea "The buyer completed the final walkthrough and noted that the door knob and the …"
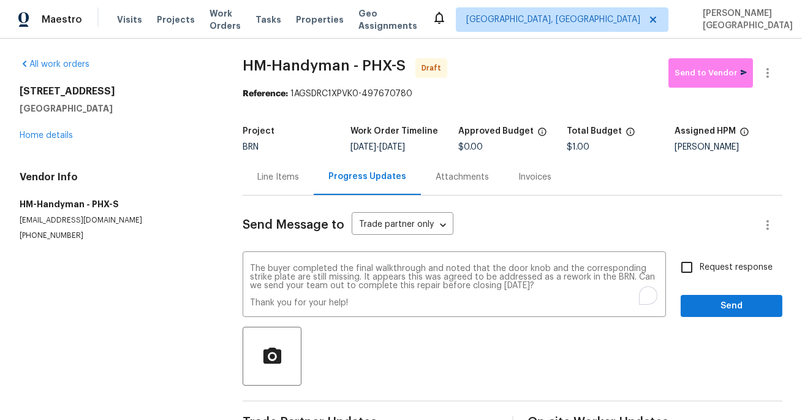
drag, startPoint x: 708, startPoint y: 255, endPoint x: 708, endPoint y: 295, distance: 40.4
click at [708, 255] on label "Request response" at bounding box center [723, 267] width 99 height 26
click at [699, 255] on input "Request response" at bounding box center [687, 267] width 26 height 26
checkbox input "true"
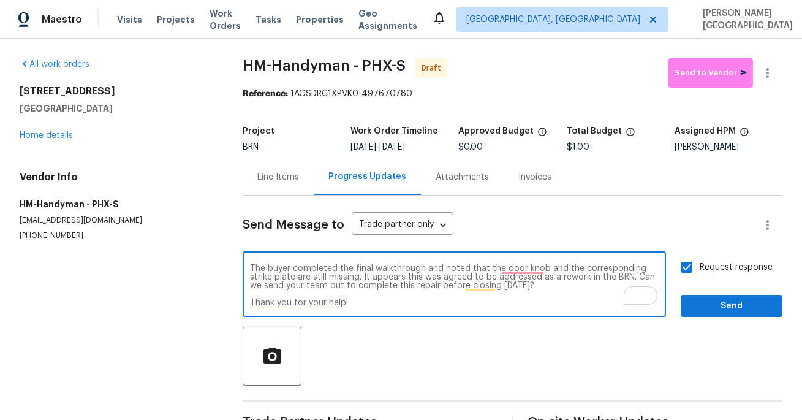
click at [366, 269] on textarea "The buyer completed the final walkthrough and noted that the door knob and the …" at bounding box center [454, 285] width 408 height 43
paste textarea "strike plate are still missing. This was agreed to be addressed as a rework in …"
type textarea "The buyer completed the final walkthrough and noted that the door knob and the …"
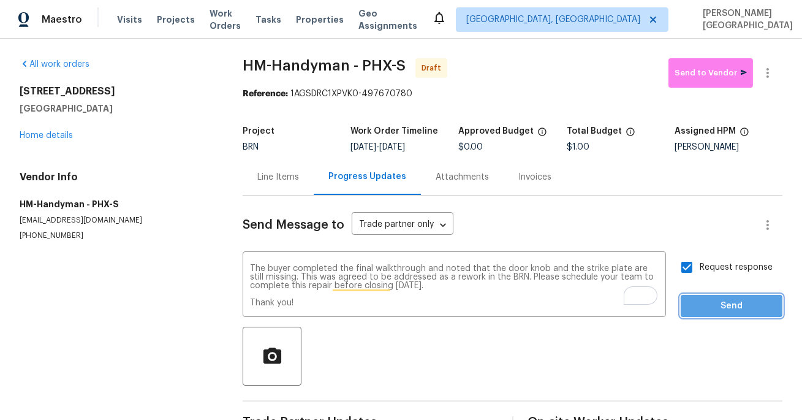
click at [712, 312] on span "Send" at bounding box center [731, 305] width 82 height 15
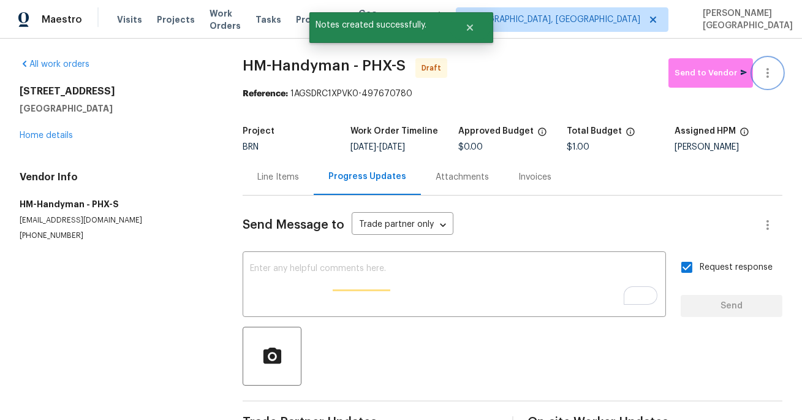
click at [764, 80] on icon "button" at bounding box center [767, 73] width 15 height 15
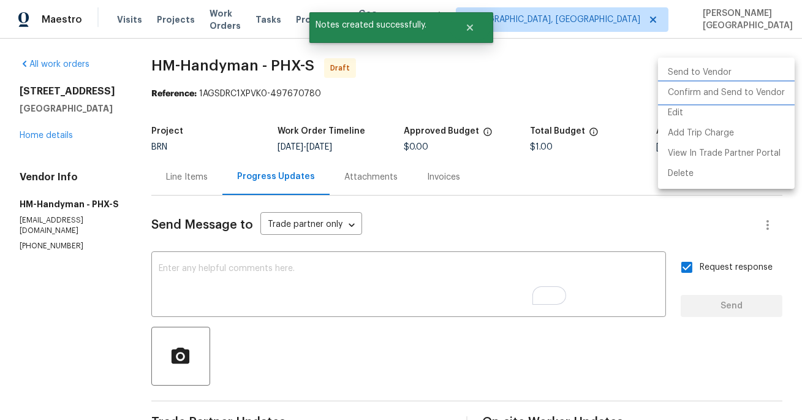
click at [740, 93] on li "Confirm and Send to Vendor" at bounding box center [726, 93] width 137 height 20
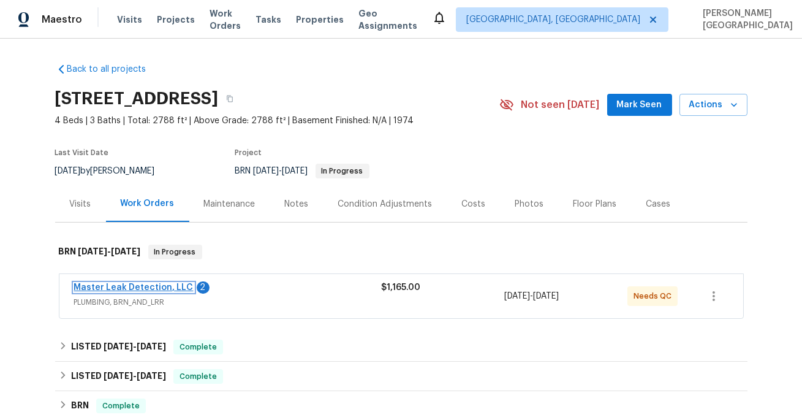
click at [138, 288] on link "Master Leak Detection, LLC" at bounding box center [133, 287] width 119 height 9
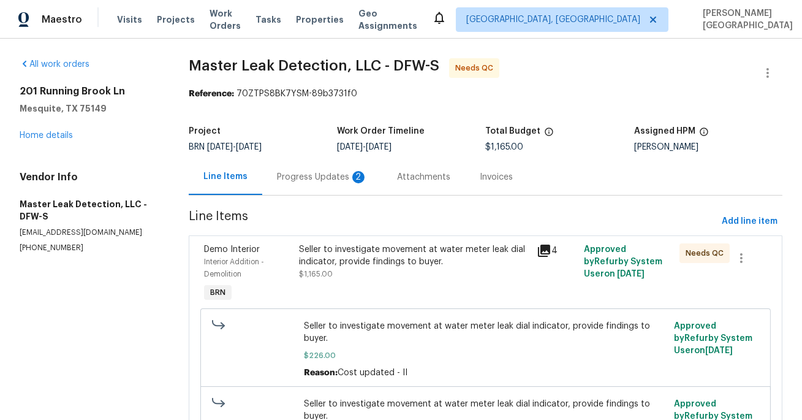
click at [323, 179] on div "Progress Updates 2" at bounding box center [322, 177] width 91 height 12
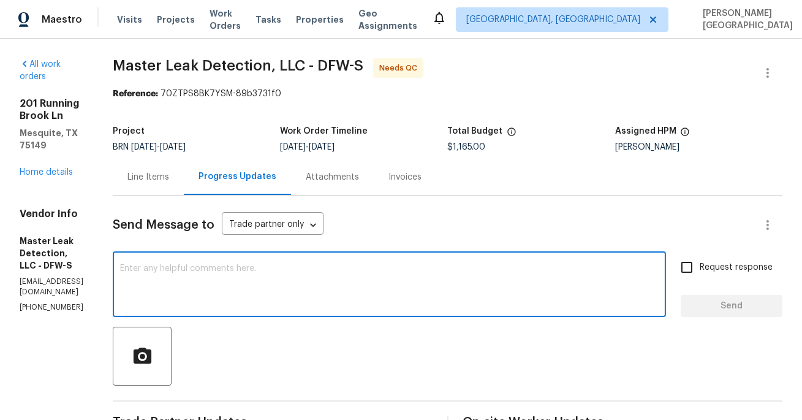
click at [186, 268] on textarea at bounding box center [389, 285] width 538 height 43
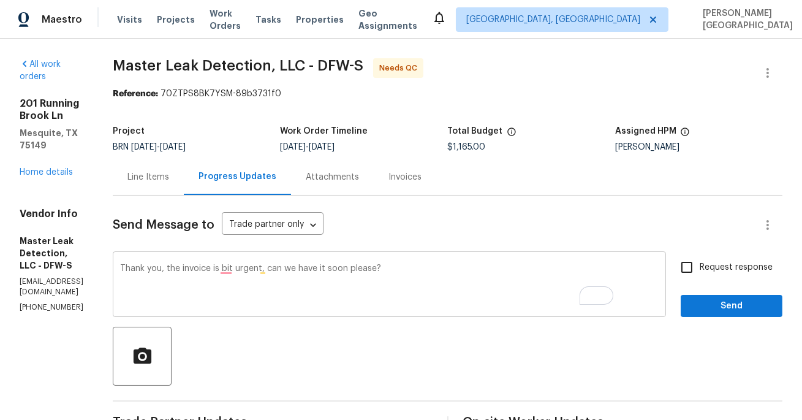
paste textarea ". The invoice is a bit urgent—could we please receive it soon"
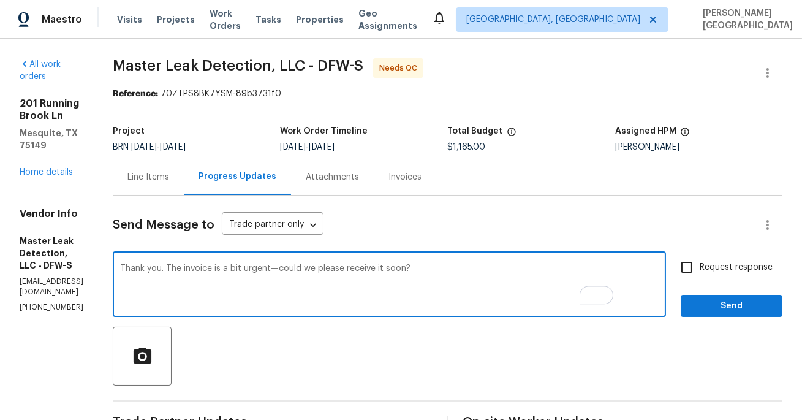
click at [322, 268] on textarea "Thank you. The invoice is a bit urgent—could we please receive it soon?" at bounding box center [389, 285] width 538 height 43
type textarea "Thank you. The invoice is a bit urgent, could we please receive it soon?"
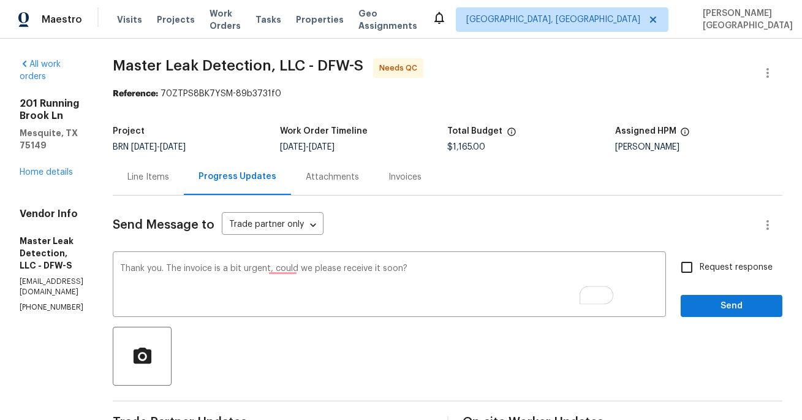
click at [715, 276] on label "Request response" at bounding box center [723, 267] width 99 height 26
click at [699, 276] on input "Request response" at bounding box center [687, 267] width 26 height 26
checkbox input "true"
click at [718, 313] on span "Send" at bounding box center [731, 305] width 82 height 15
